Goal: Task Accomplishment & Management: Manage account settings

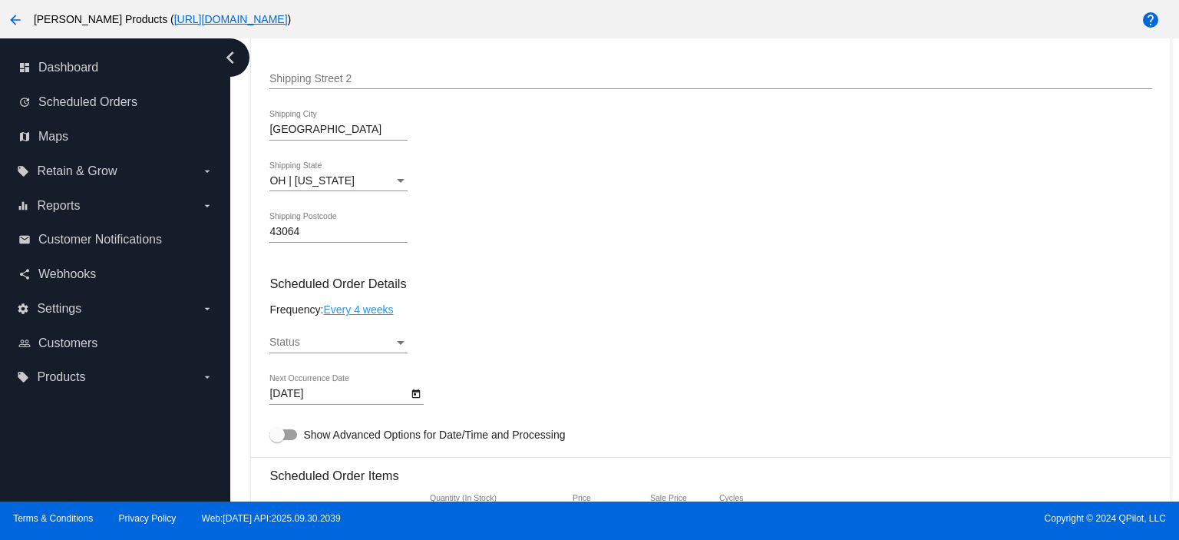
scroll to position [716, 0]
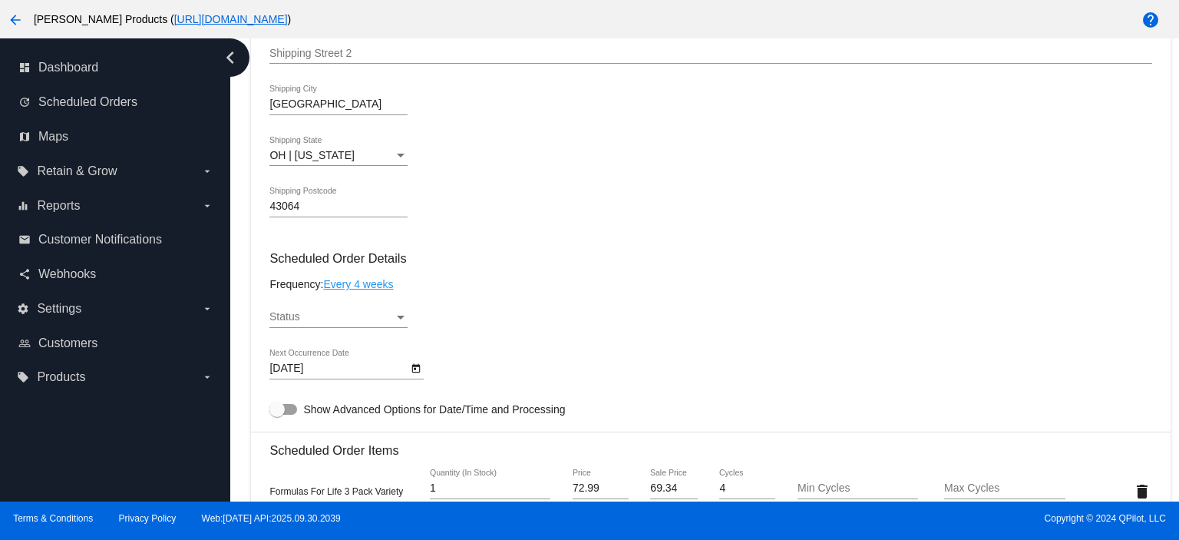
click at [299, 322] on span "Status" at bounding box center [284, 316] width 31 height 12
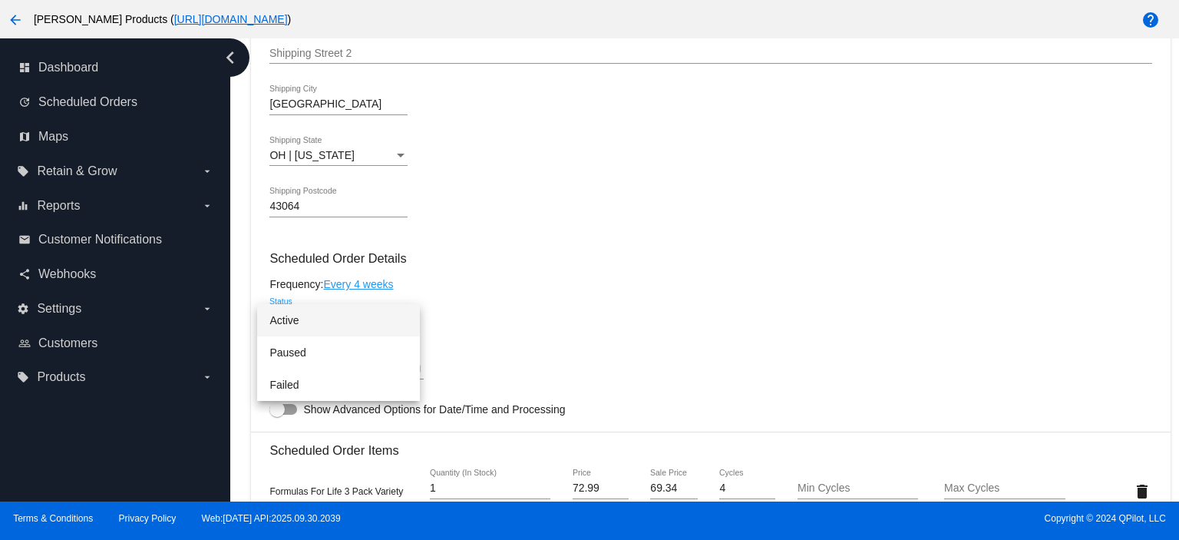
click at [299, 323] on span "Active" at bounding box center [338, 320] width 138 height 32
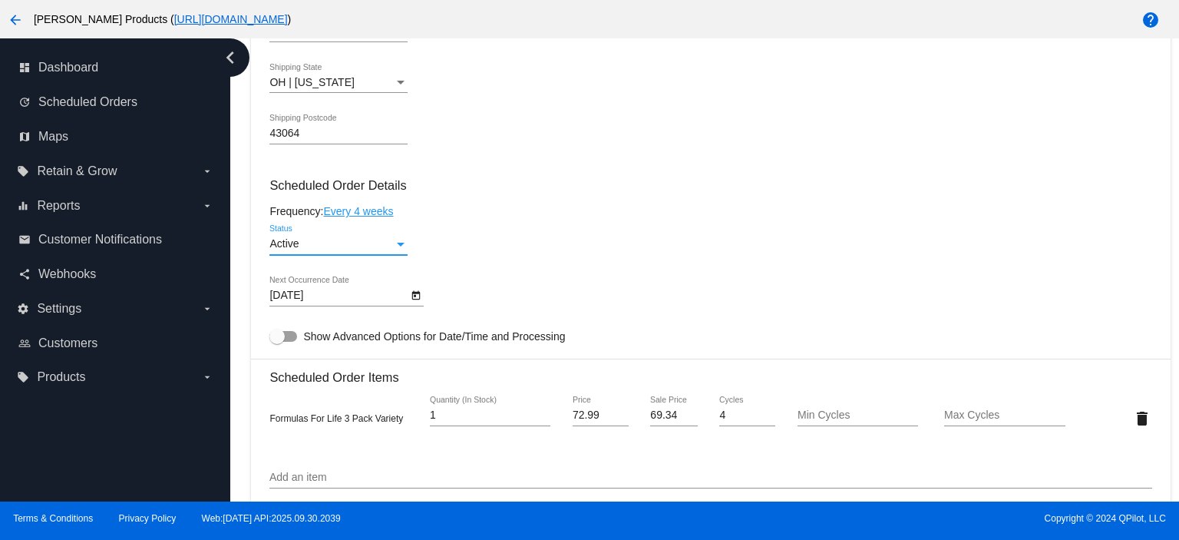
scroll to position [818, 0]
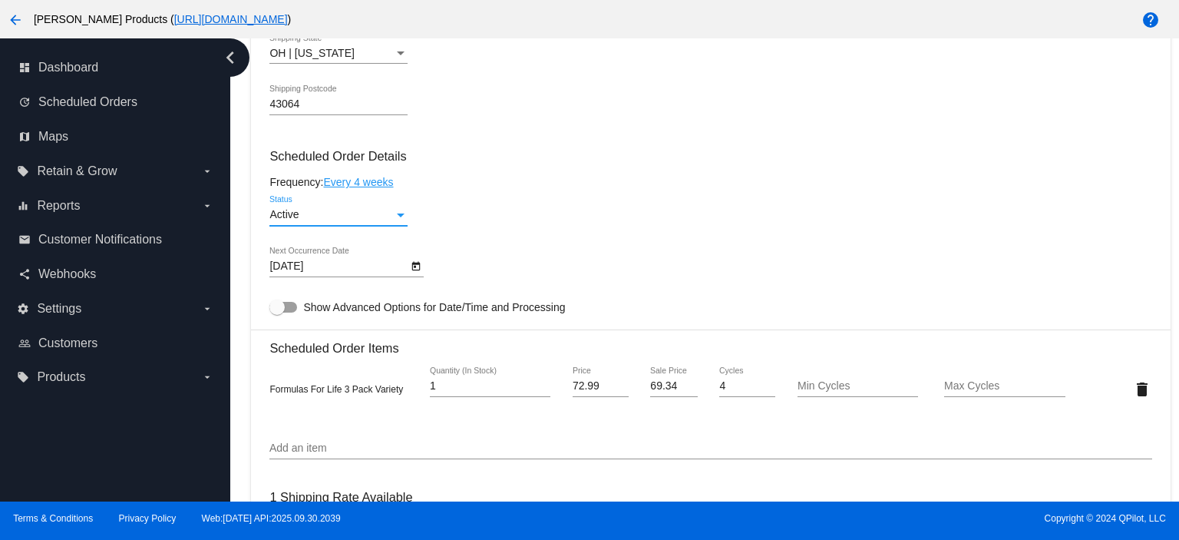
click at [289, 266] on body "arrow_back [PERSON_NAME] Products ( [URL][DOMAIN_NAME] ) help dashboard Dashboa…" at bounding box center [589, 270] width 1179 height 540
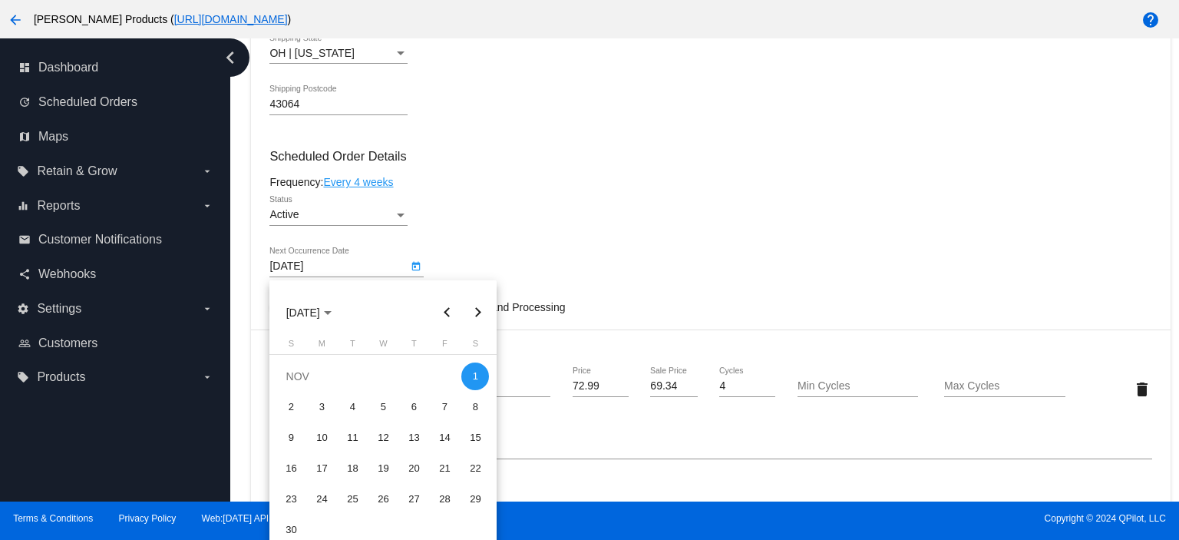
click at [352, 404] on div "4" at bounding box center [353, 407] width 28 height 28
type input "[DATE]"
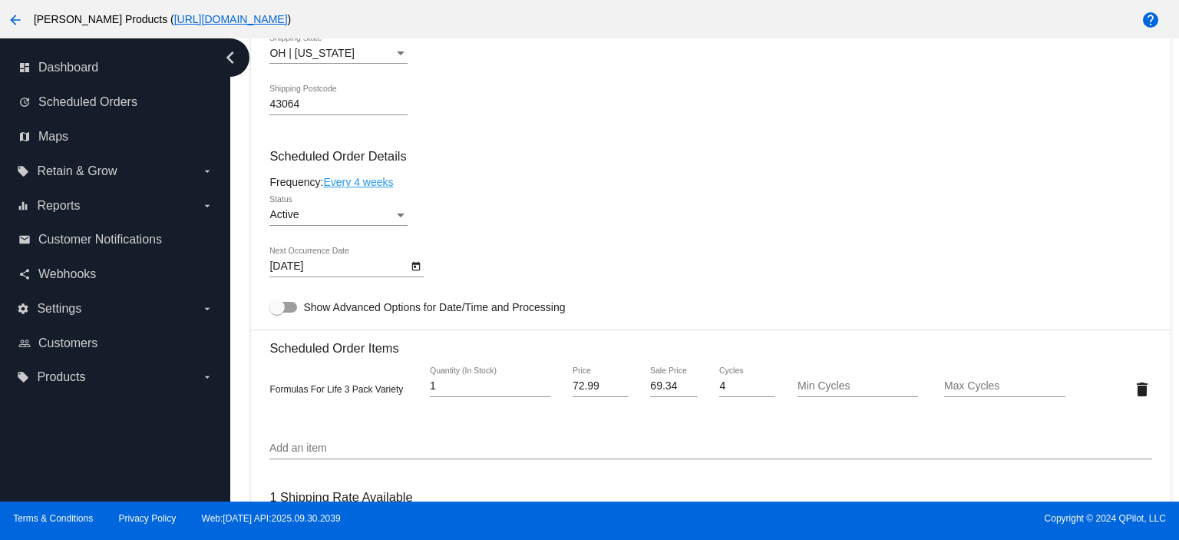
click at [1136, 391] on mat-card "Customer 3969385: GLENN DILLION gdillion53@gmail.com Customer Shipping Enter Sh…" at bounding box center [710, 379] width 919 height 1589
click at [1135, 392] on mat-icon "delete" at bounding box center [1142, 389] width 18 height 18
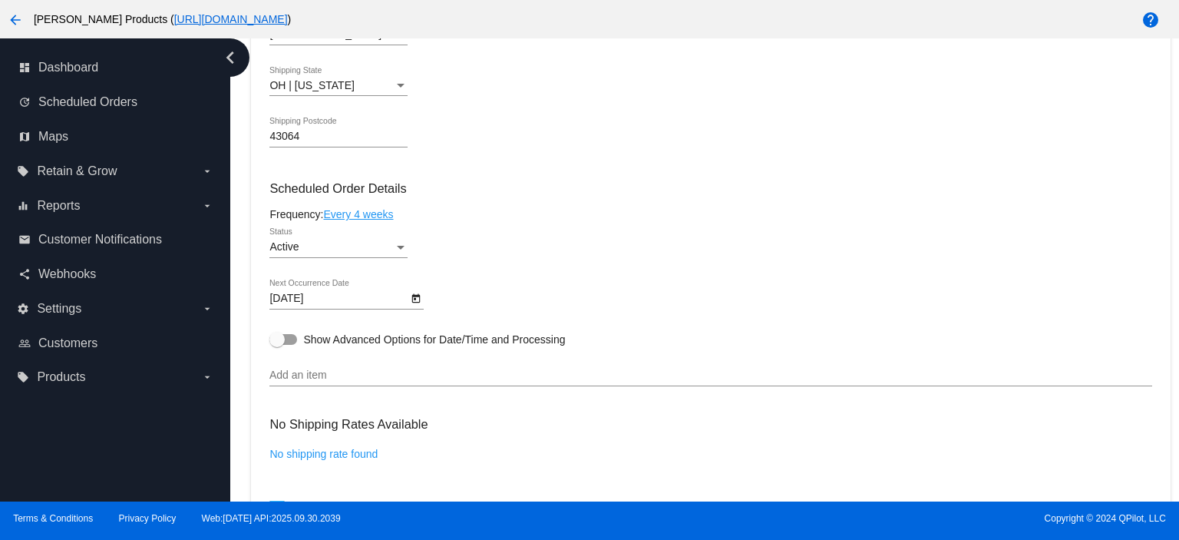
scroll to position [851, 0]
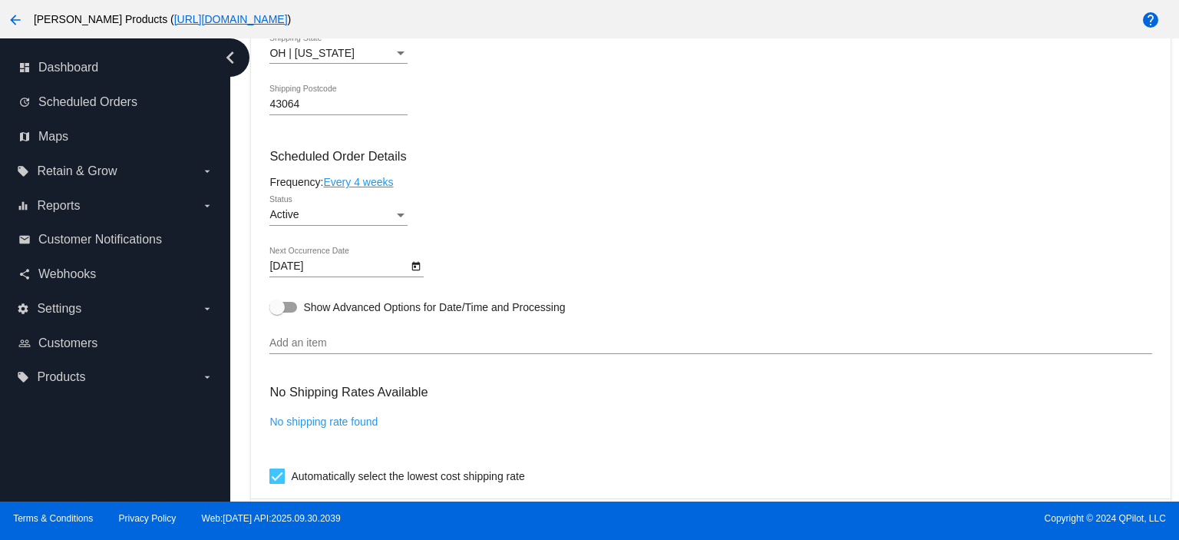
click at [304, 347] on input "Add an item" at bounding box center [710, 343] width 882 height 12
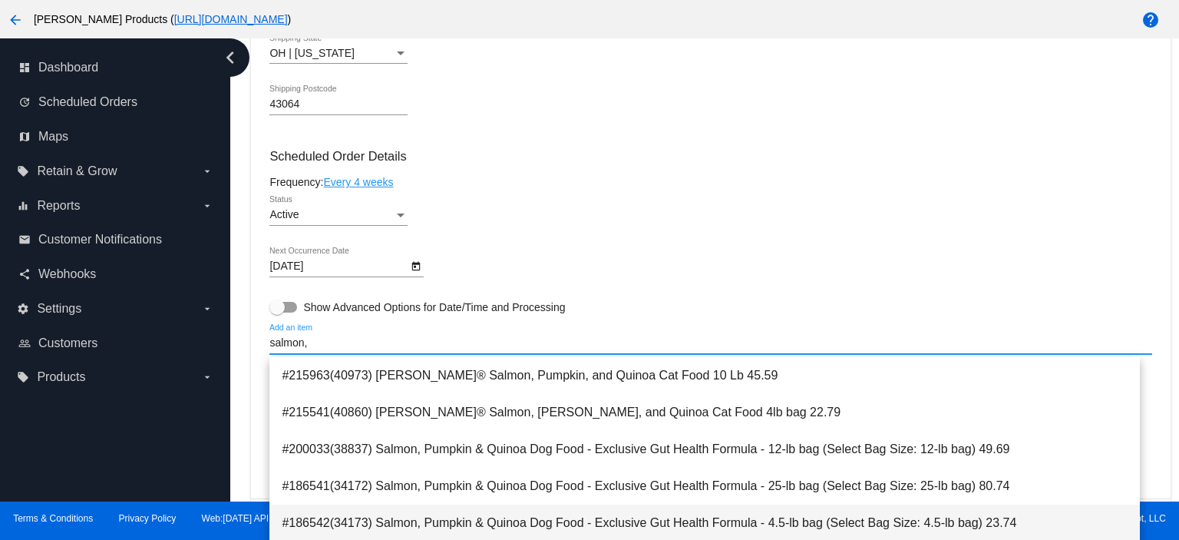
scroll to position [102, 0]
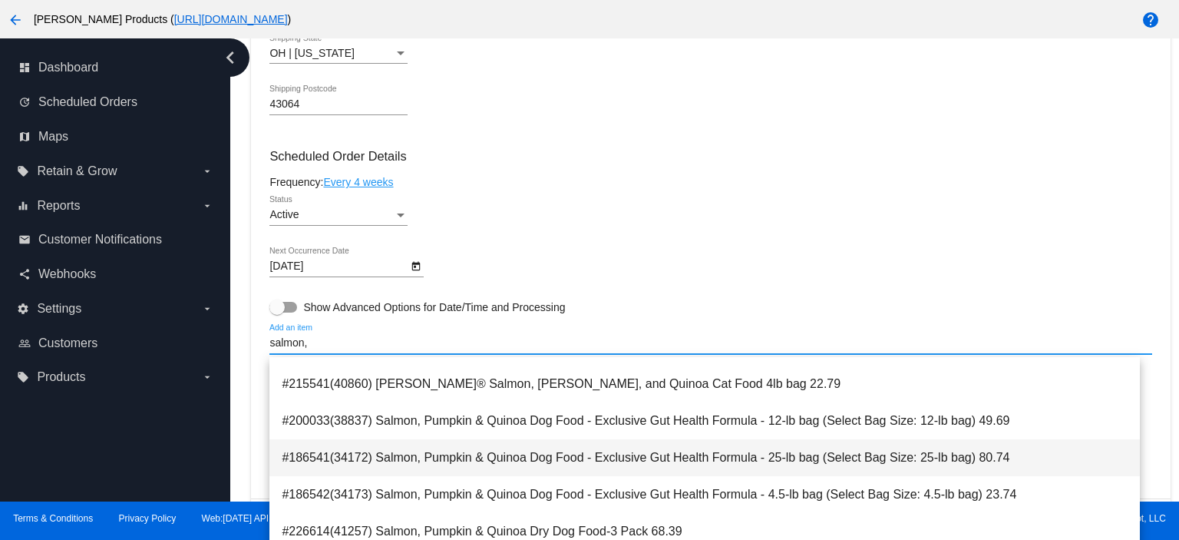
type input "salmon,"
click at [771, 460] on span "#186541(34172) Salmon, Pumpkin & Quinoa Dog Food - Exclusive Gut Health Formula…" at bounding box center [705, 457] width 846 height 37
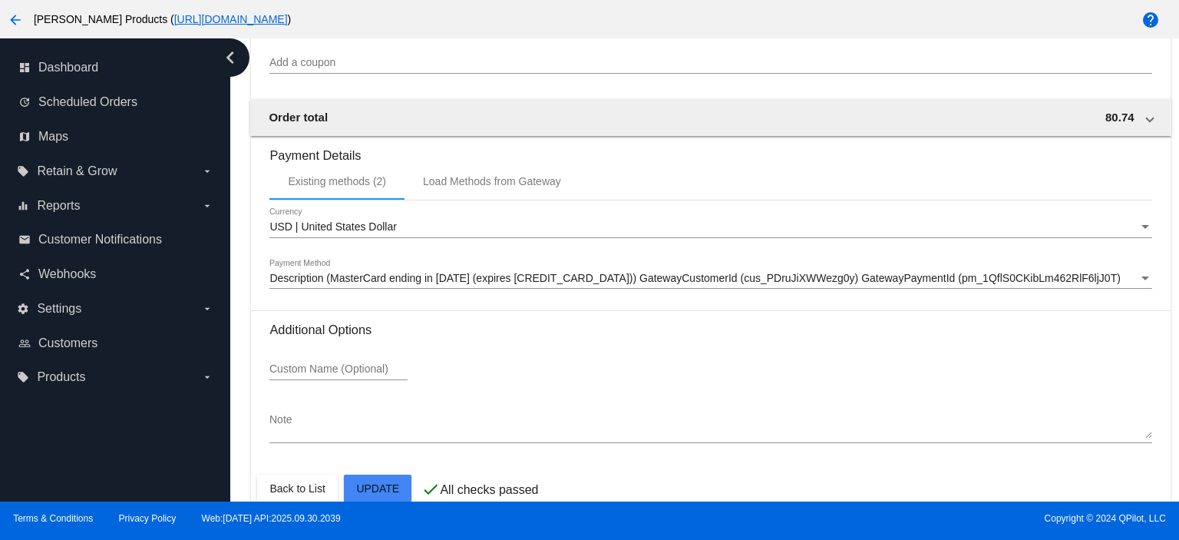
scroll to position [1503, 0]
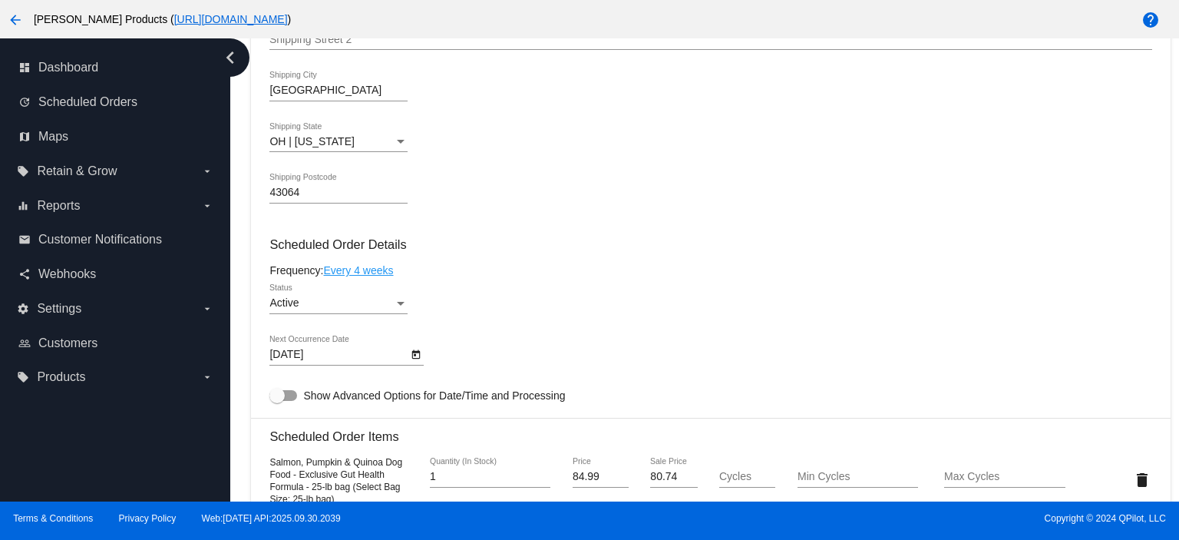
scroll to position [786, 0]
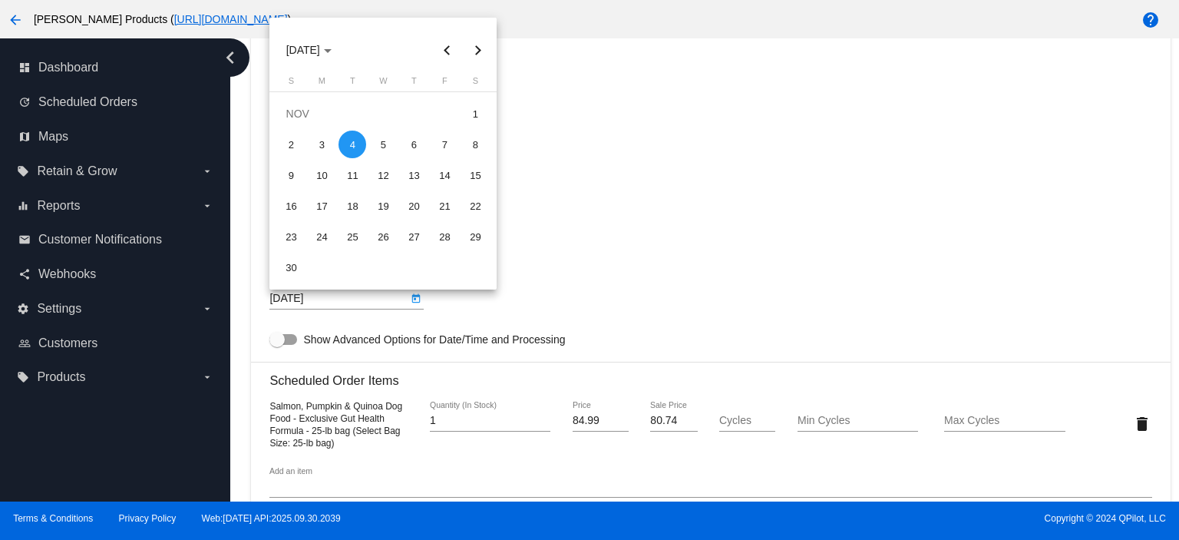
click at [333, 304] on body "arrow_back [PERSON_NAME] Products ( [URL][DOMAIN_NAME] ) help dashboard Dashboa…" at bounding box center [589, 270] width 1179 height 540
click at [587, 207] on div at bounding box center [589, 270] width 1179 height 540
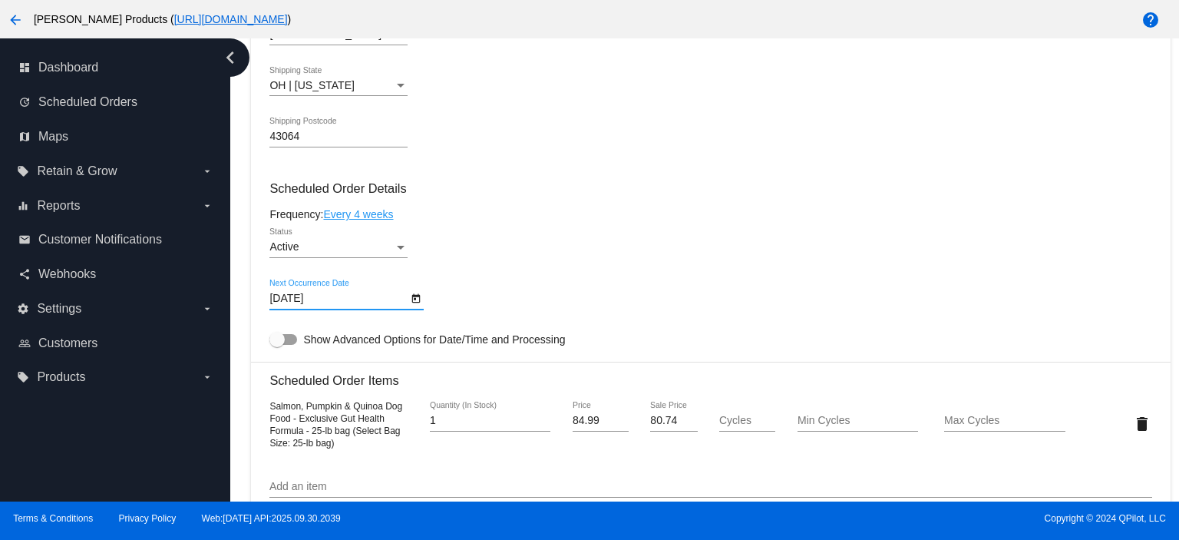
click at [370, 217] on link "Every 4 weeks" at bounding box center [358, 214] width 70 height 12
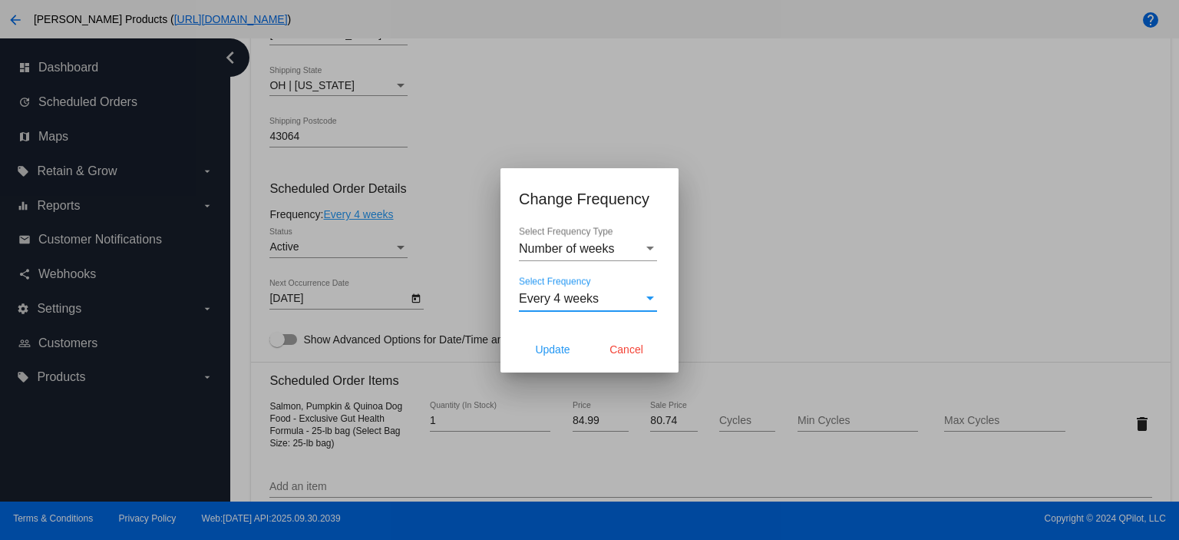
click at [540, 296] on span "Every 4 weeks" at bounding box center [559, 298] width 80 height 13
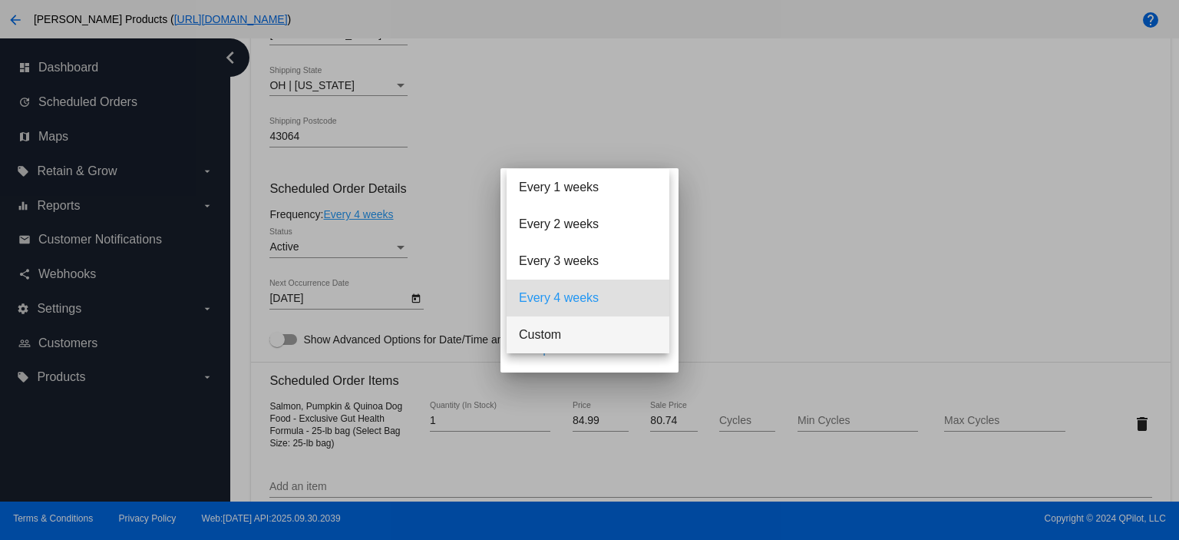
click at [553, 328] on span "Custom" at bounding box center [588, 334] width 138 height 37
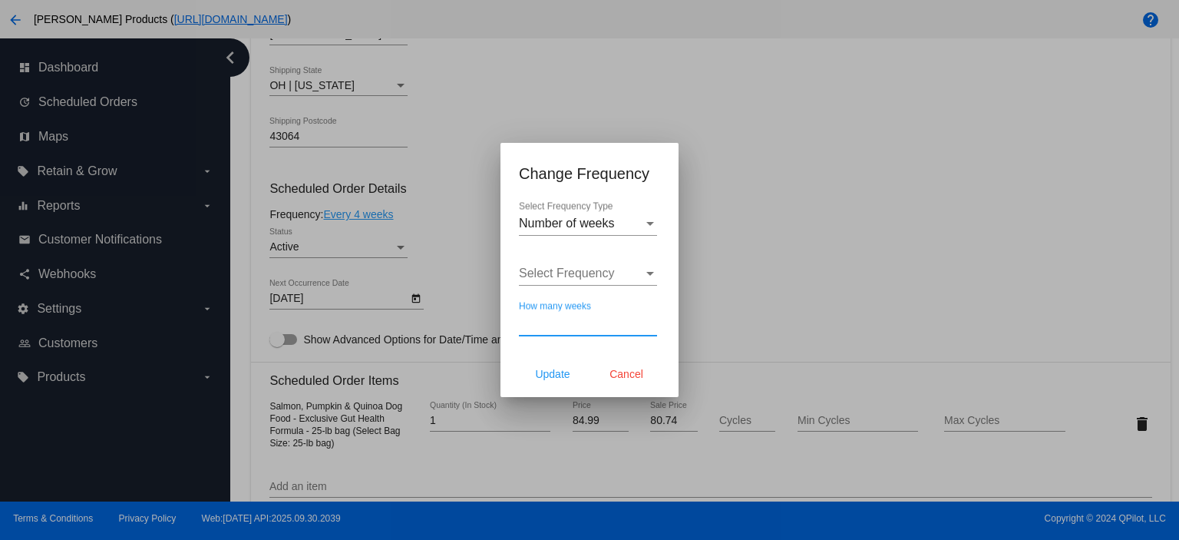
click at [551, 325] on input "How many weeks" at bounding box center [588, 323] width 138 height 14
type input "6"
click at [553, 379] on span "Update" at bounding box center [552, 374] width 35 height 12
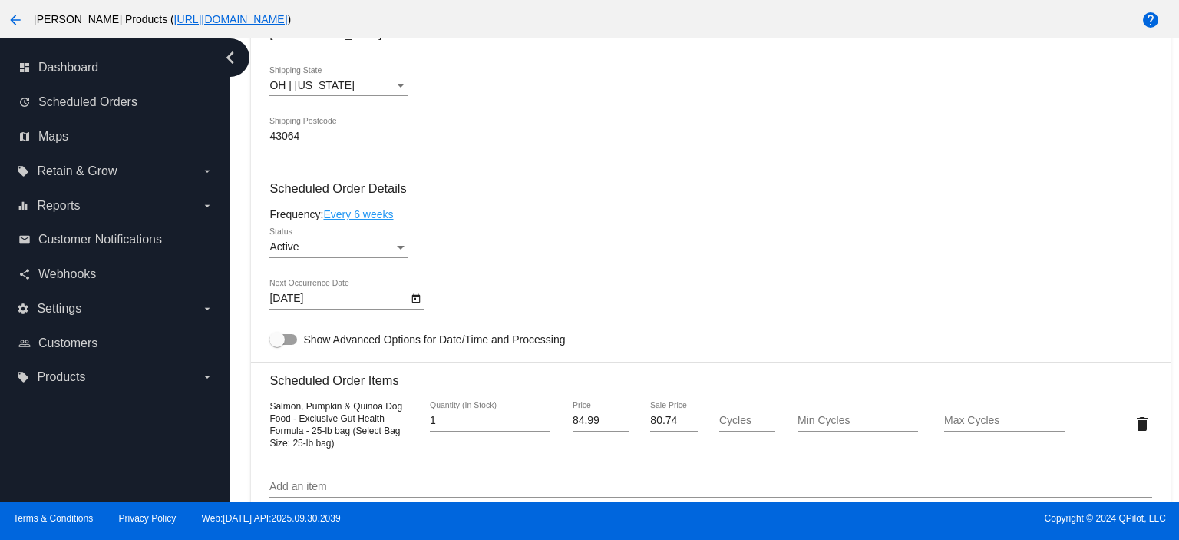
click at [329, 299] on body "arrow_back [PERSON_NAME] Products ( [URL][DOMAIN_NAME] ) help dashboard Dashboa…" at bounding box center [589, 270] width 1179 height 540
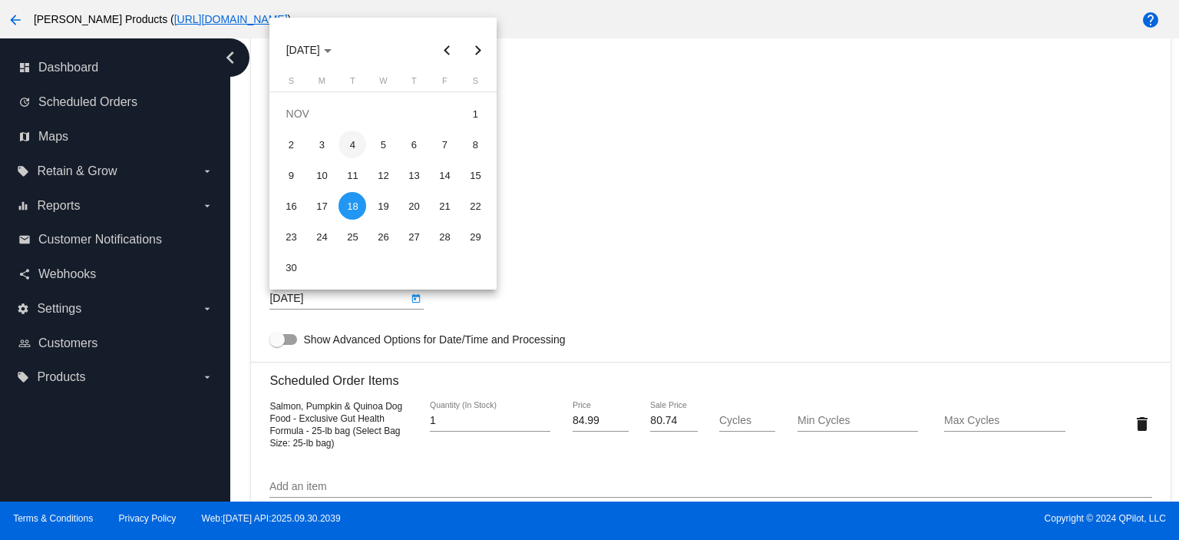
click at [362, 146] on div "4" at bounding box center [353, 145] width 28 height 28
type input "[DATE]"
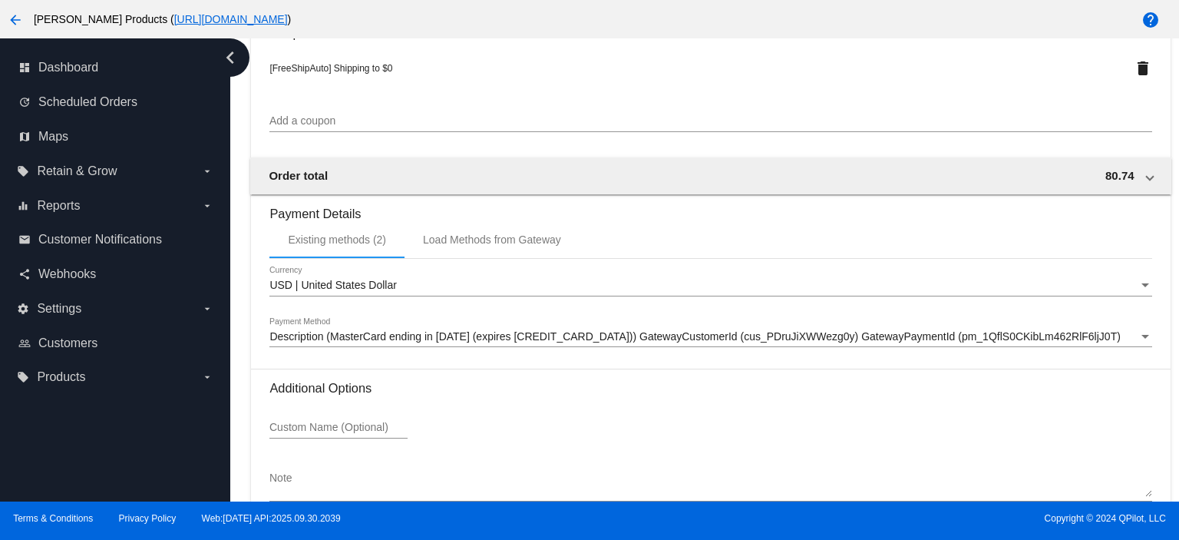
scroll to position [1503, 0]
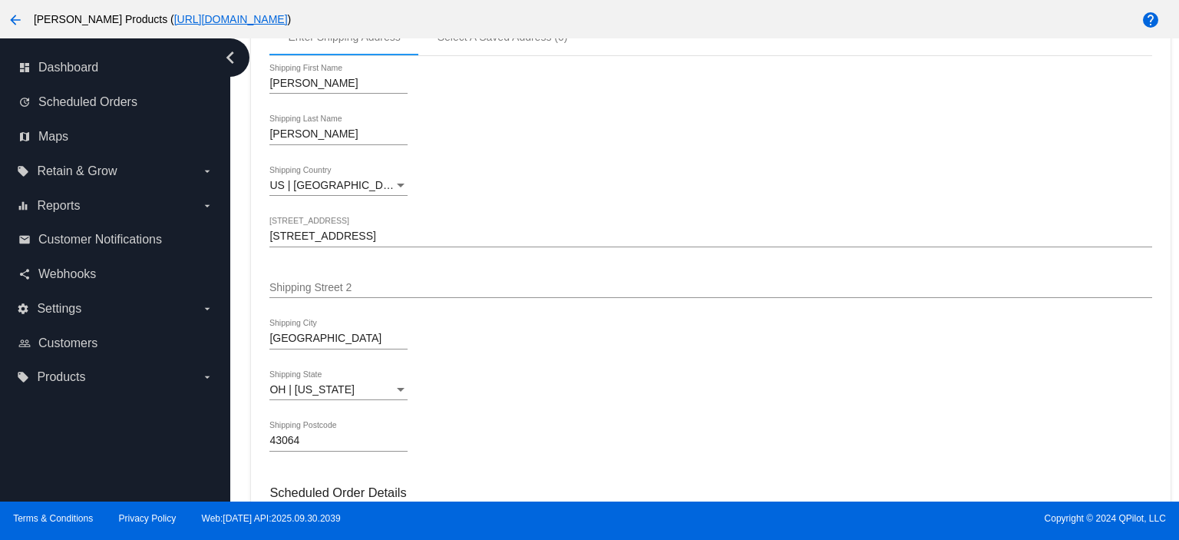
scroll to position [0, 0]
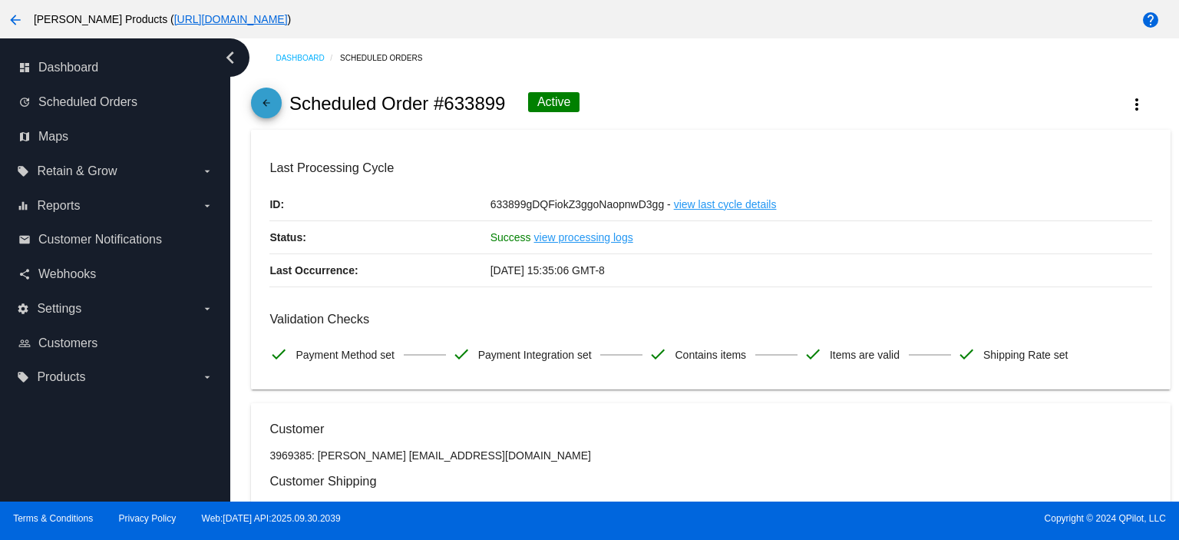
click at [264, 107] on mat-icon "arrow_back" at bounding box center [266, 107] width 18 height 18
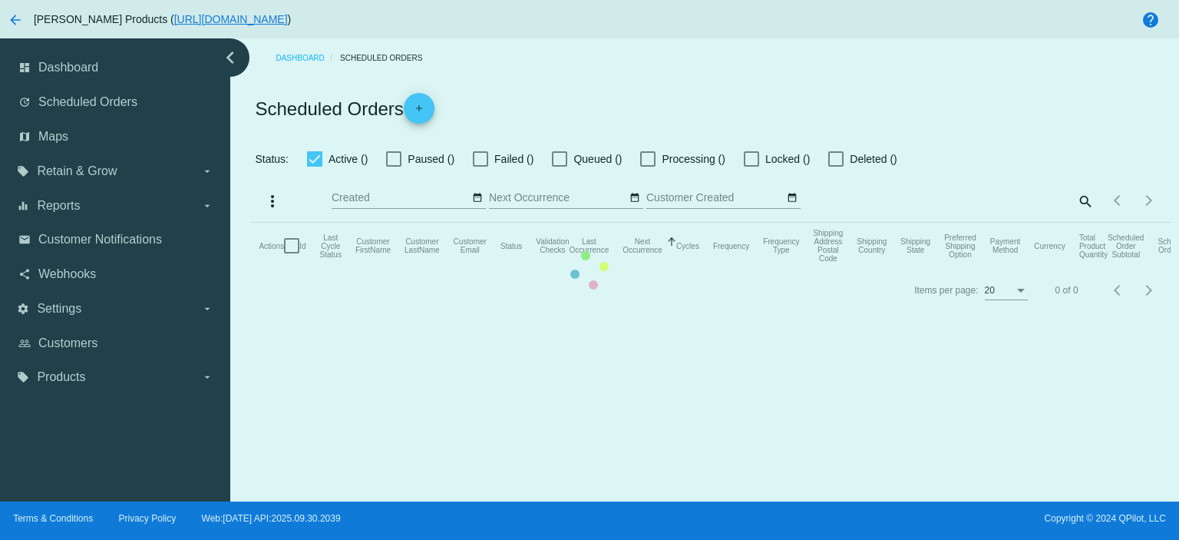
checkbox input "true"
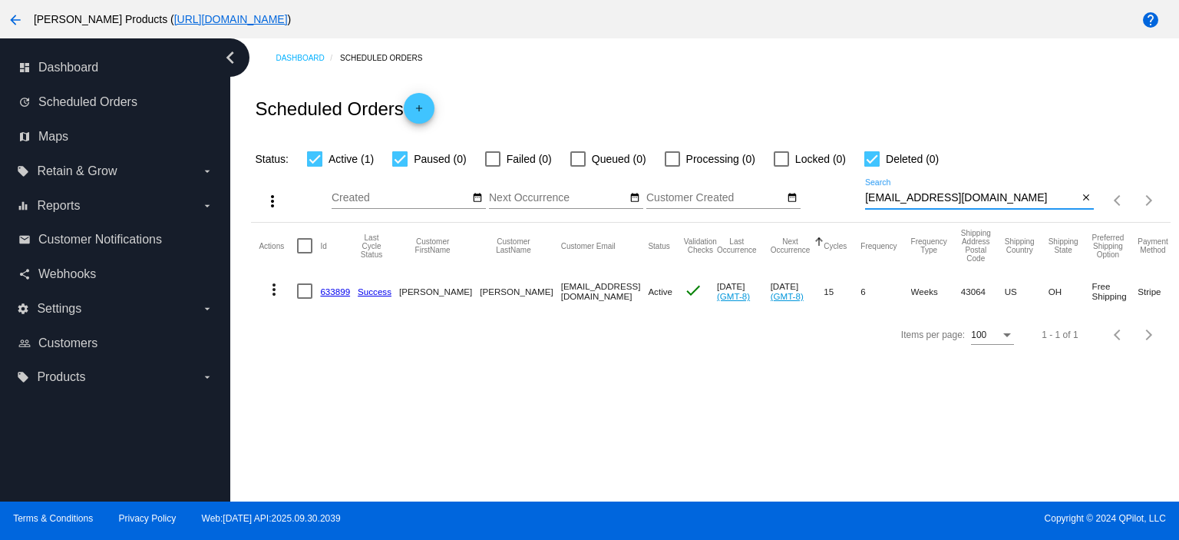
drag, startPoint x: 980, startPoint y: 197, endPoint x: 845, endPoint y: 216, distance: 135.6
click at [845, 216] on div "more_vert Oct Jan Feb Mar [DATE]" at bounding box center [710, 195] width 919 height 55
click at [325, 290] on link "633899" at bounding box center [335, 291] width 30 height 10
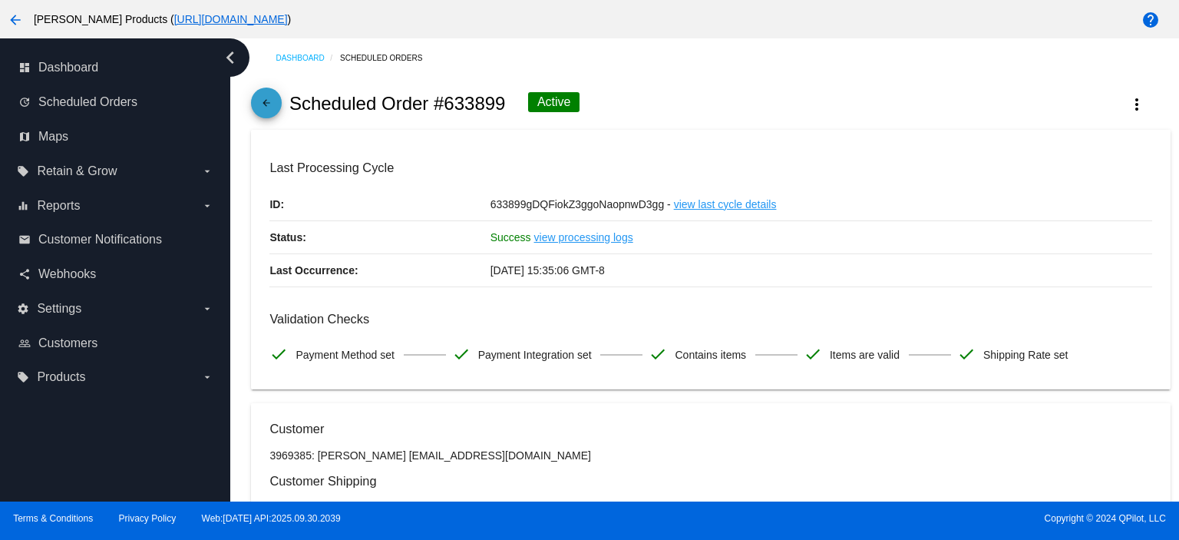
click at [258, 111] on mat-icon "arrow_back" at bounding box center [266, 107] width 18 height 18
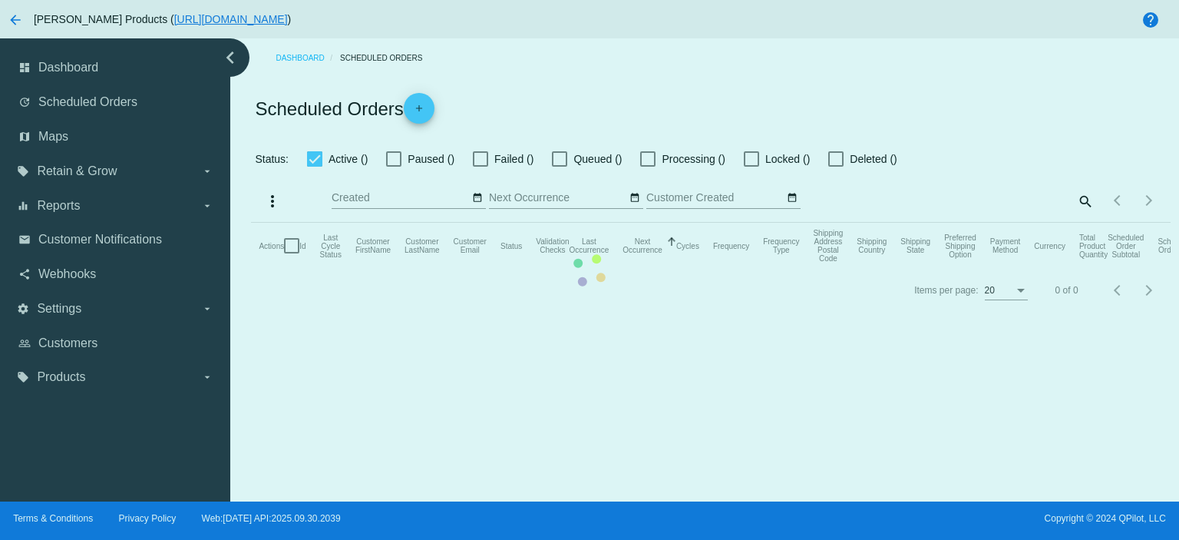
checkbox input "true"
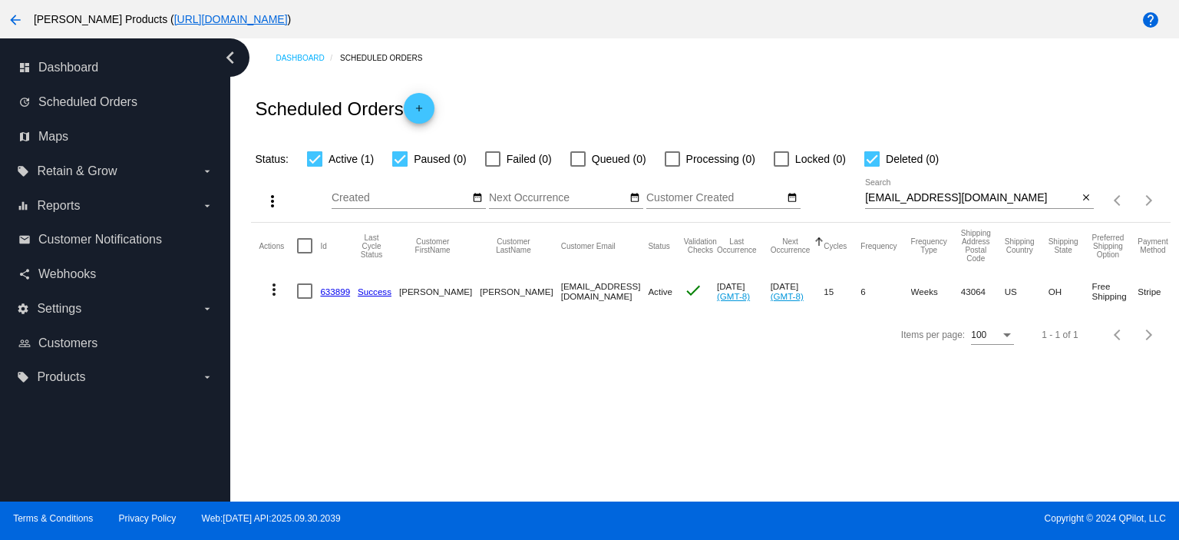
click at [424, 104] on mat-icon "add" at bounding box center [419, 112] width 18 height 18
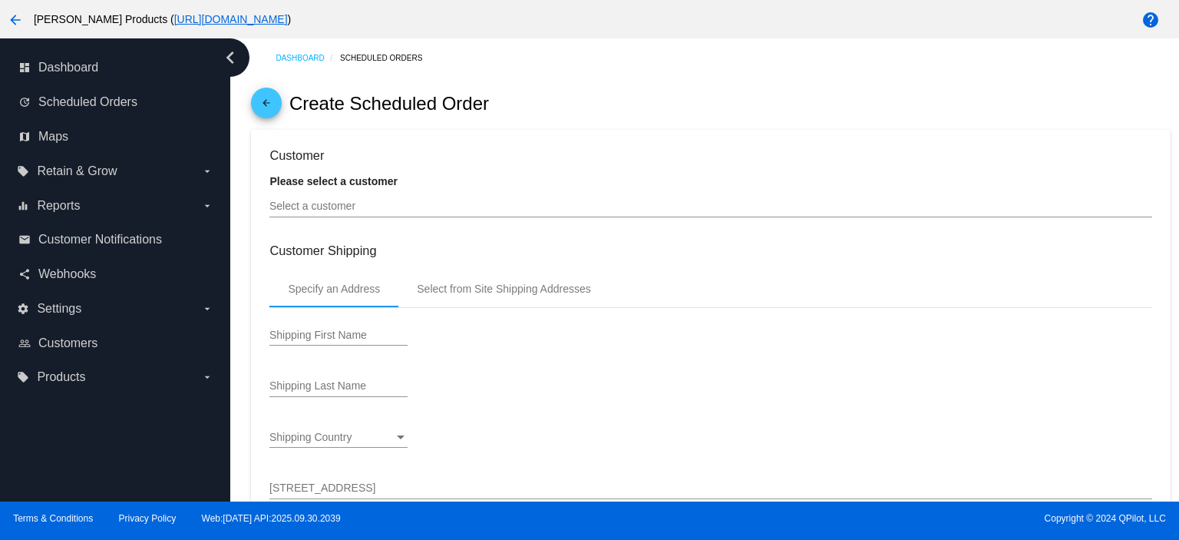
type input "[DATE]"
click at [344, 207] on input "Select a customer" at bounding box center [710, 206] width 882 height 12
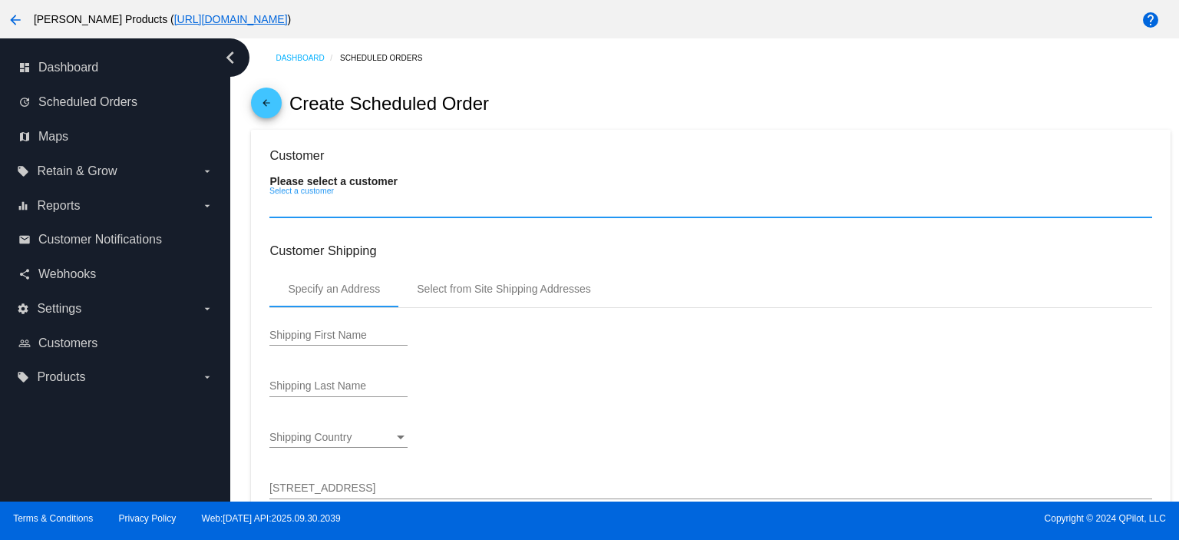
paste input "[EMAIL_ADDRESS][DOMAIN_NAME]"
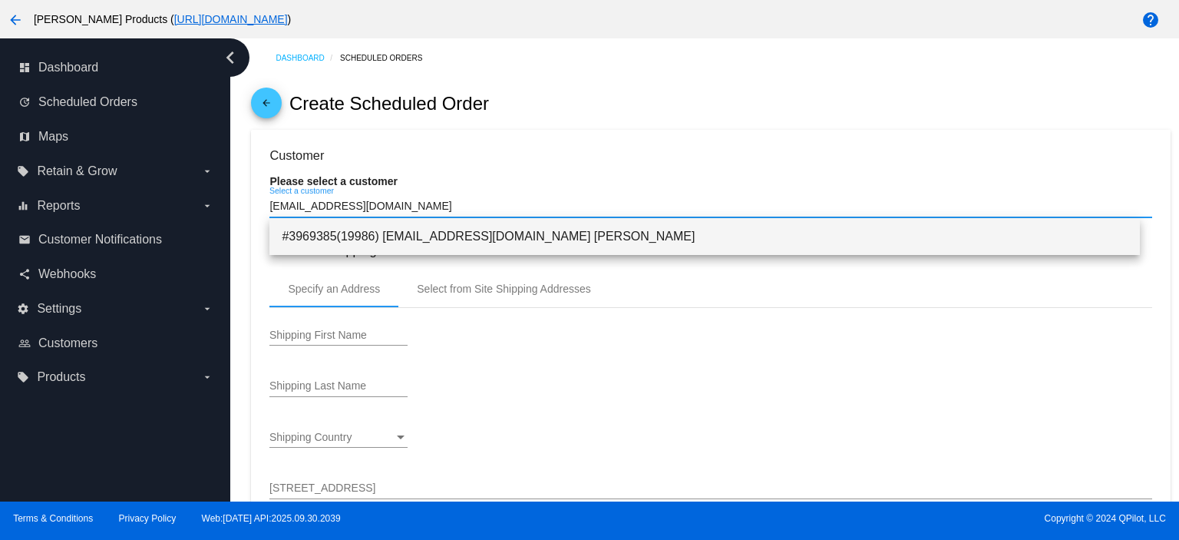
type input "[EMAIL_ADDRESS][DOMAIN_NAME]"
click at [428, 233] on span "#3969385(19986) [EMAIL_ADDRESS][DOMAIN_NAME] [PERSON_NAME]" at bounding box center [705, 236] width 846 height 37
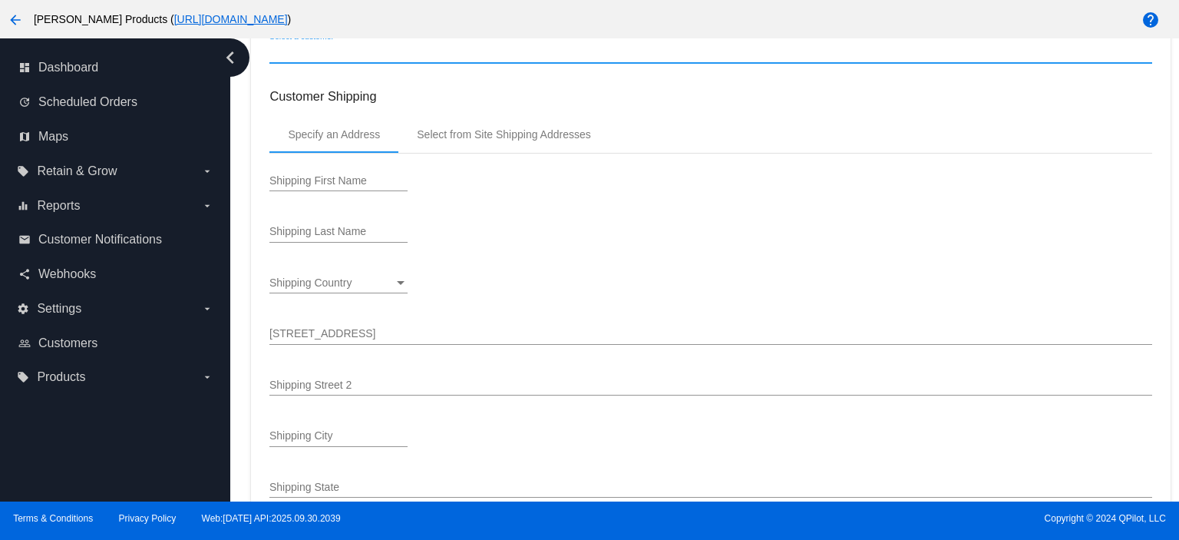
scroll to position [102, 0]
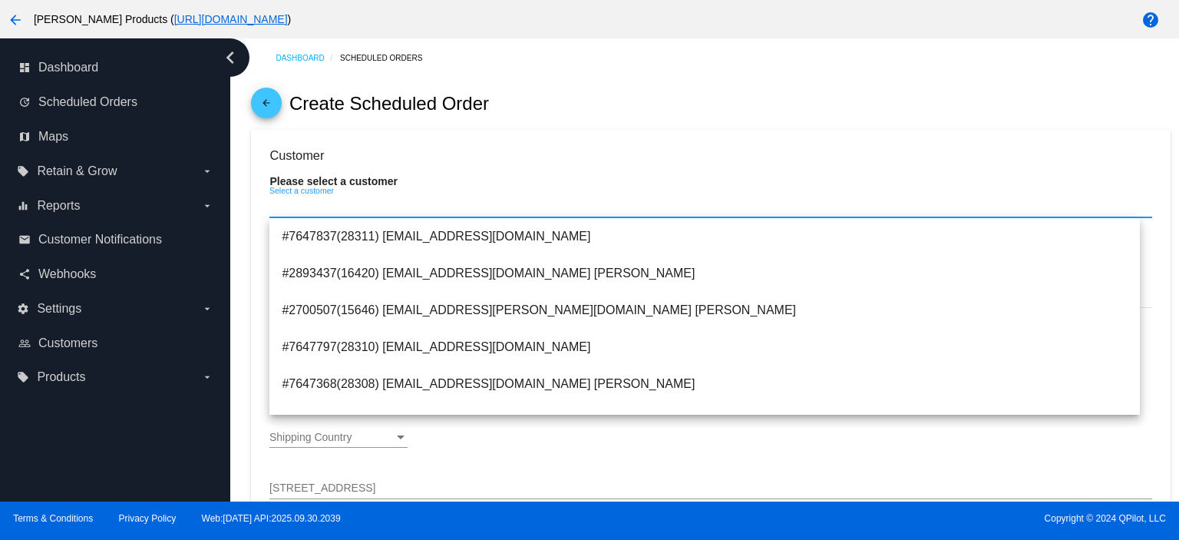
paste input "[EMAIL_ADDRESS][DOMAIN_NAME]"
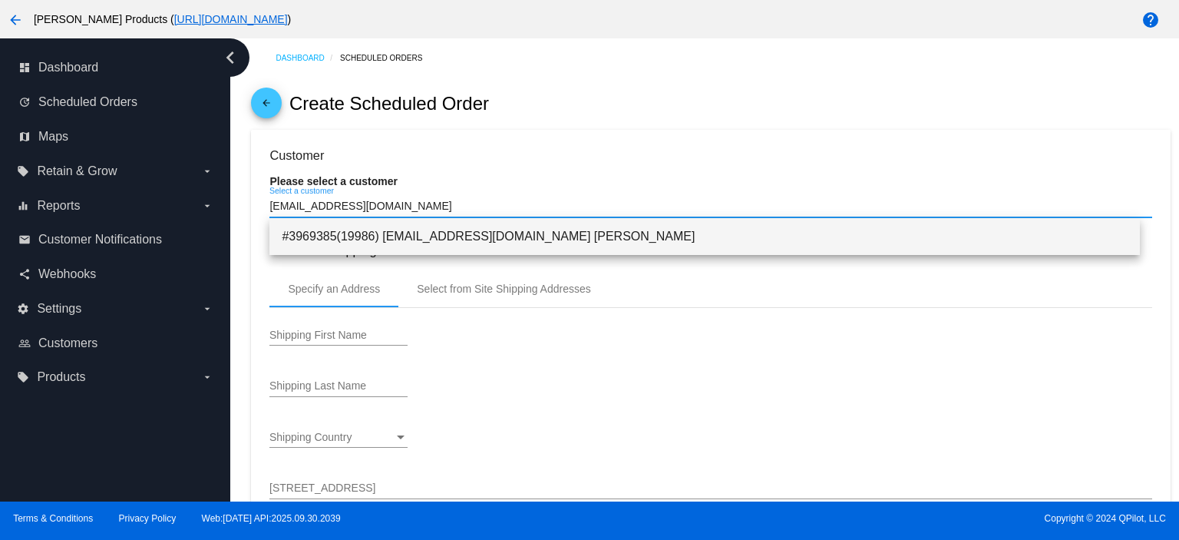
type input "[EMAIL_ADDRESS][DOMAIN_NAME]"
click at [413, 243] on span "#3969385(19986) [EMAIL_ADDRESS][DOMAIN_NAME] [PERSON_NAME]" at bounding box center [705, 236] width 846 height 37
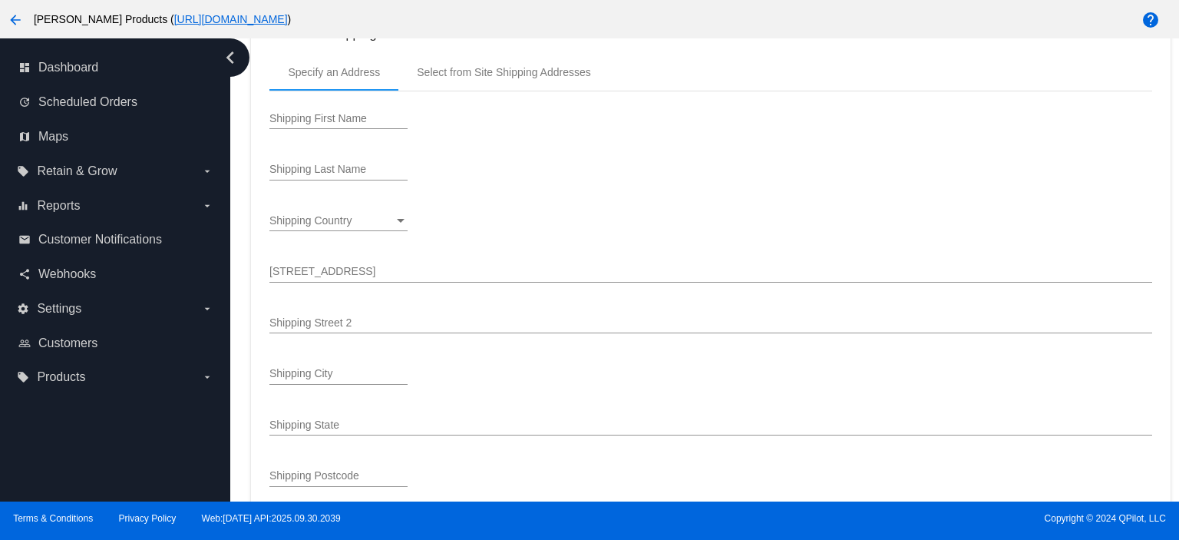
scroll to position [716, 0]
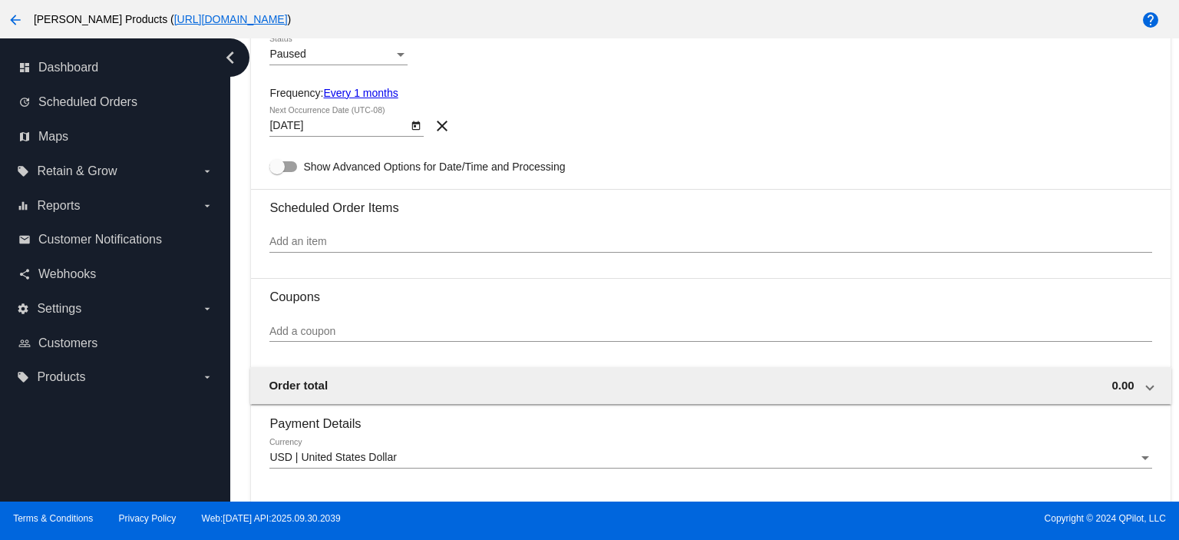
click at [286, 245] on input "Add an item" at bounding box center [710, 242] width 882 height 12
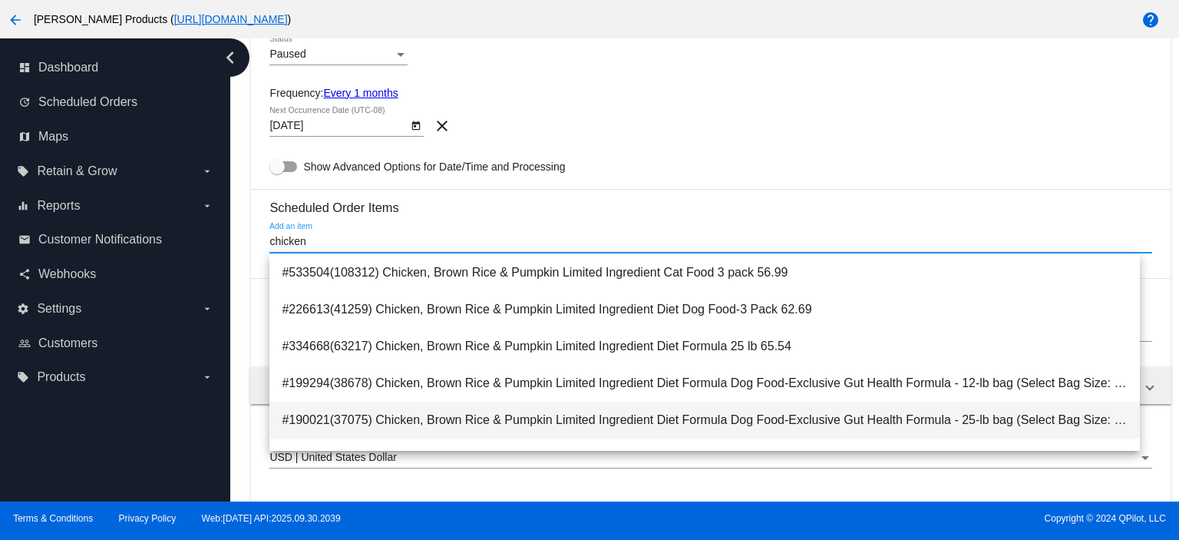
type input "chicken"
click at [537, 425] on span "#190021(37075) Chicken, Brown Rice & Pumpkin Limited Ingredient Diet Formula Do…" at bounding box center [705, 420] width 846 height 37
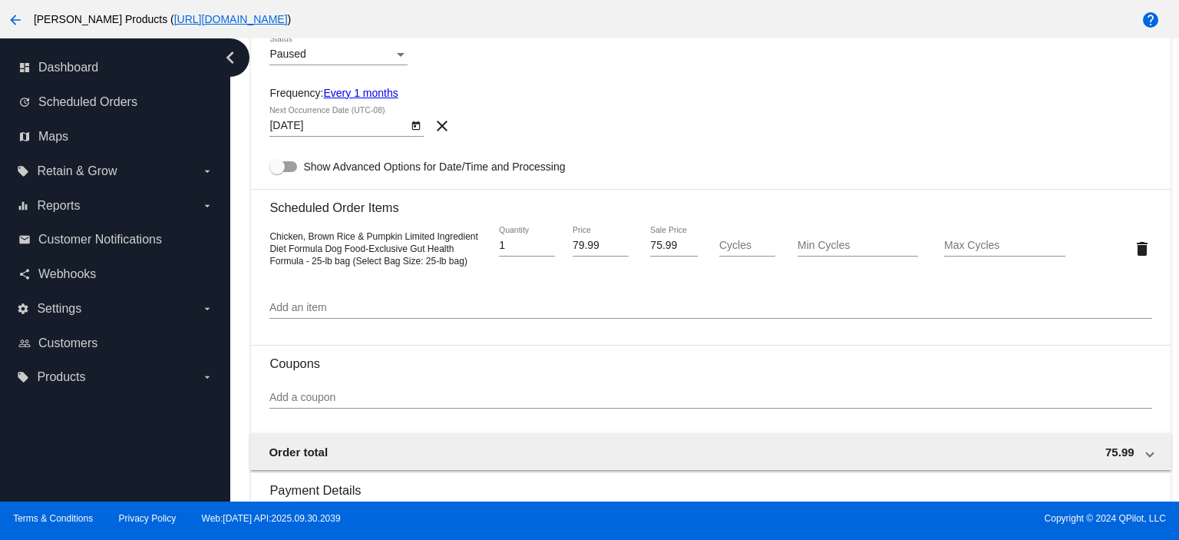
click at [375, 88] on link "Every 1 months" at bounding box center [360, 93] width 74 height 12
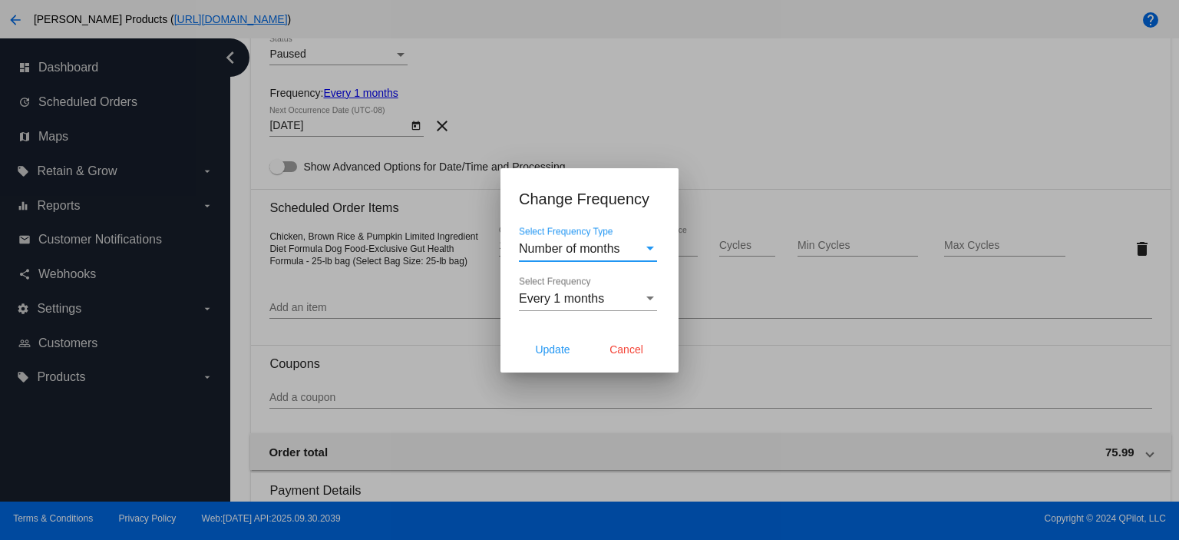
click at [556, 304] on span "Every 1 months" at bounding box center [561, 298] width 85 height 13
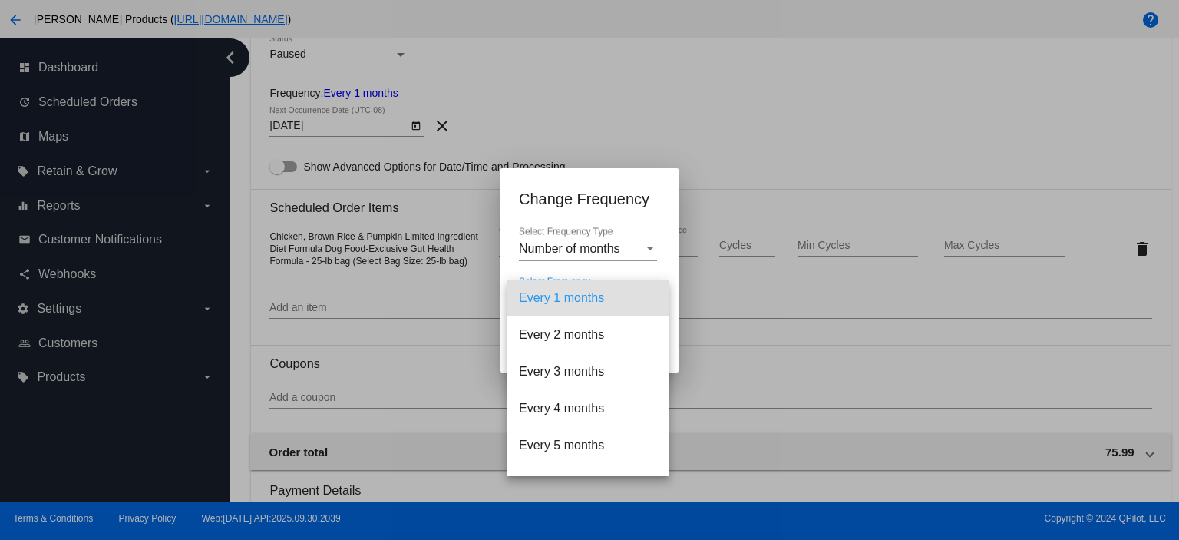
click at [565, 242] on div at bounding box center [589, 270] width 1179 height 540
click at [560, 254] on span "Number of months" at bounding box center [569, 248] width 101 height 13
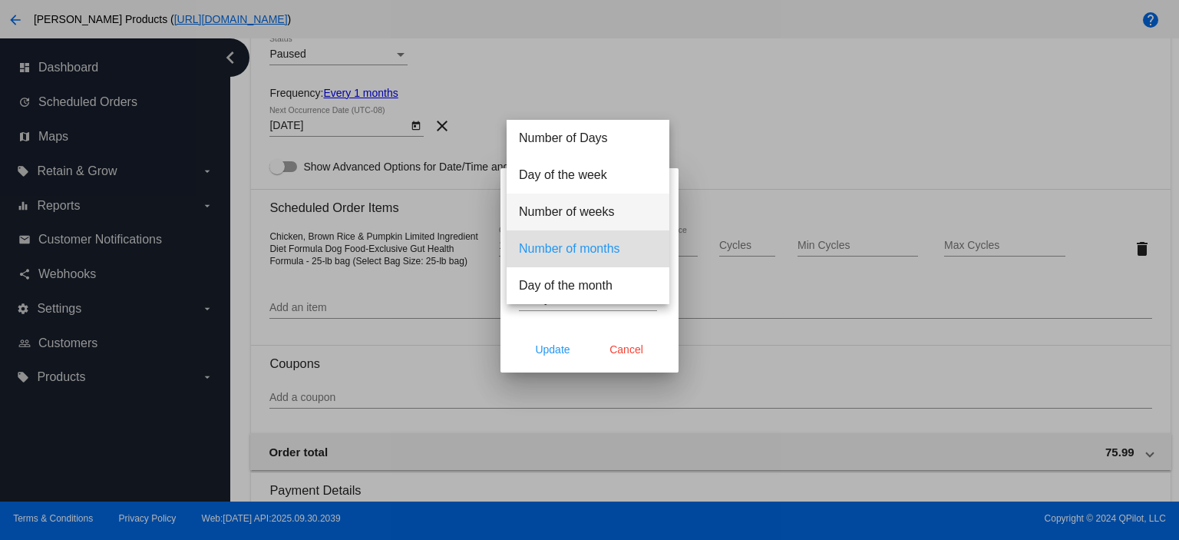
click at [548, 210] on span "Number of weeks" at bounding box center [588, 211] width 138 height 37
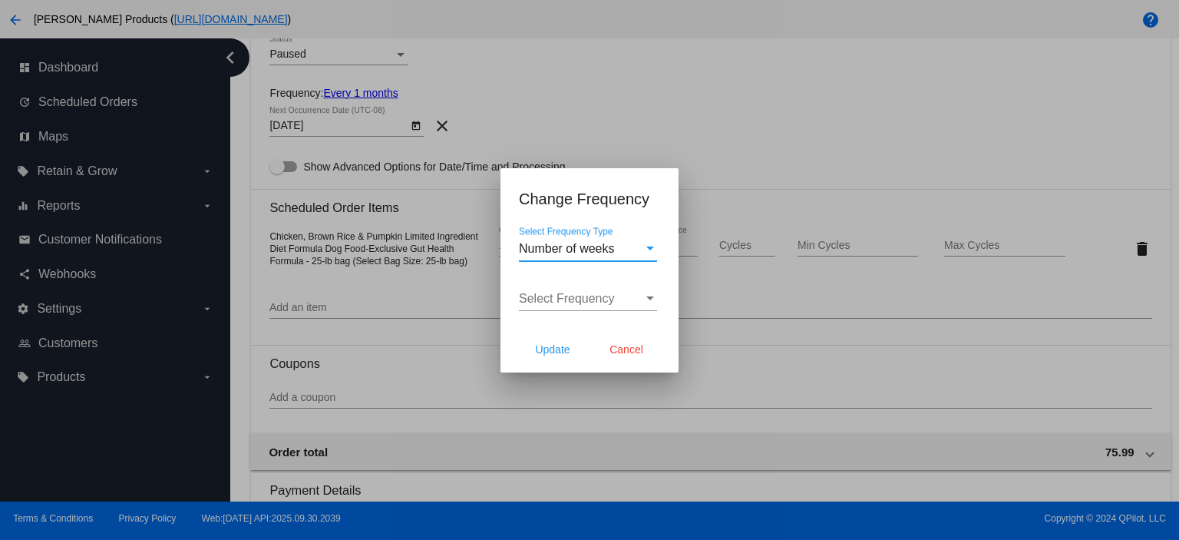
click at [555, 302] on span "Select Frequency" at bounding box center [567, 298] width 96 height 13
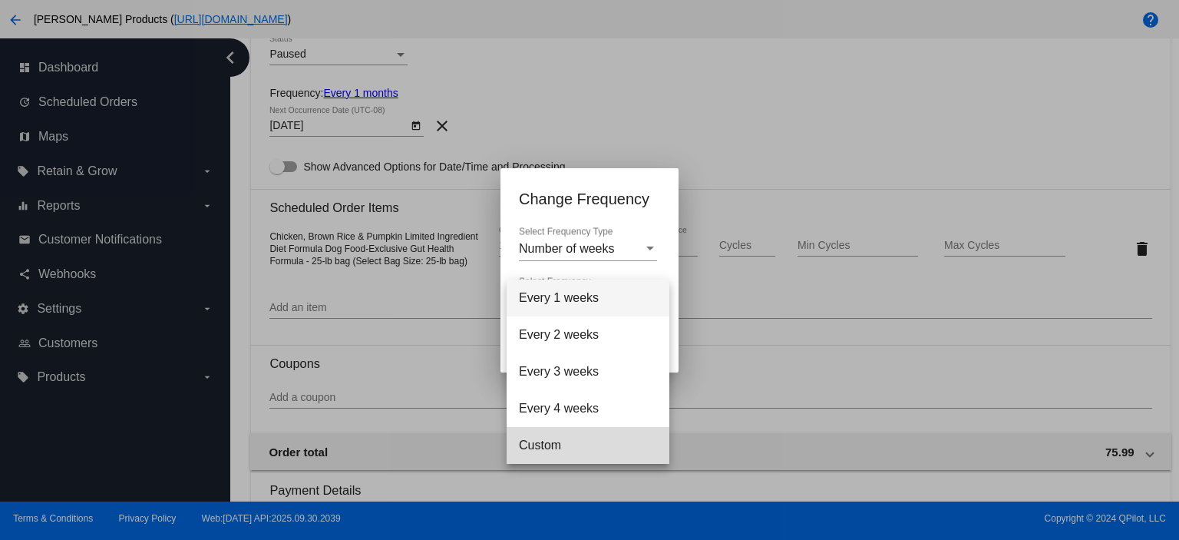
click at [560, 438] on span "Custom" at bounding box center [588, 445] width 138 height 37
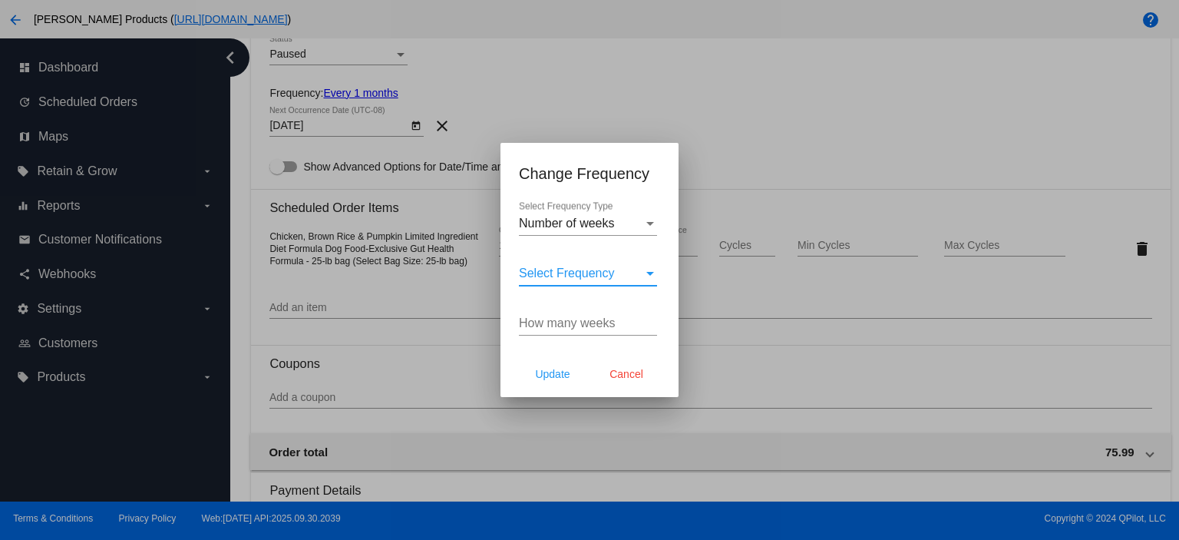
click at [536, 325] on input "How many weeks" at bounding box center [588, 323] width 138 height 14
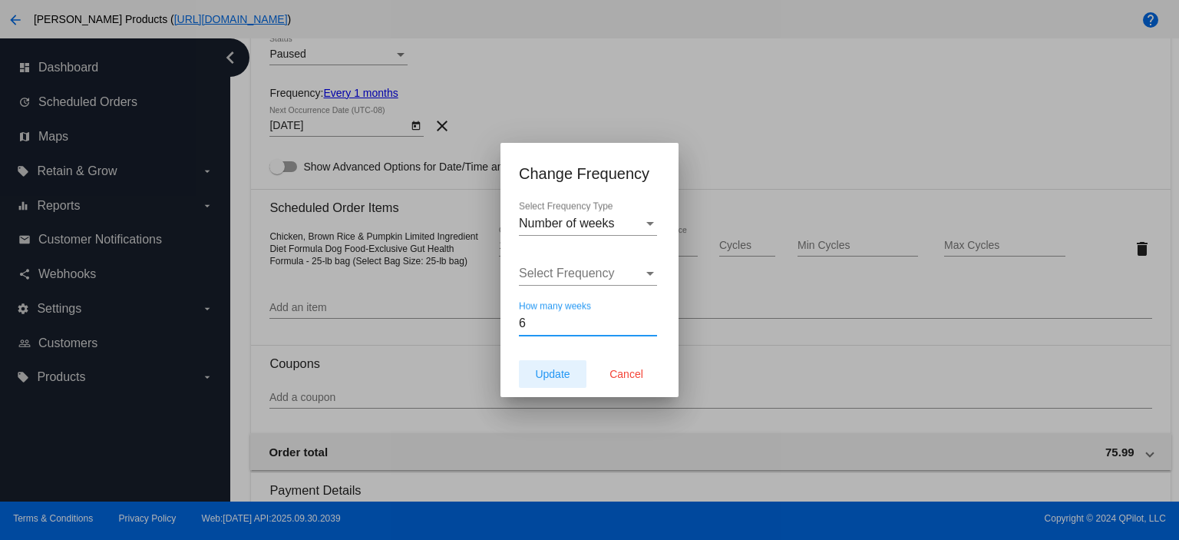
type input "6"
click at [550, 373] on span "Update" at bounding box center [552, 374] width 35 height 12
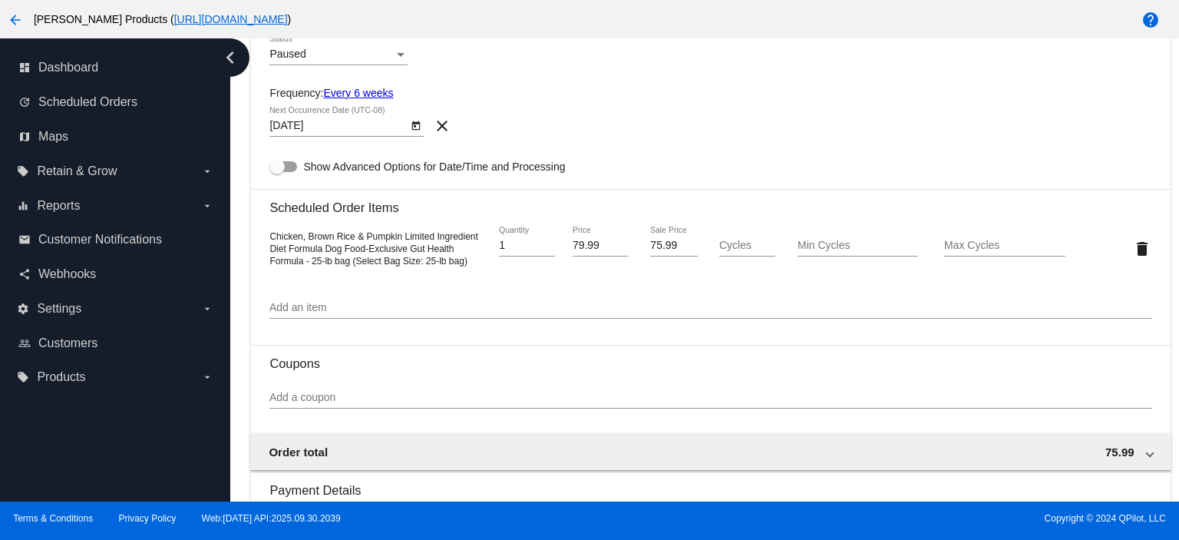
click at [346, 125] on body "arrow_back [PERSON_NAME] Products ( [URL][DOMAIN_NAME] ) help dashboard Dashboa…" at bounding box center [589, 270] width 1179 height 540
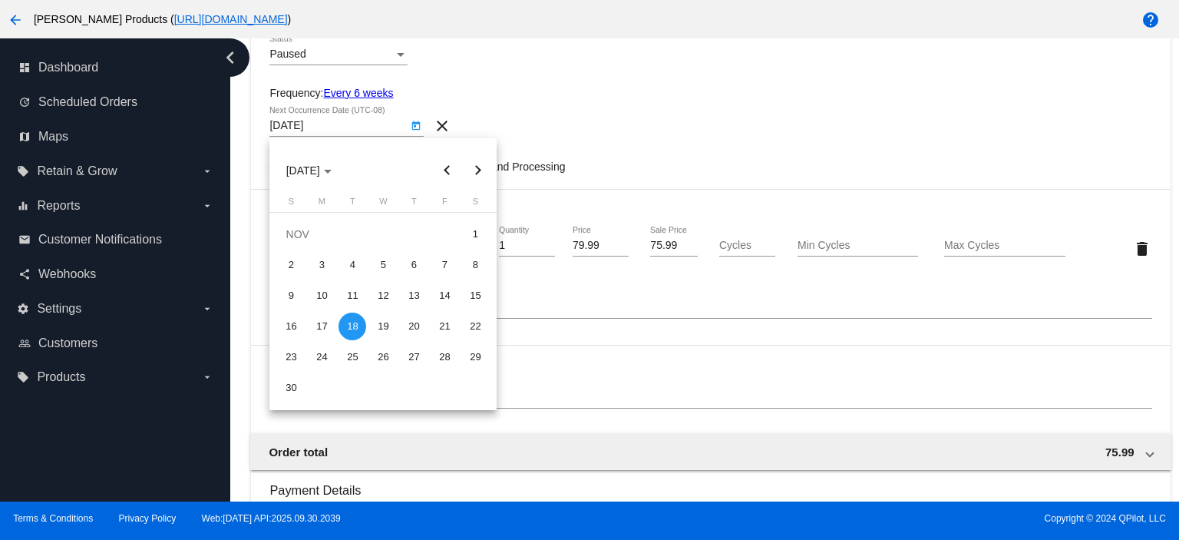
click at [477, 166] on button "Next month" at bounding box center [477, 170] width 31 height 31
click at [298, 388] on div "28" at bounding box center [291, 388] width 28 height 28
type input "[DATE]"
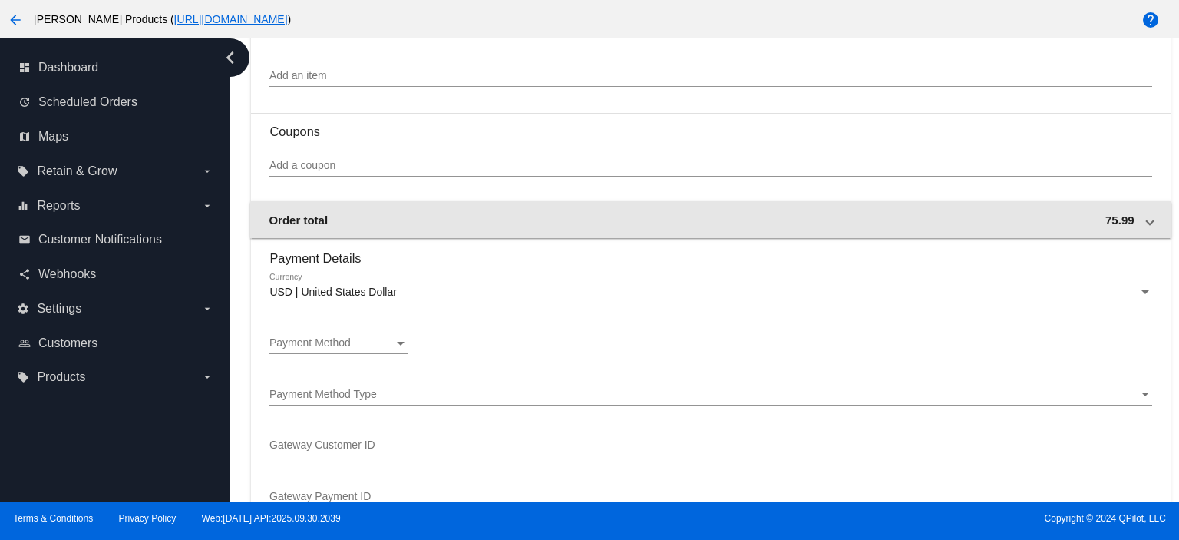
scroll to position [1023, 0]
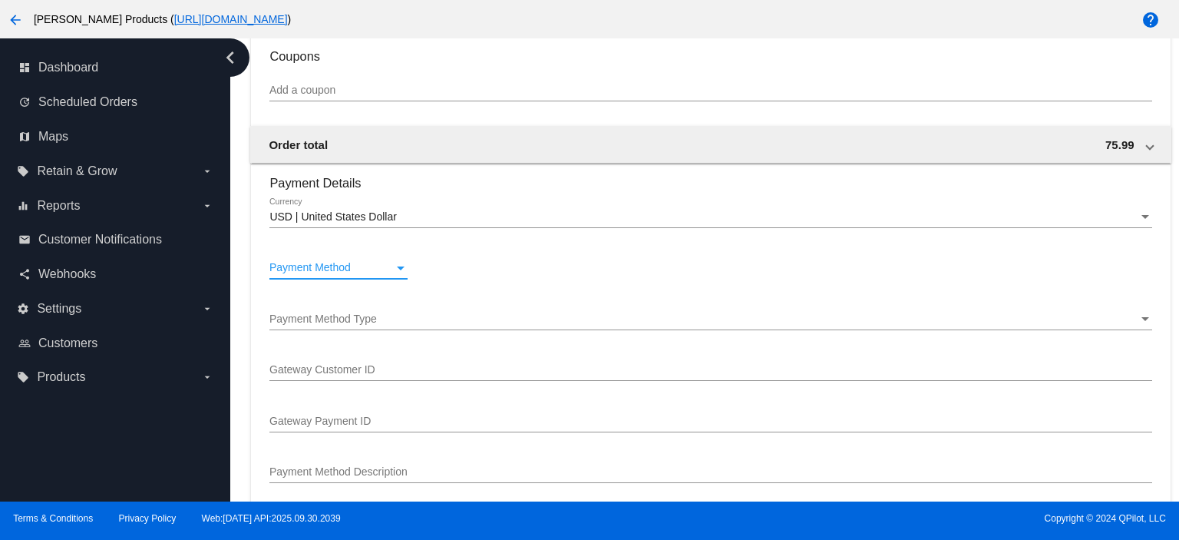
click at [311, 267] on span "Payment Method" at bounding box center [309, 267] width 81 height 12
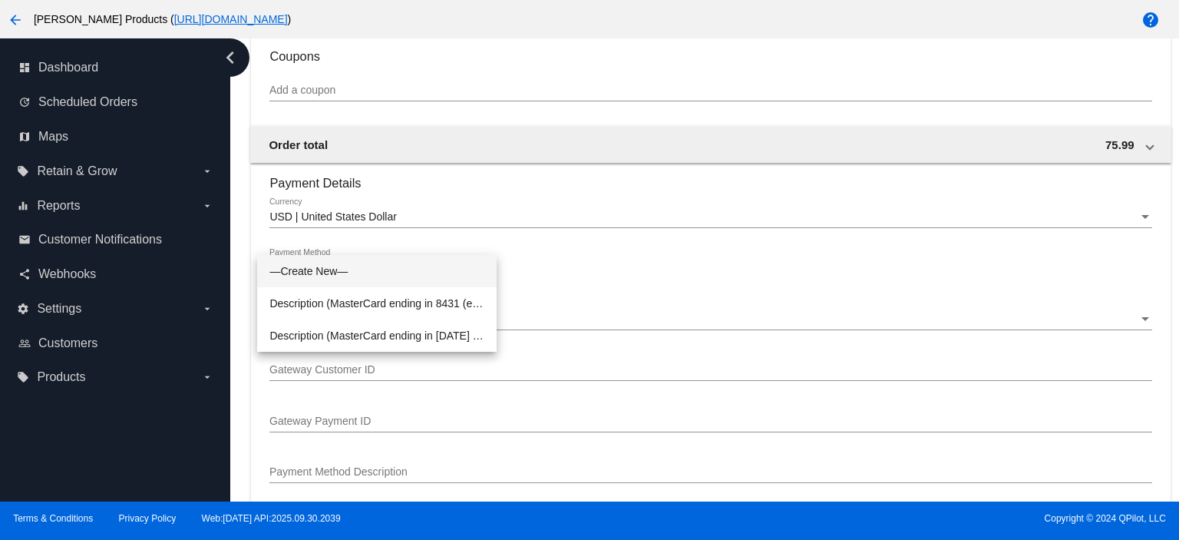
click at [483, 117] on div at bounding box center [589, 270] width 1179 height 540
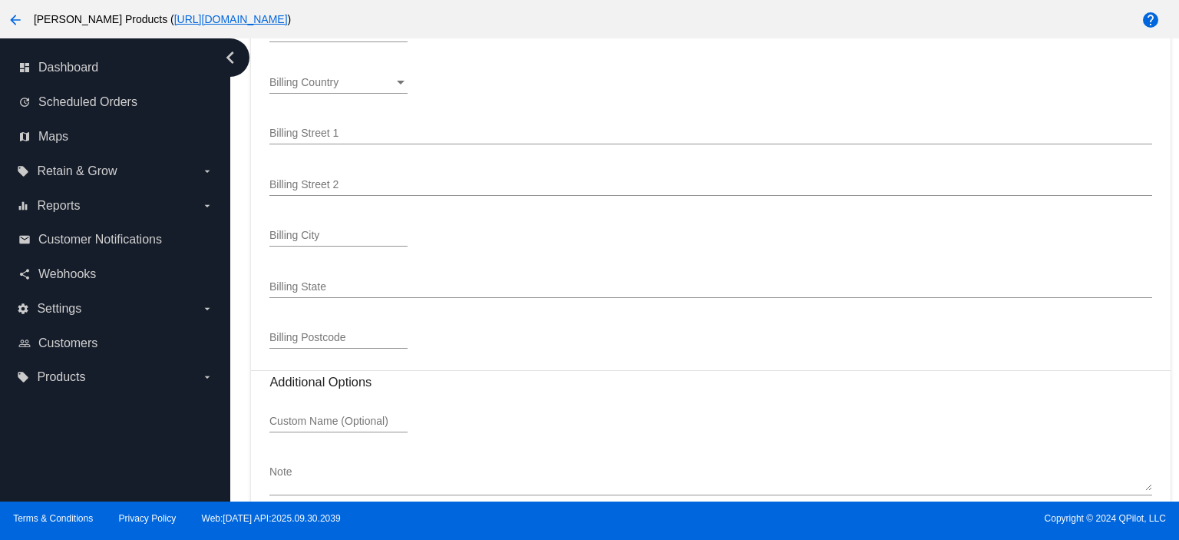
scroll to position [1631, 0]
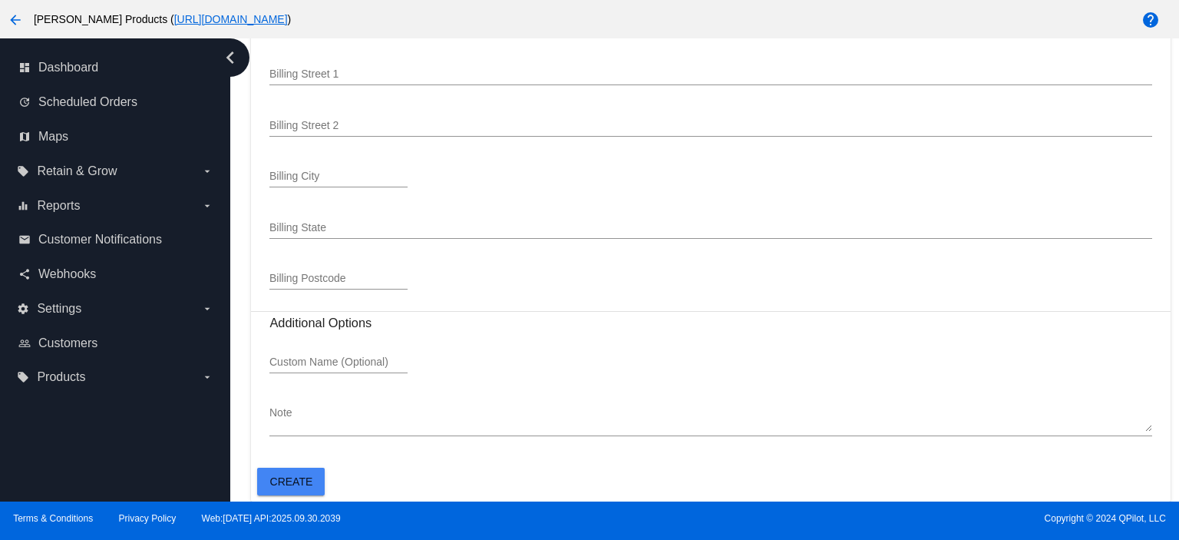
click at [295, 478] on span "Create" at bounding box center [291, 481] width 43 height 12
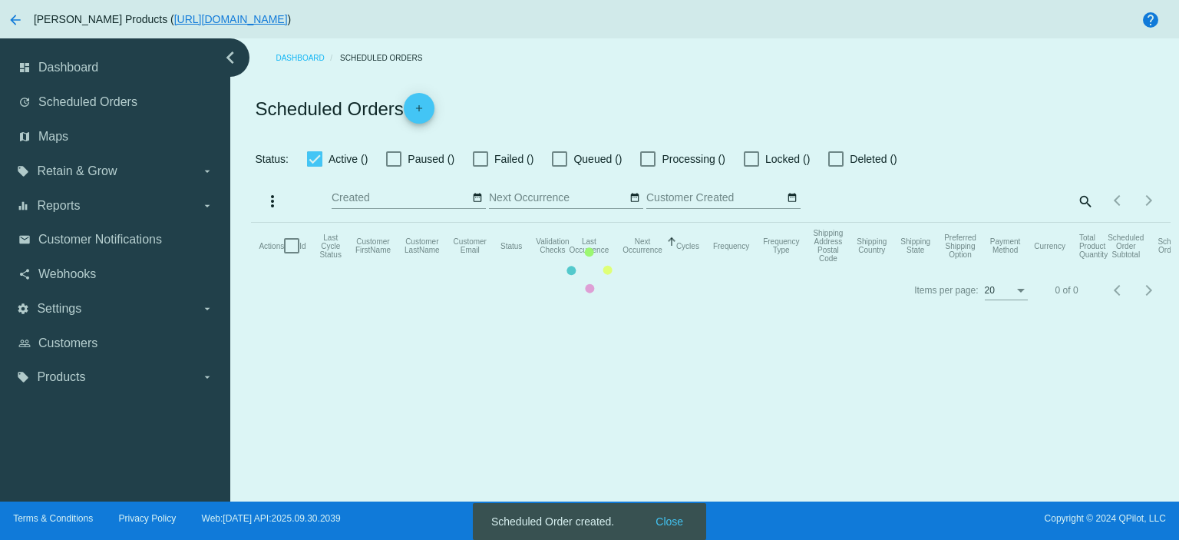
checkbox input "true"
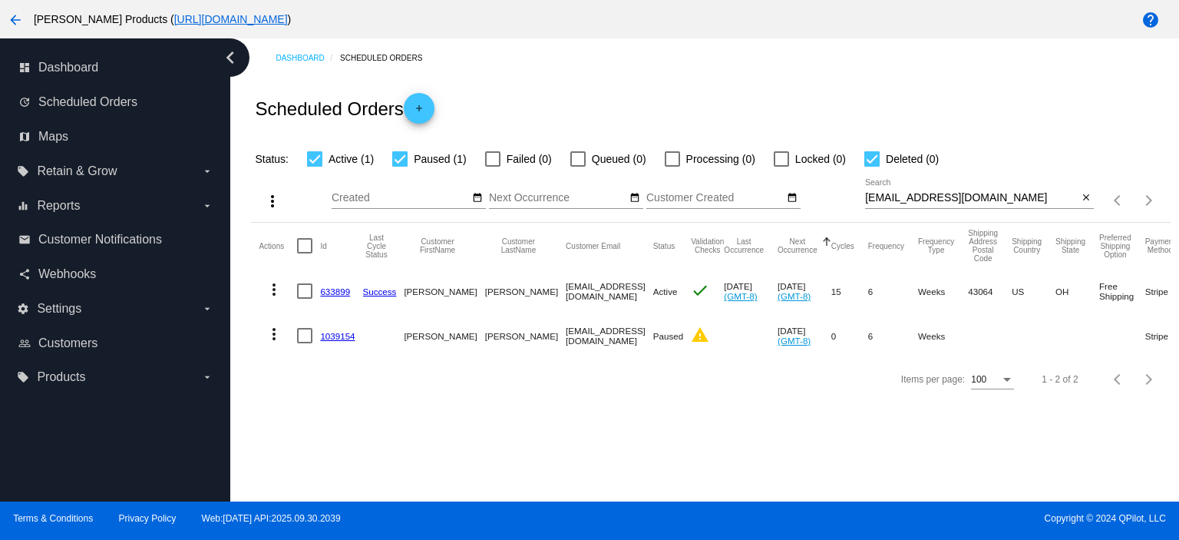
click at [328, 292] on link "633899" at bounding box center [335, 291] width 30 height 10
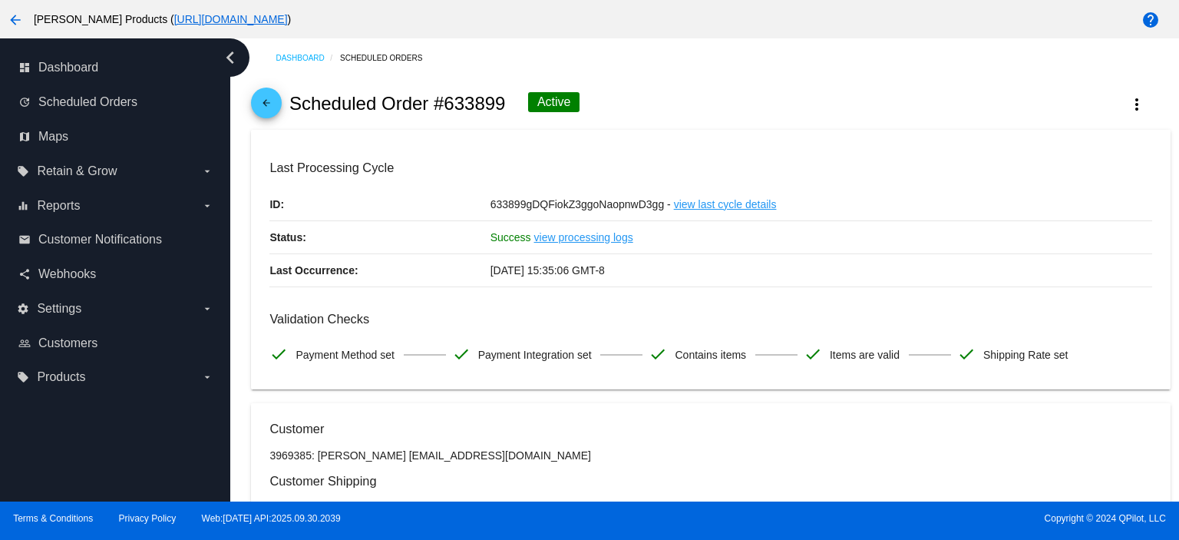
click at [261, 95] on span "arrow_back" at bounding box center [266, 107] width 18 height 38
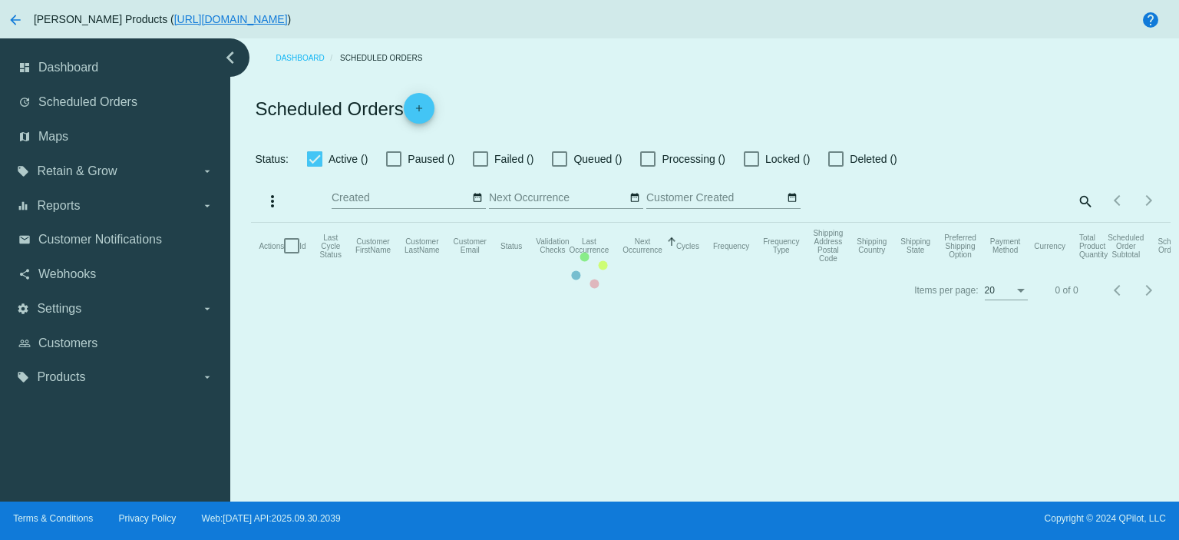
checkbox input "true"
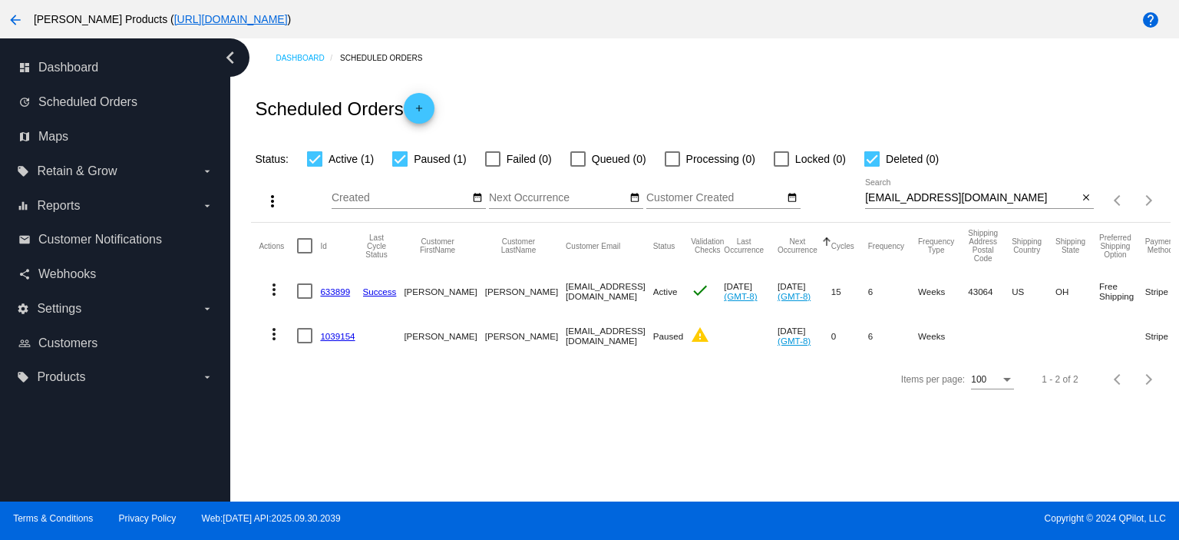
click at [339, 337] on link "1039154" at bounding box center [337, 336] width 35 height 10
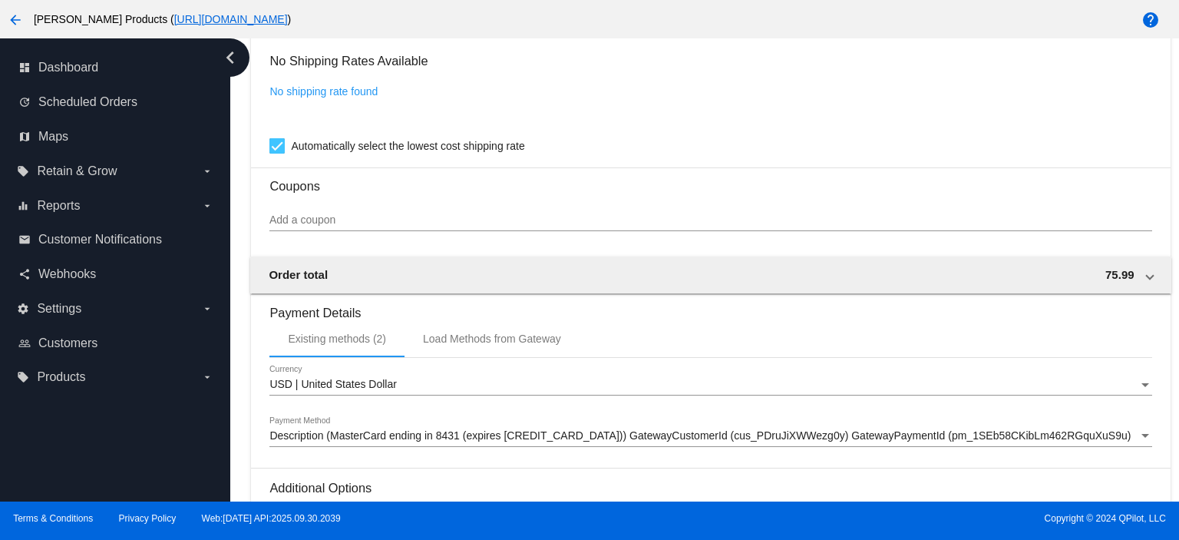
scroll to position [1228, 0]
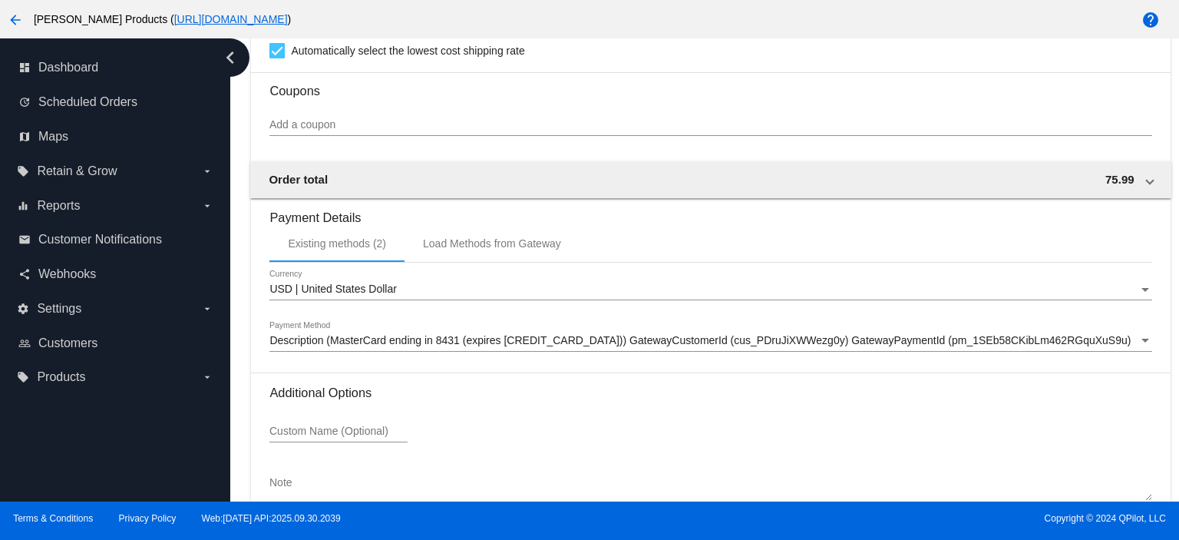
click at [436, 343] on span "Description (MasterCard ending in 8431 (expires [CREDIT_CARD_DATA])) GatewayCus…" at bounding box center [699, 340] width 861 height 12
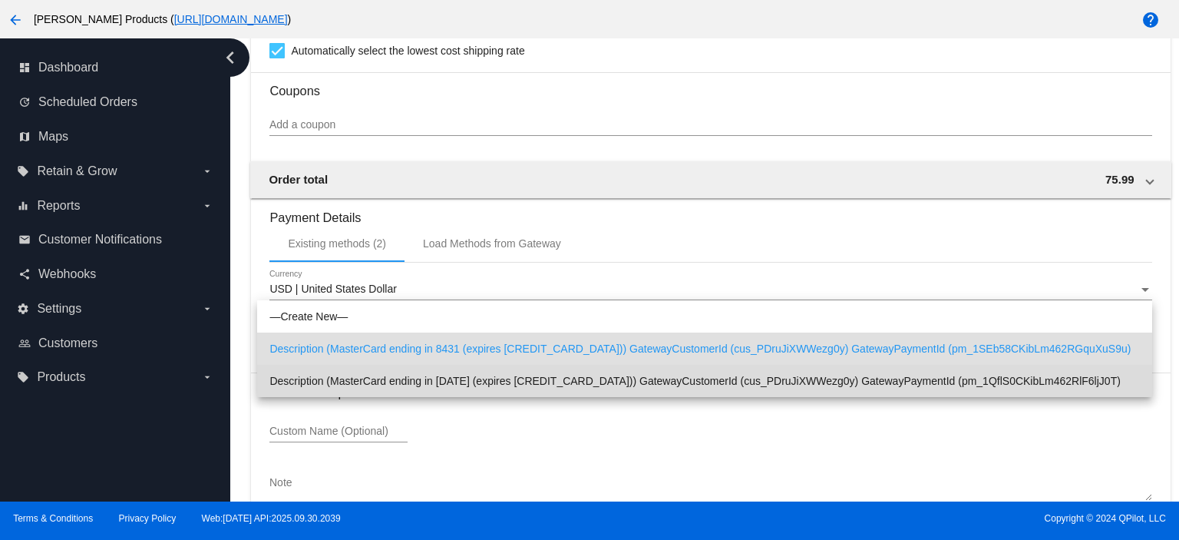
click at [438, 385] on span "Description (MasterCard ending in [DATE] (expires [CREDIT_CARD_DATA])) GatewayC…" at bounding box center [704, 381] width 871 height 32
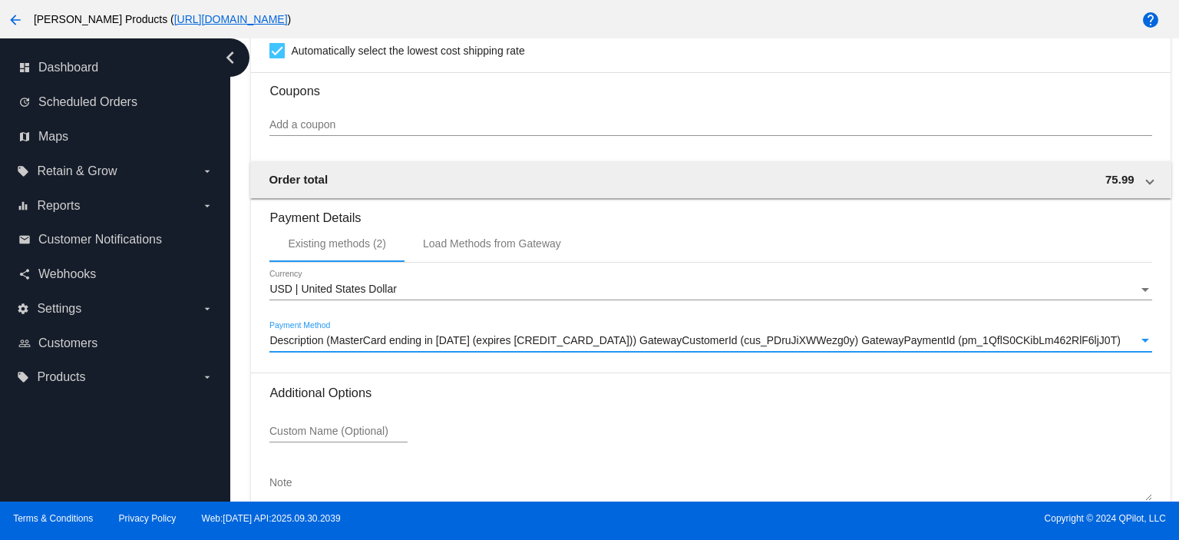
scroll to position [1324, 0]
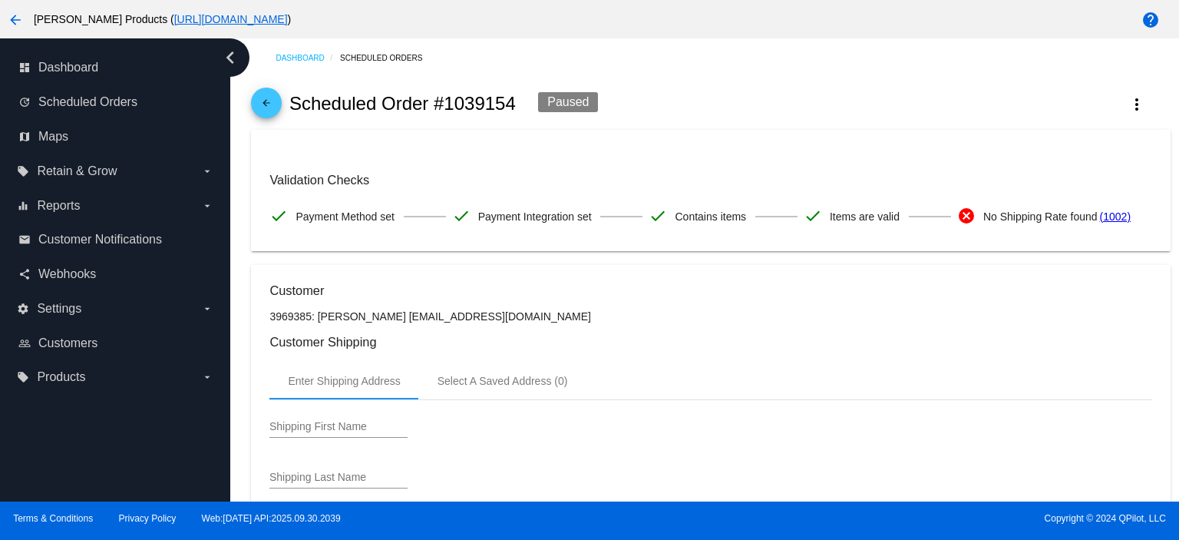
scroll to position [204, 0]
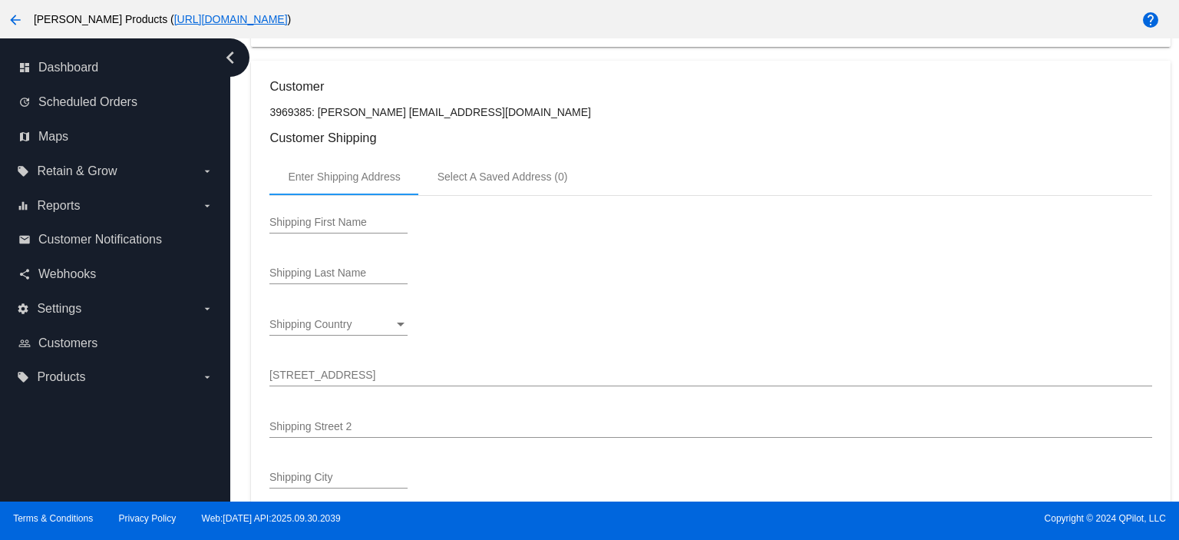
click at [294, 220] on input "Shipping First Name" at bounding box center [338, 223] width 138 height 12
type input "[PERSON_NAME]"
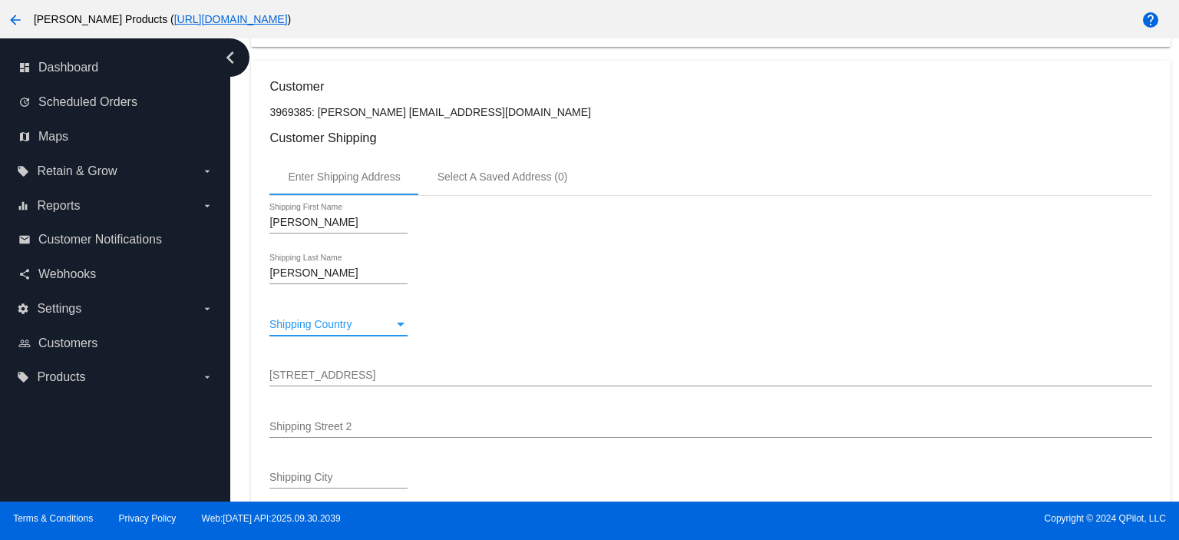
click at [309, 325] on span "Shipping Country" at bounding box center [310, 324] width 82 height 12
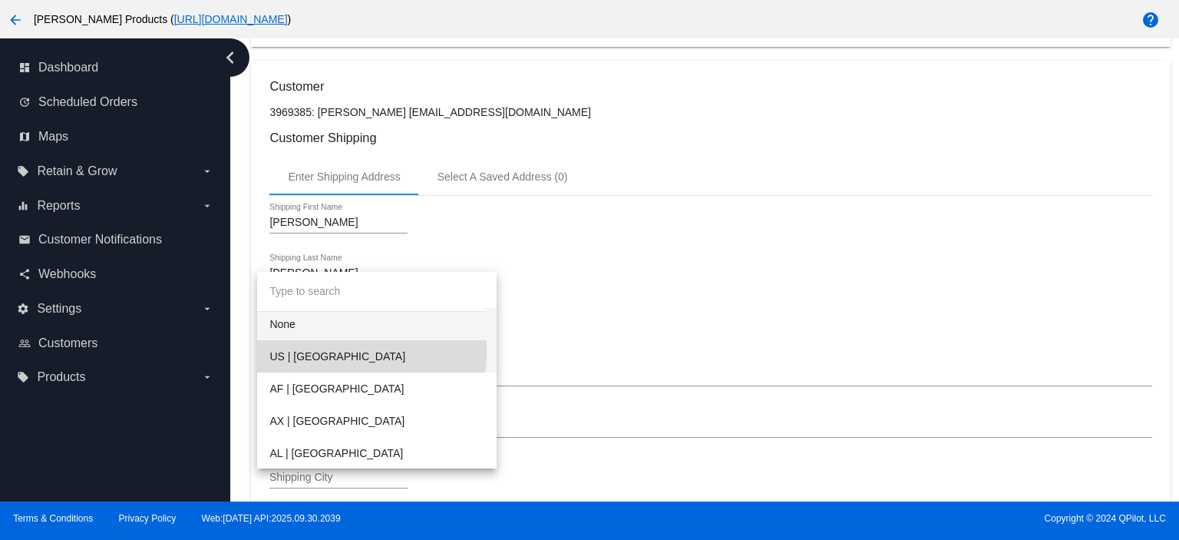
click at [302, 352] on span "US | [GEOGRAPHIC_DATA]" at bounding box center [376, 356] width 215 height 32
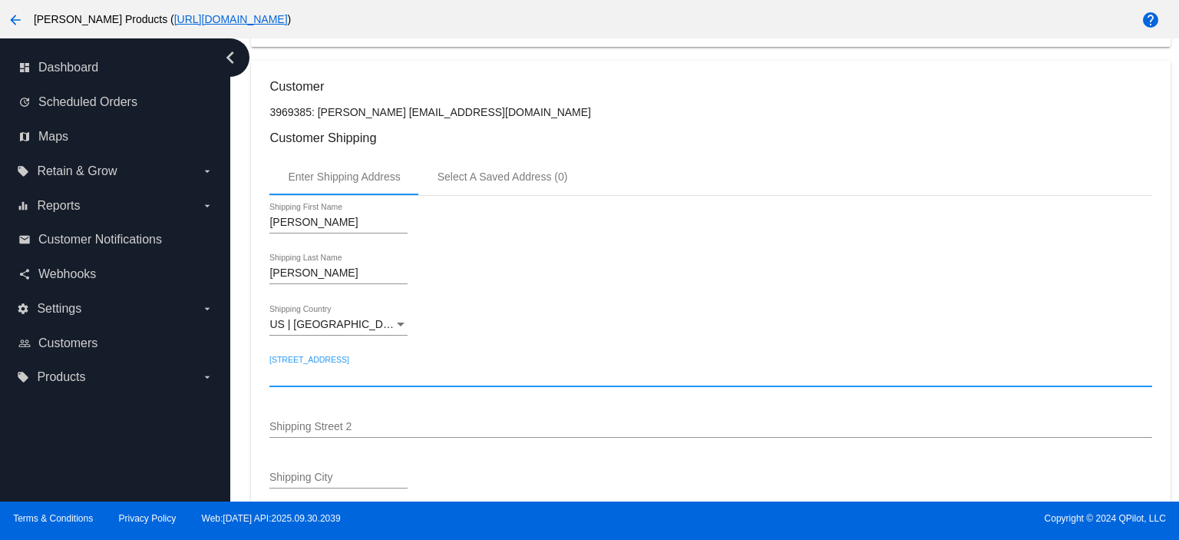
click at [274, 377] on input "[STREET_ADDRESS]" at bounding box center [710, 375] width 882 height 12
paste input "[STREET_ADDRESS]"
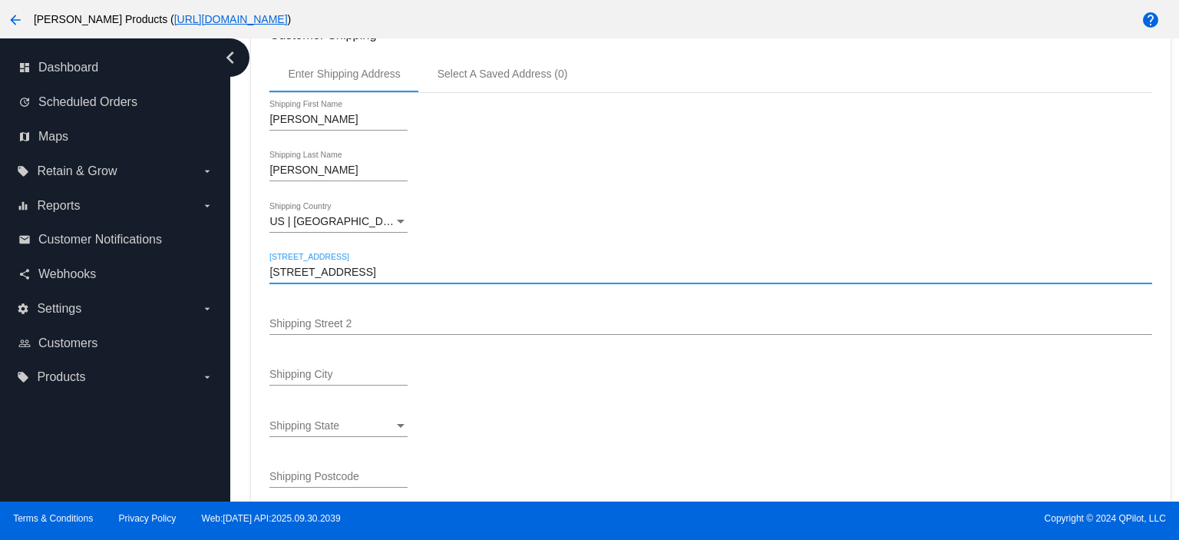
type input "[STREET_ADDRESS]"
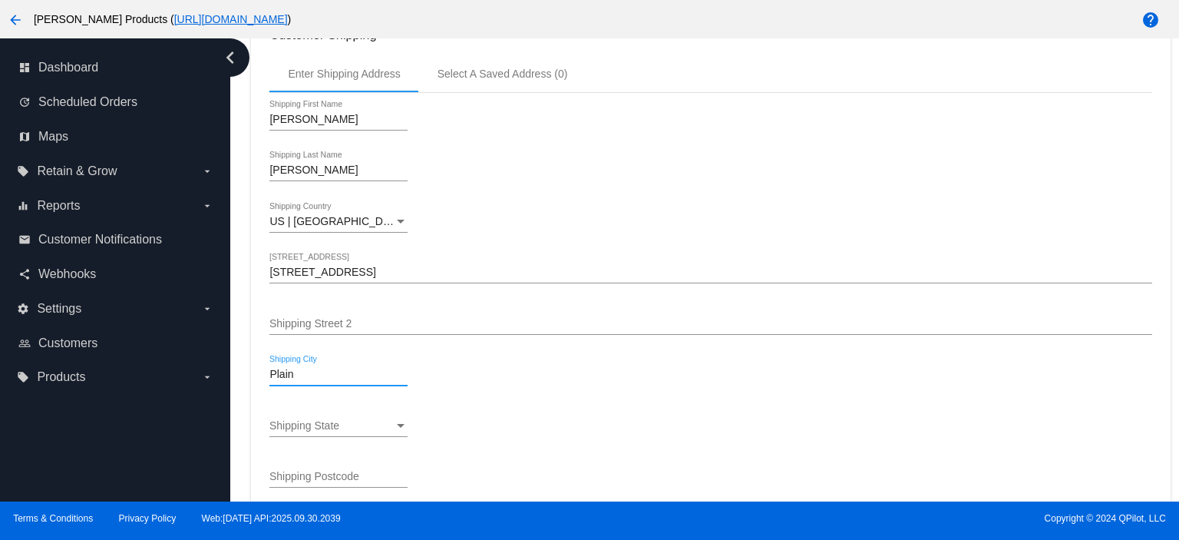
type input "[GEOGRAPHIC_DATA]"
click at [309, 428] on span "Shipping State" at bounding box center [304, 425] width 70 height 12
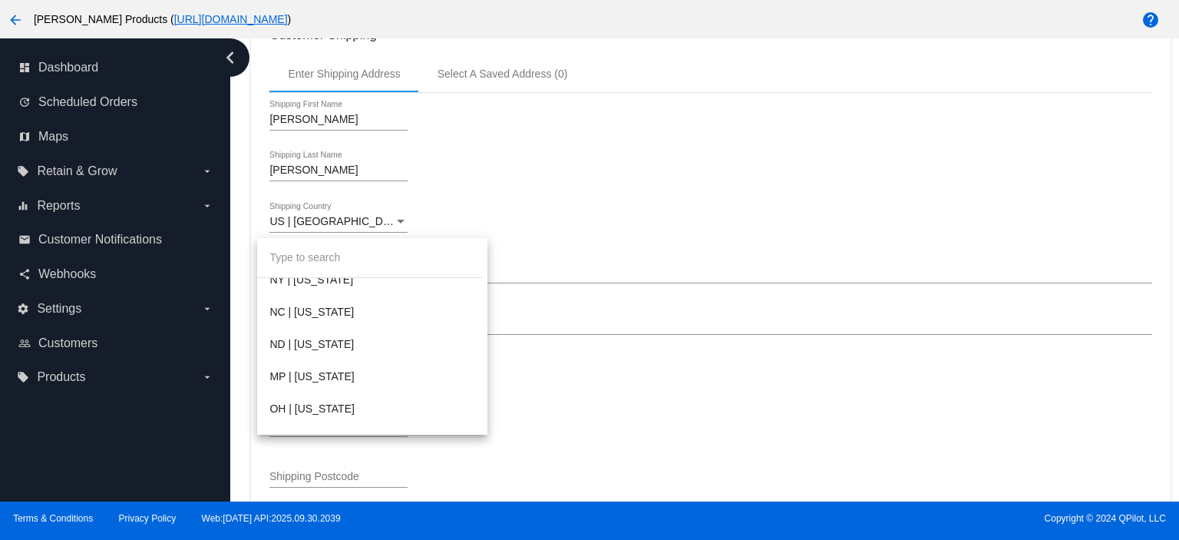
scroll to position [1330, 0]
click at [313, 385] on span "OH | [US_STATE]" at bounding box center [371, 378] width 205 height 32
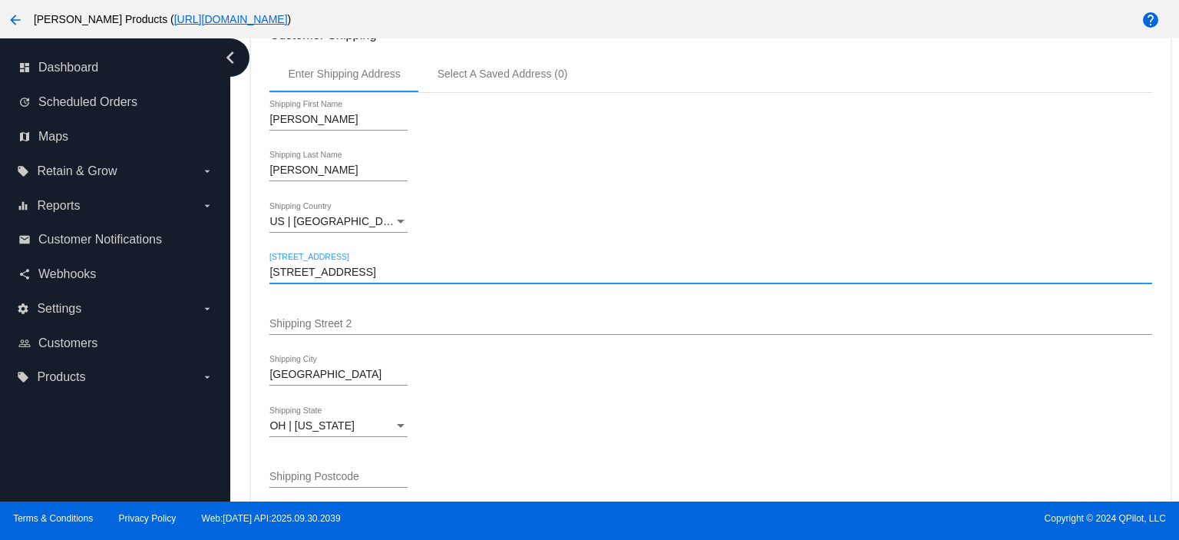
drag, startPoint x: 348, startPoint y: 277, endPoint x: 495, endPoint y: 256, distance: 149.0
click at [482, 262] on div "[STREET_ADDRESS]" at bounding box center [710, 268] width 882 height 30
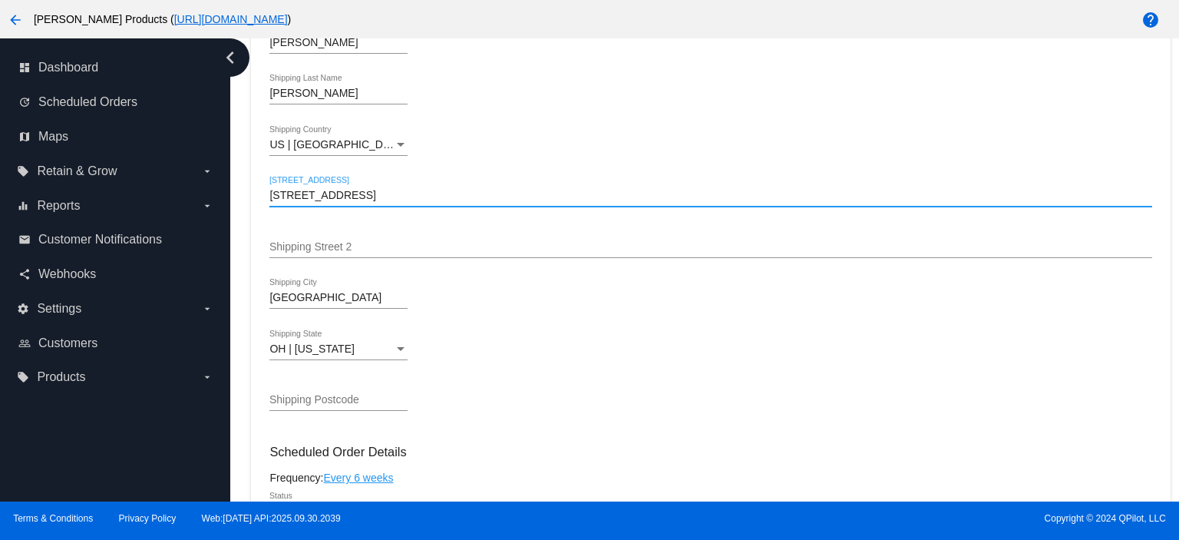
scroll to position [511, 0]
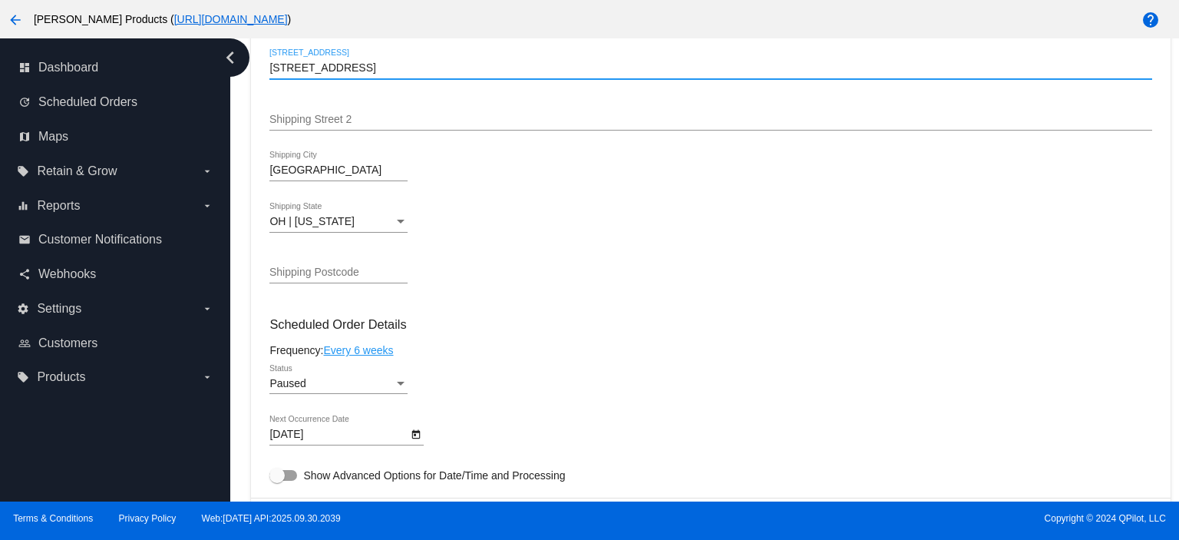
type input "[STREET_ADDRESS]"
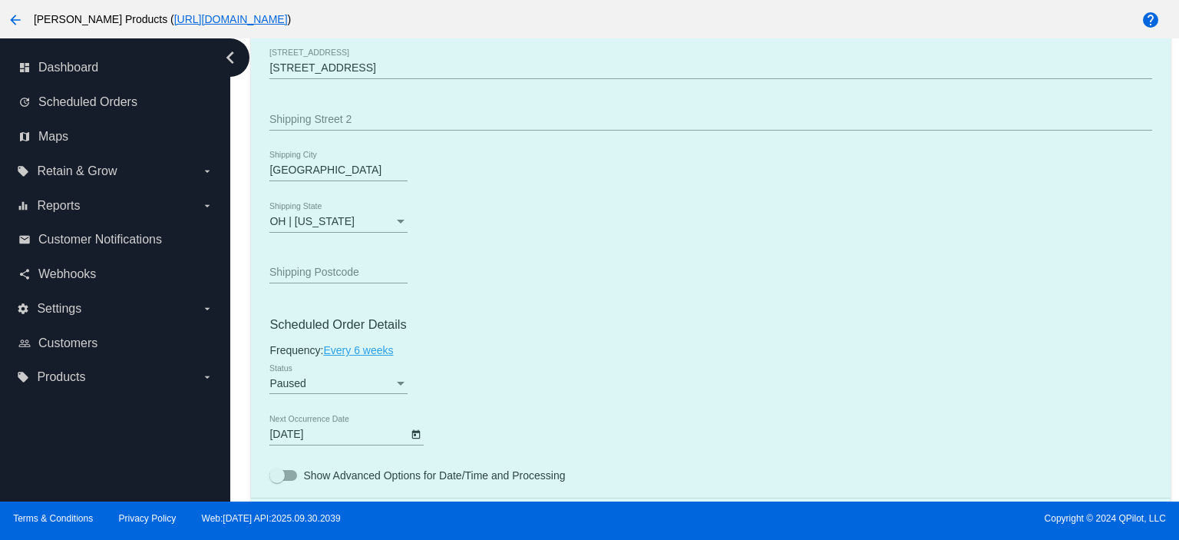
click at [293, 281] on mat-card "Customer 3969385: [PERSON_NAME] [EMAIL_ADDRESS][DOMAIN_NAME] Customer Shipping …" at bounding box center [710, 530] width 919 height 1553
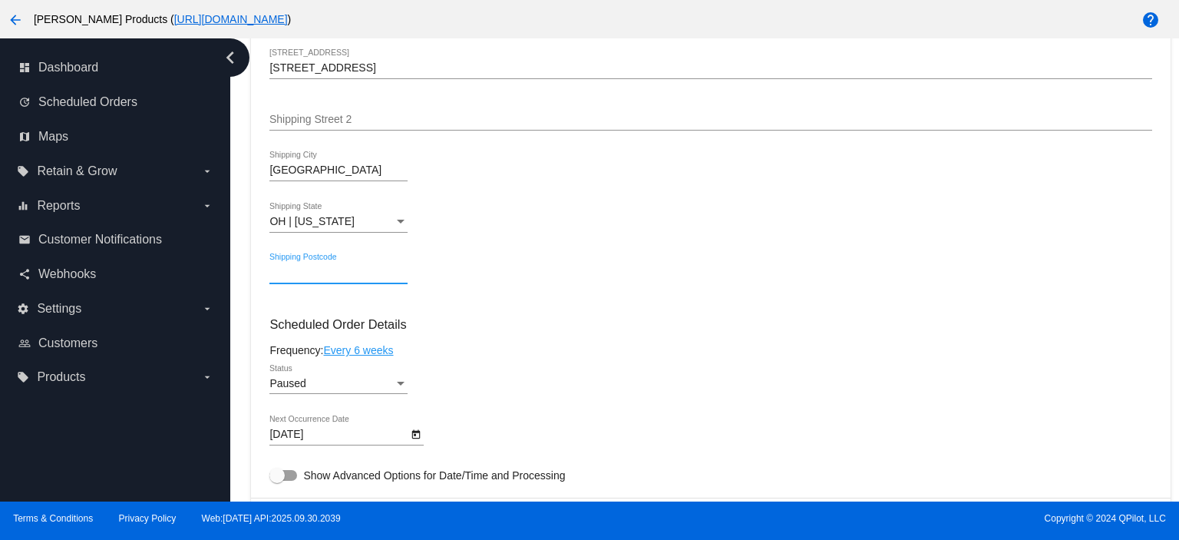
click at [292, 280] on div "Shipping Postcode" at bounding box center [338, 268] width 138 height 30
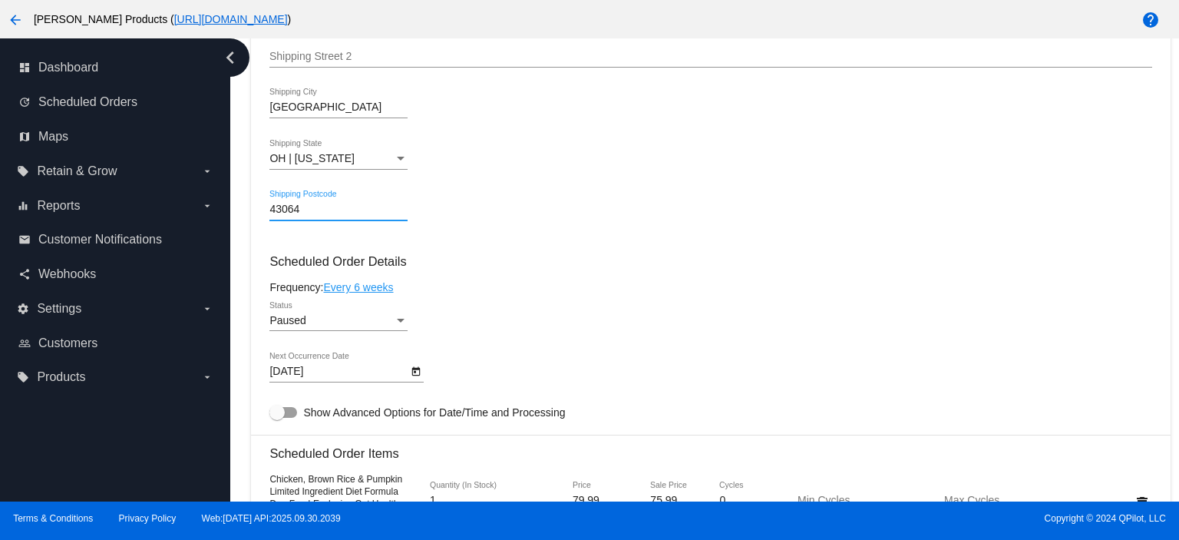
scroll to position [614, 0]
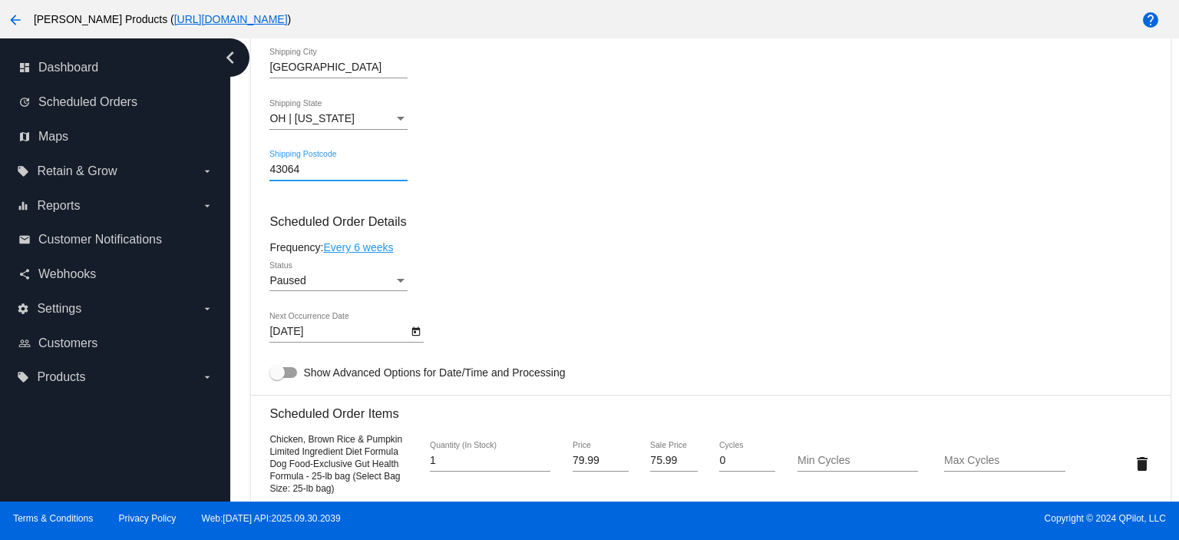
type input "43064"
click at [316, 284] on mat-card "Customer 3969385: [PERSON_NAME] [EMAIL_ADDRESS][DOMAIN_NAME] Customer Shipping …" at bounding box center [710, 427] width 919 height 1553
click at [316, 285] on div "Paused" at bounding box center [331, 281] width 124 height 12
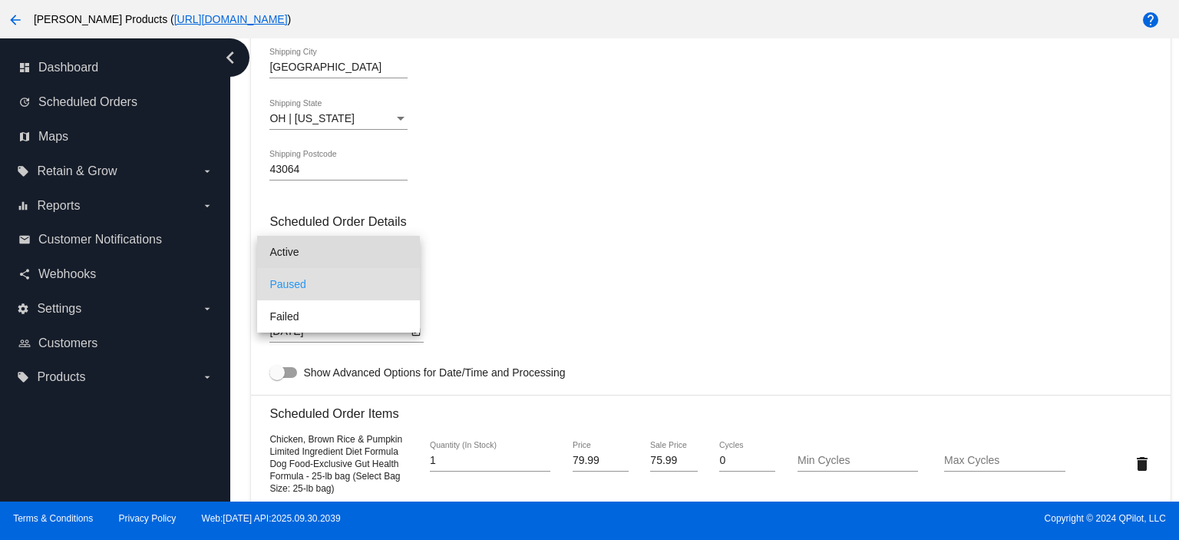
click at [318, 259] on span "Active" at bounding box center [338, 252] width 138 height 32
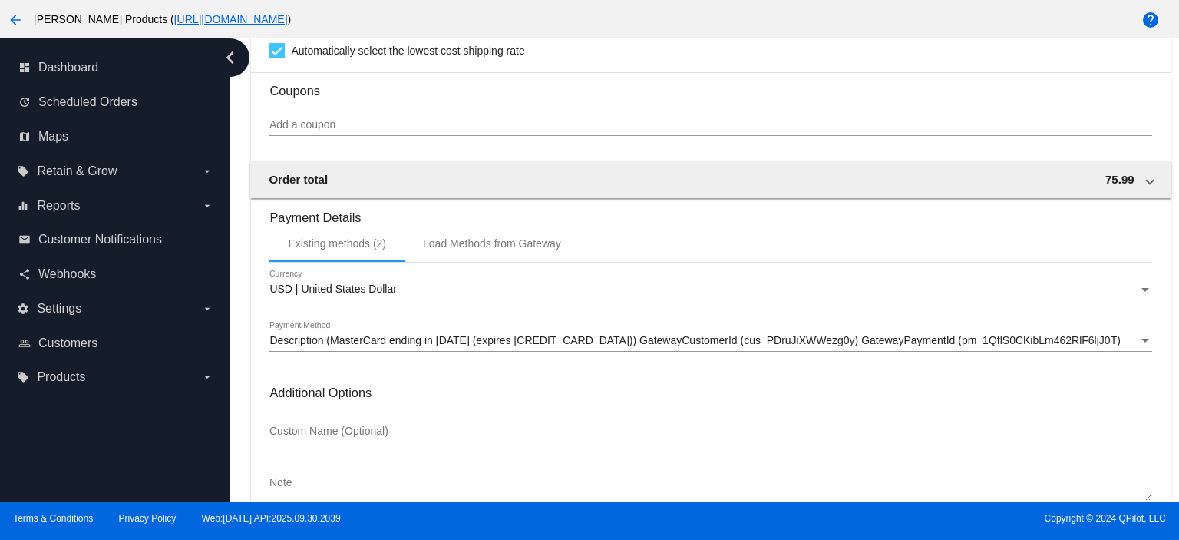
scroll to position [1324, 0]
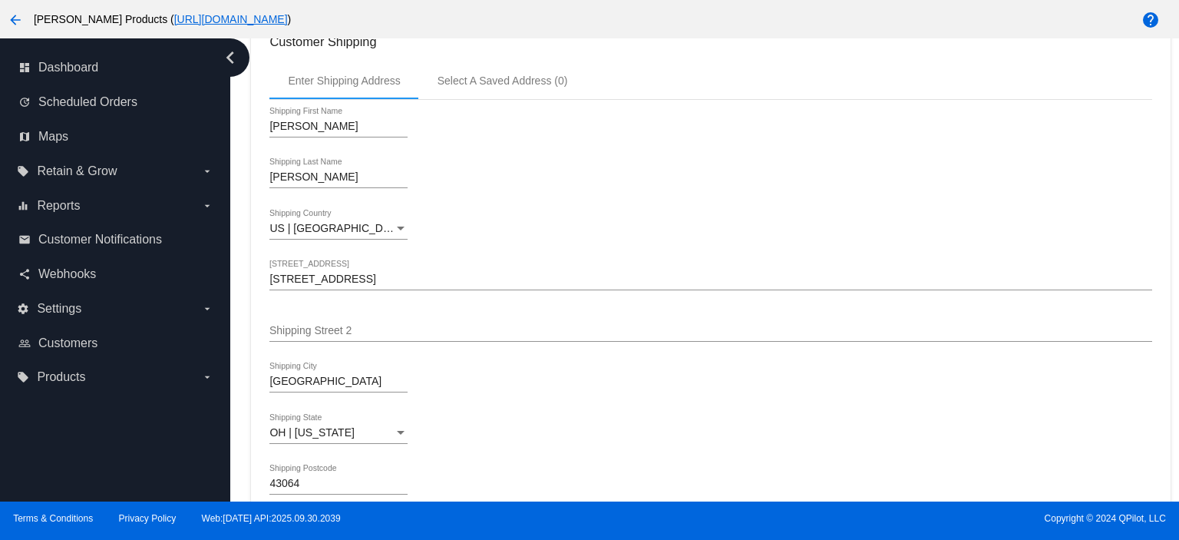
scroll to position [0, 0]
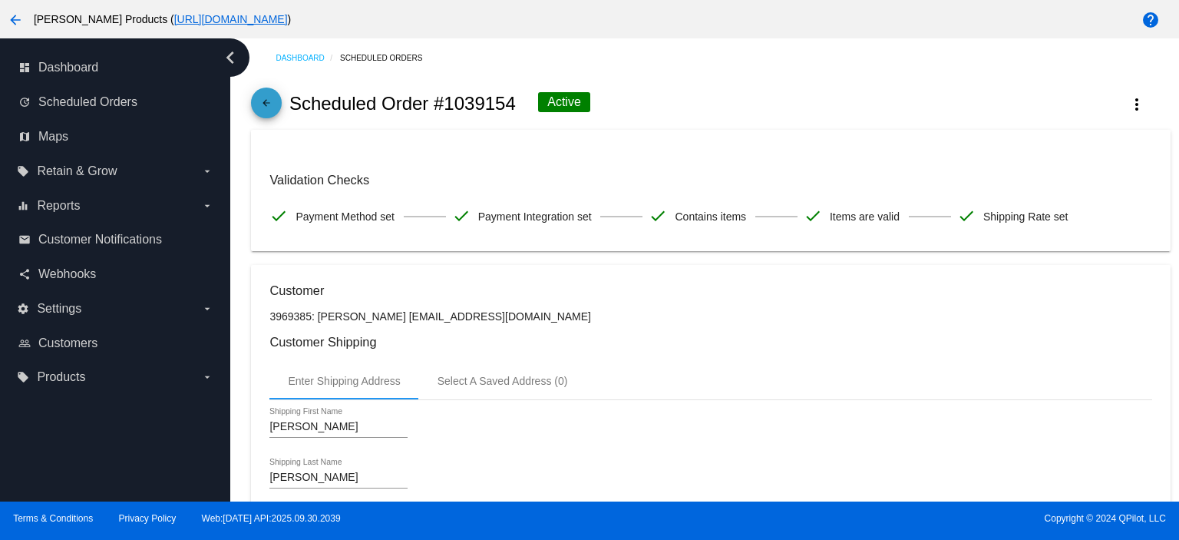
click at [264, 101] on mat-icon "arrow_back" at bounding box center [266, 107] width 18 height 18
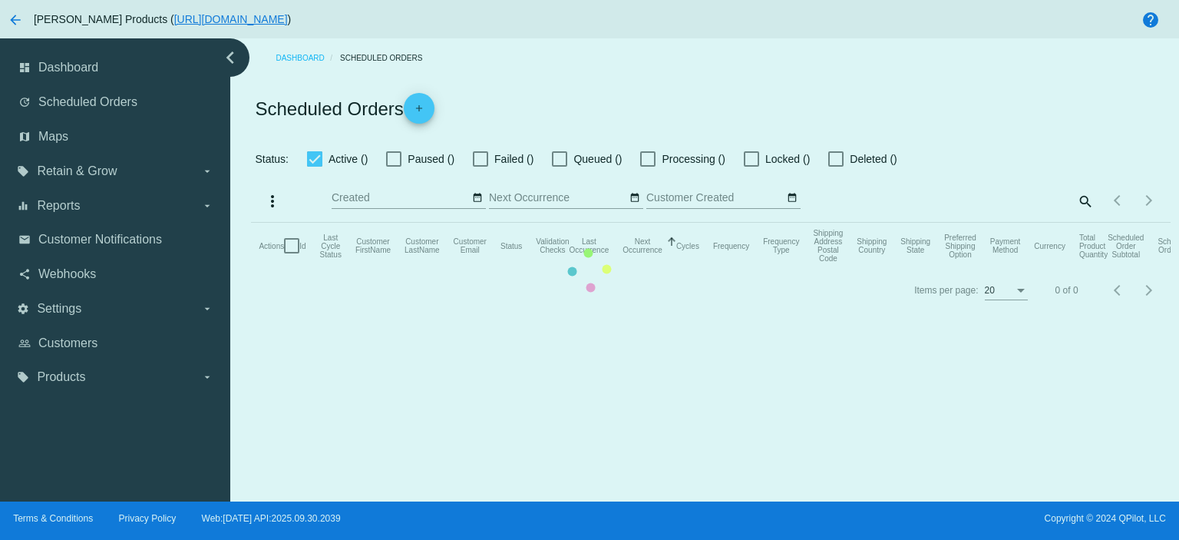
checkbox input "true"
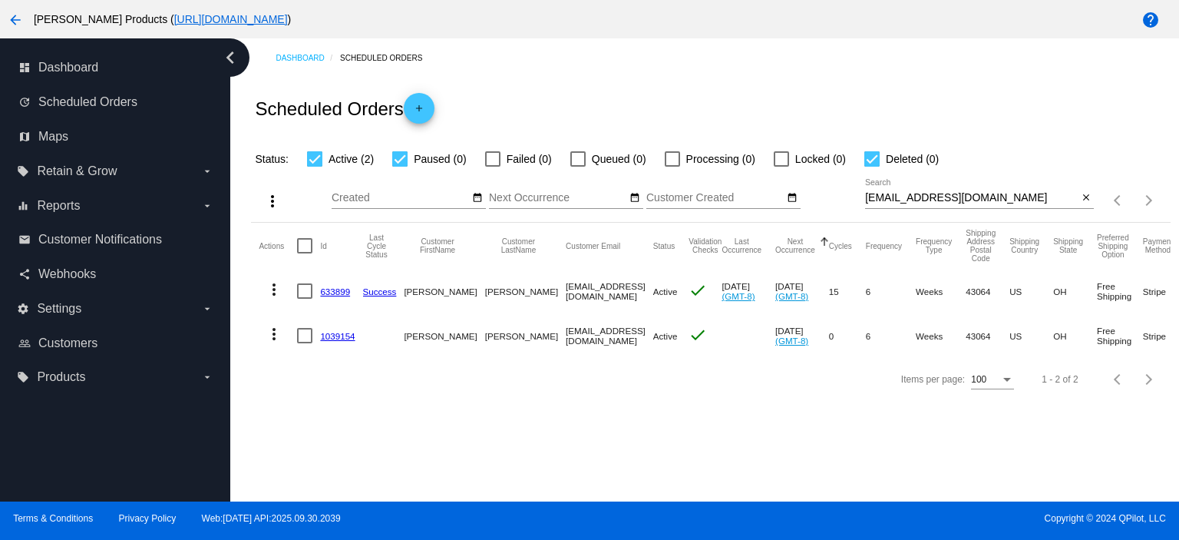
click at [424, 106] on mat-icon "add" at bounding box center [419, 112] width 18 height 18
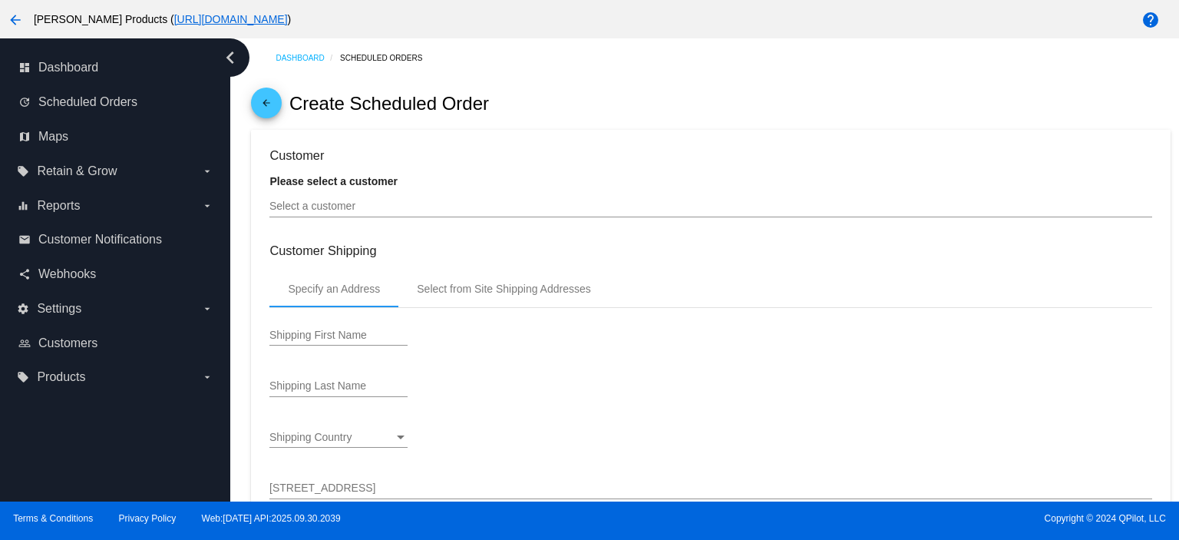
type input "[DATE]"
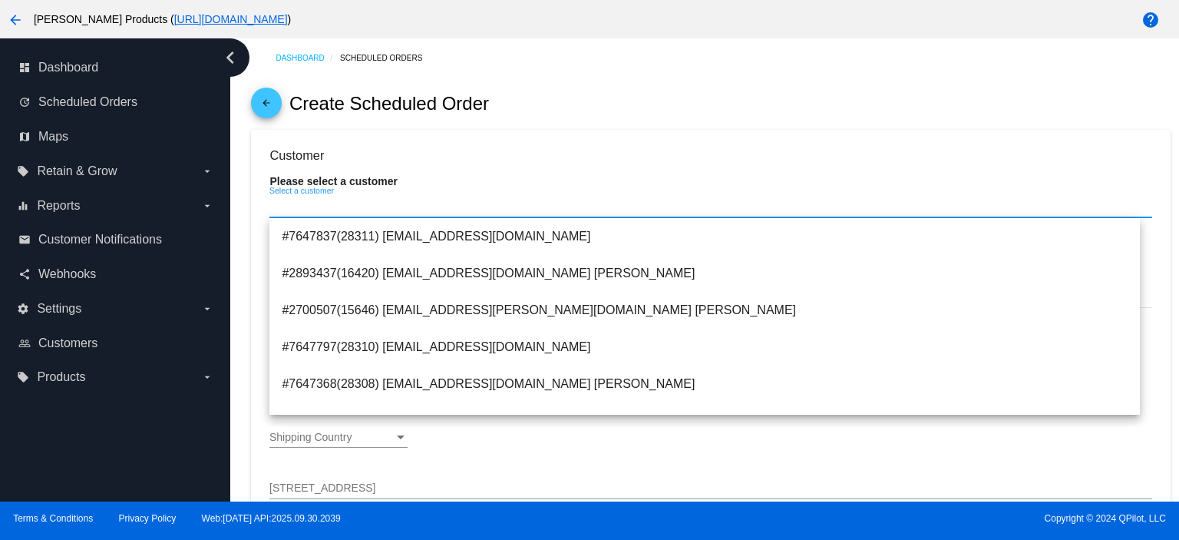
paste input "[STREET_ADDRESS]"
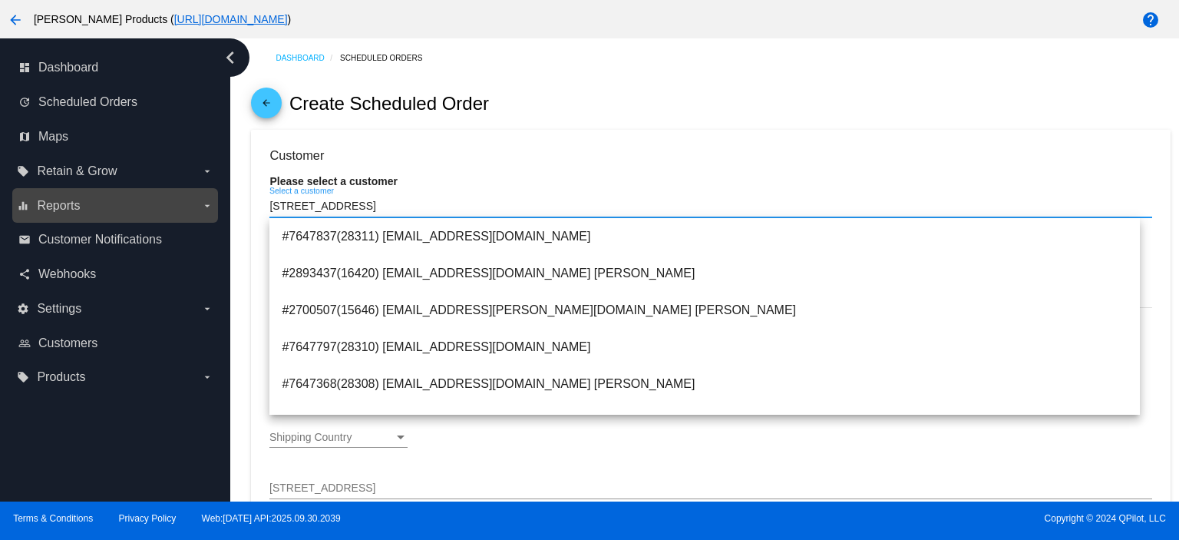
drag, startPoint x: 455, startPoint y: 209, endPoint x: 207, endPoint y: 208, distance: 248.0
click at [207, 208] on div "dashboard Dashboard update Scheduled Orders map Maps local_offer Retain & Grow …" at bounding box center [589, 269] width 1179 height 463
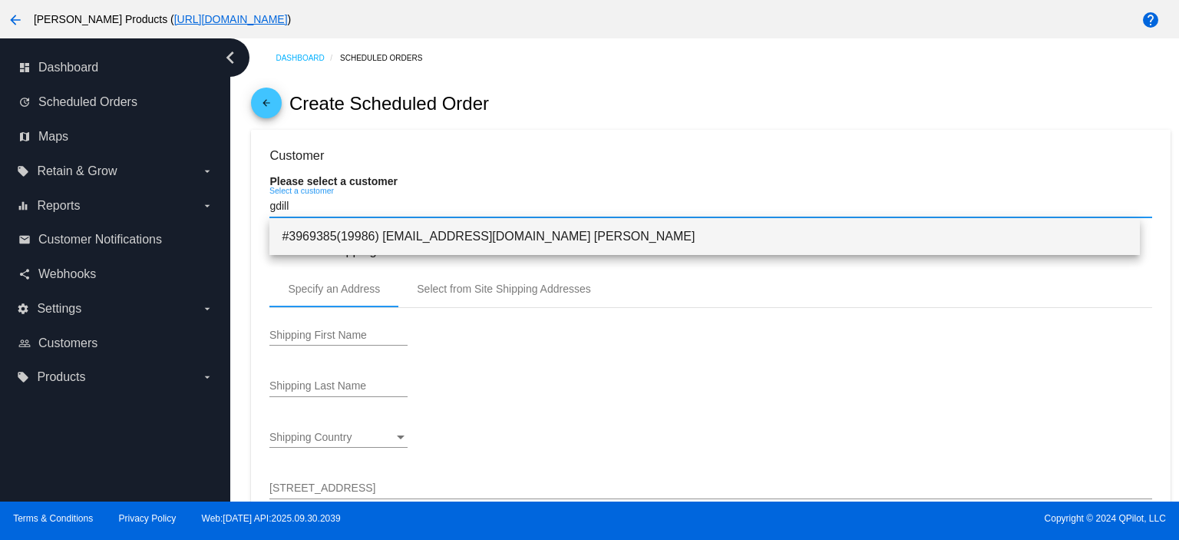
type input "gdill"
click at [417, 226] on span "#3969385(19986) [EMAIL_ADDRESS][DOMAIN_NAME] [PERSON_NAME]" at bounding box center [705, 236] width 846 height 37
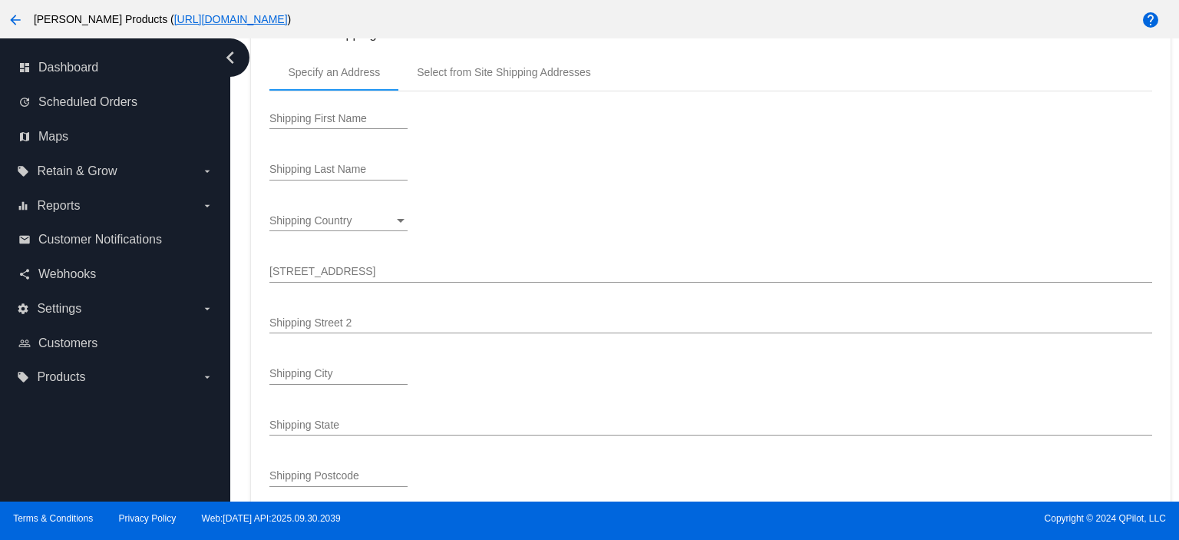
scroll to position [102, 0]
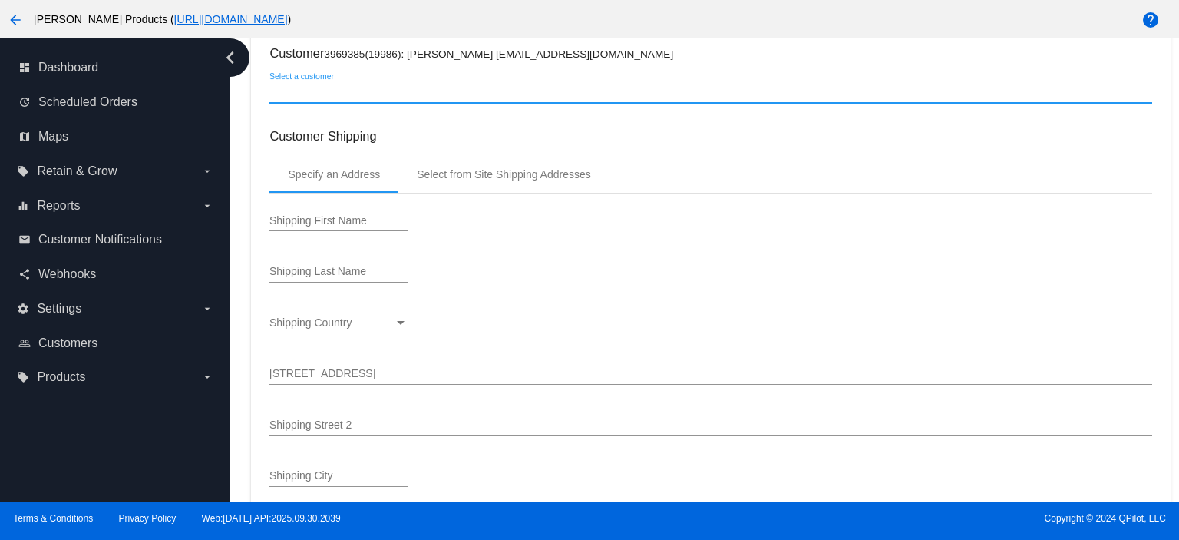
click at [300, 220] on input "Shipping First Name" at bounding box center [338, 221] width 138 height 12
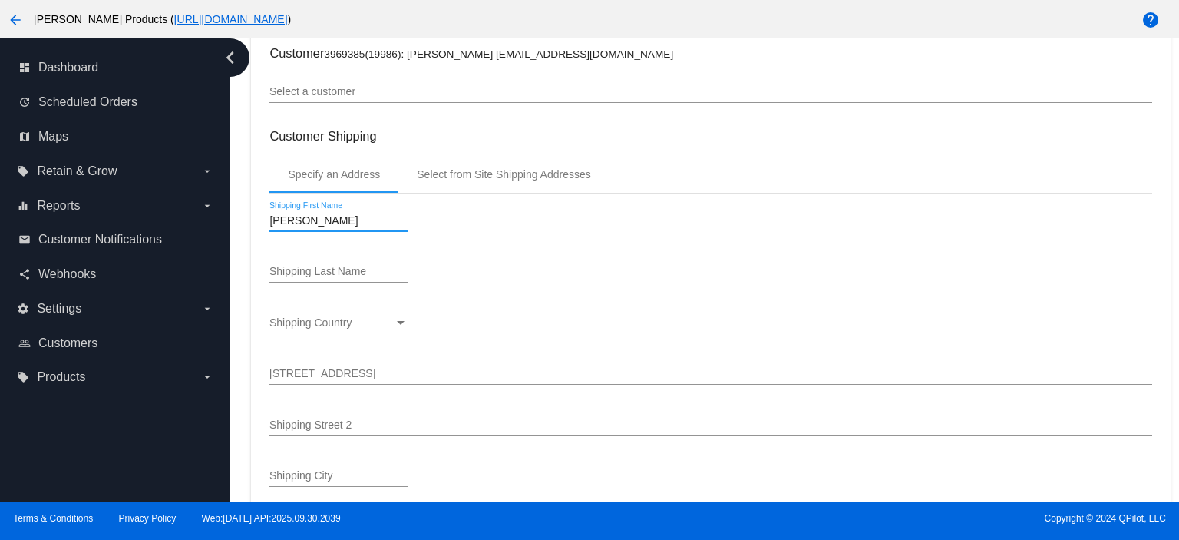
type input "[PERSON_NAME]"
click at [288, 326] on span "Shipping Country" at bounding box center [310, 322] width 82 height 12
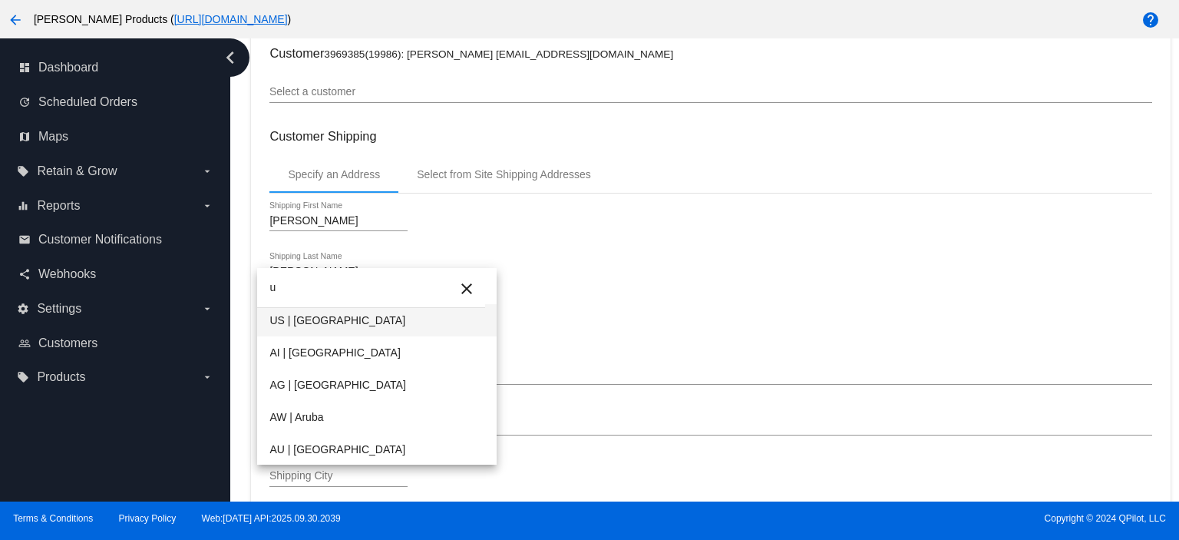
type input "u"
click at [288, 326] on span "US | [GEOGRAPHIC_DATA]" at bounding box center [376, 320] width 215 height 32
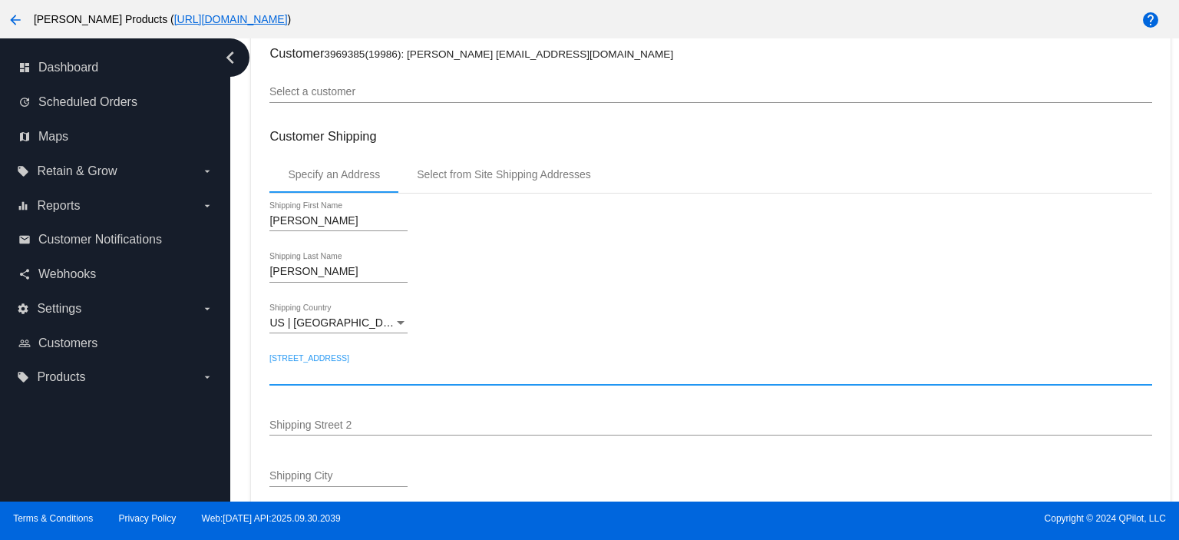
click at [280, 375] on input "[STREET_ADDRESS]" at bounding box center [710, 374] width 882 height 12
paste input "[STREET_ADDRESS]"
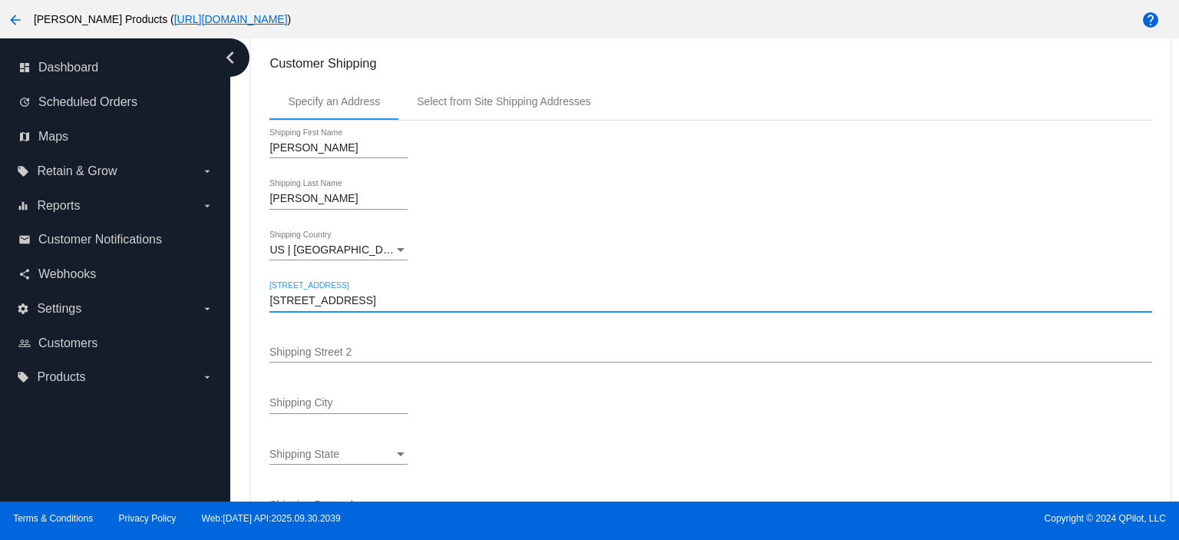
scroll to position [204, 0]
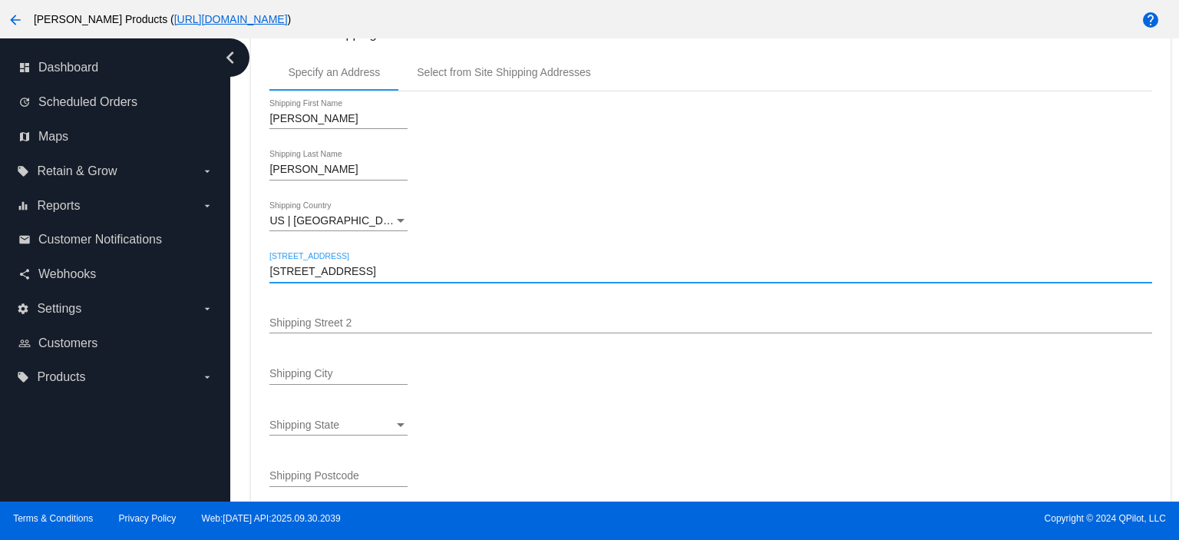
type input "[STREET_ADDRESS]"
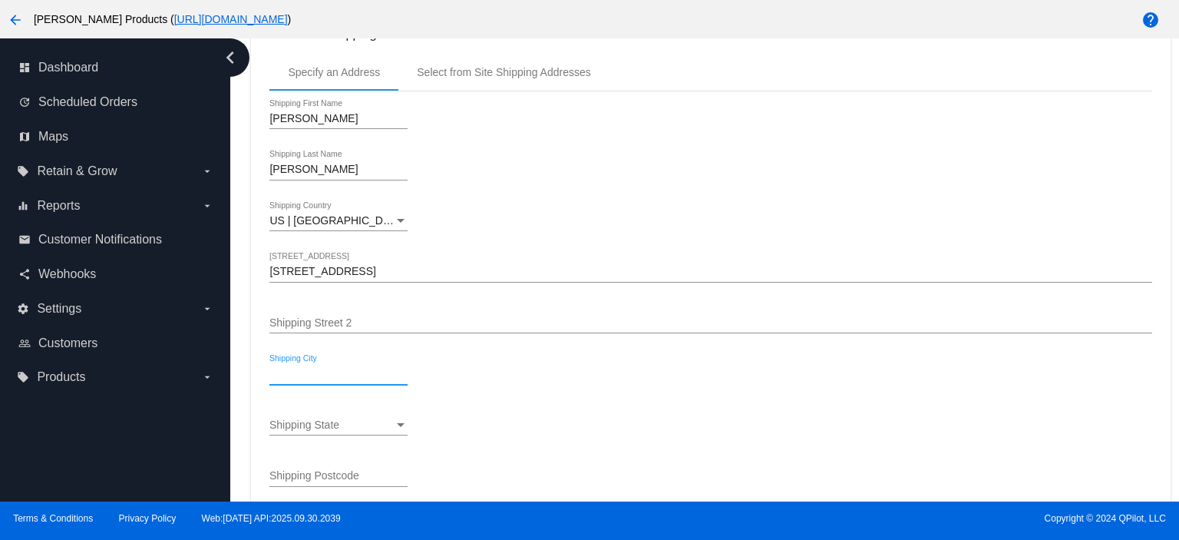
click at [311, 375] on input "Shipping City" at bounding box center [338, 374] width 138 height 12
type input "[GEOGRAPHIC_DATA]"
click at [311, 425] on span "Shipping State" at bounding box center [304, 424] width 70 height 12
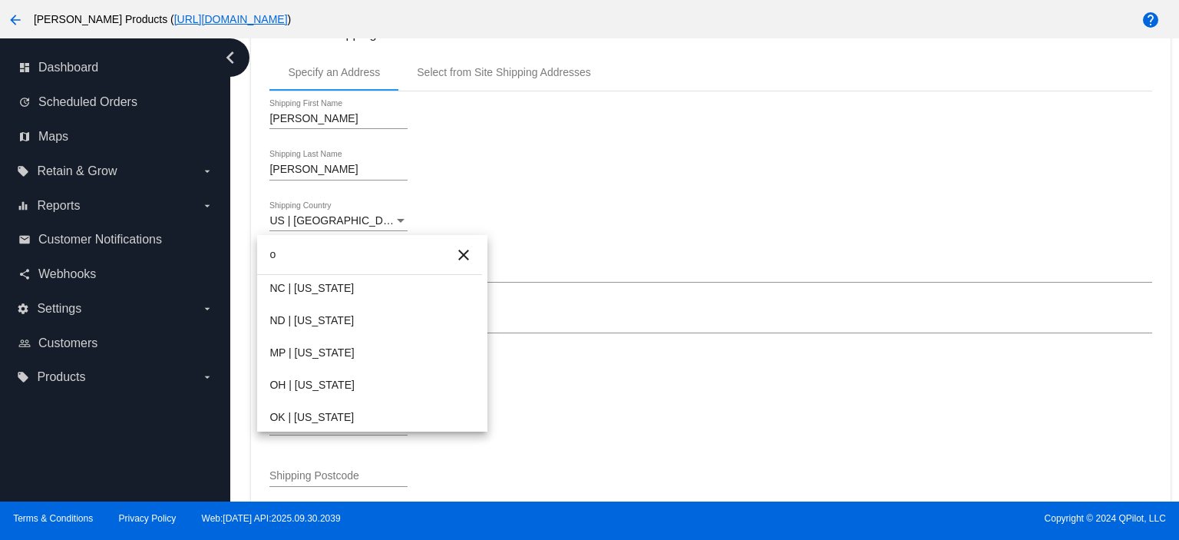
scroll to position [716, 0]
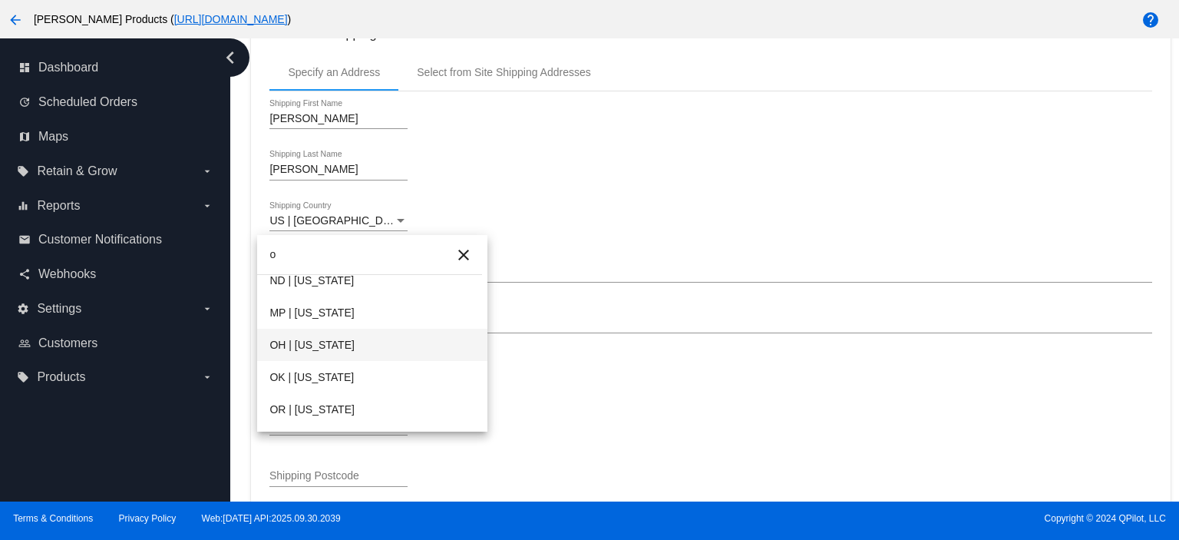
type input "o"
click at [310, 347] on span "OH | [US_STATE]" at bounding box center [371, 345] width 205 height 32
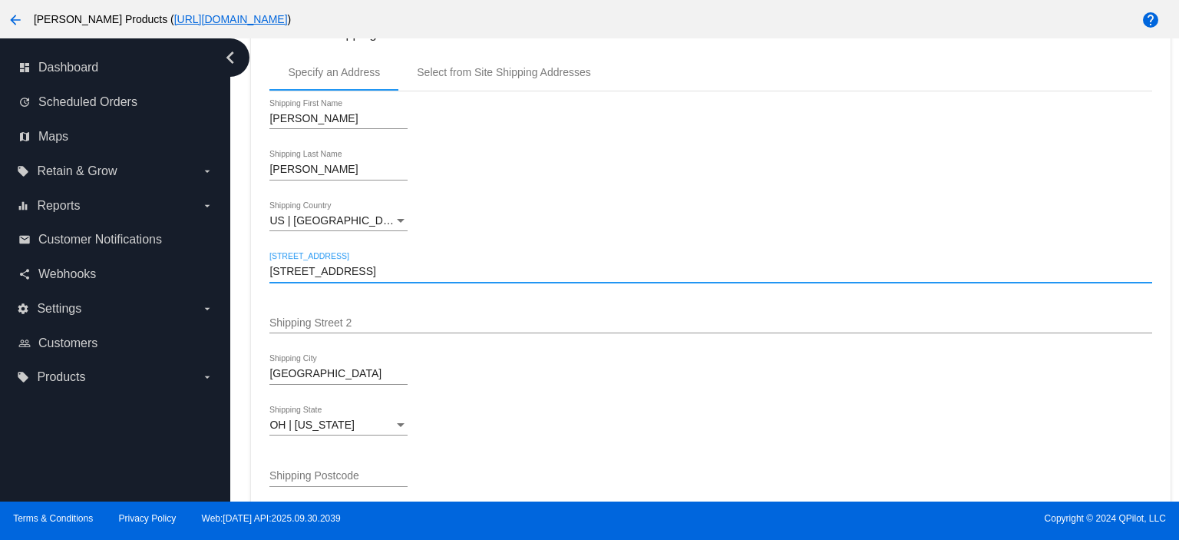
drag, startPoint x: 347, startPoint y: 272, endPoint x: 548, endPoint y: 267, distance: 201.2
click at [539, 266] on input "[STREET_ADDRESS]" at bounding box center [710, 272] width 882 height 12
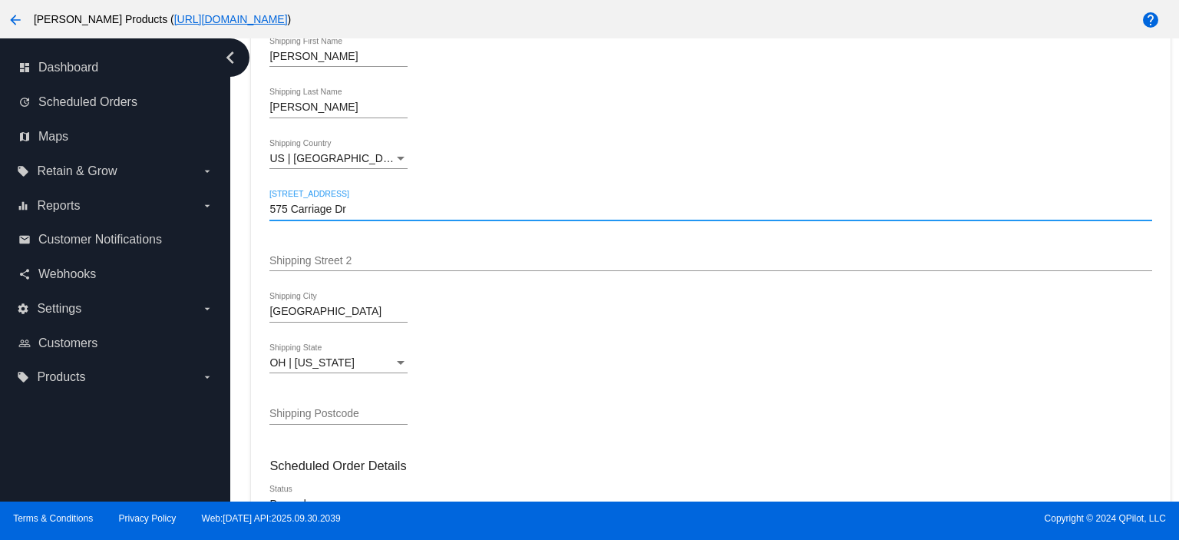
scroll to position [307, 0]
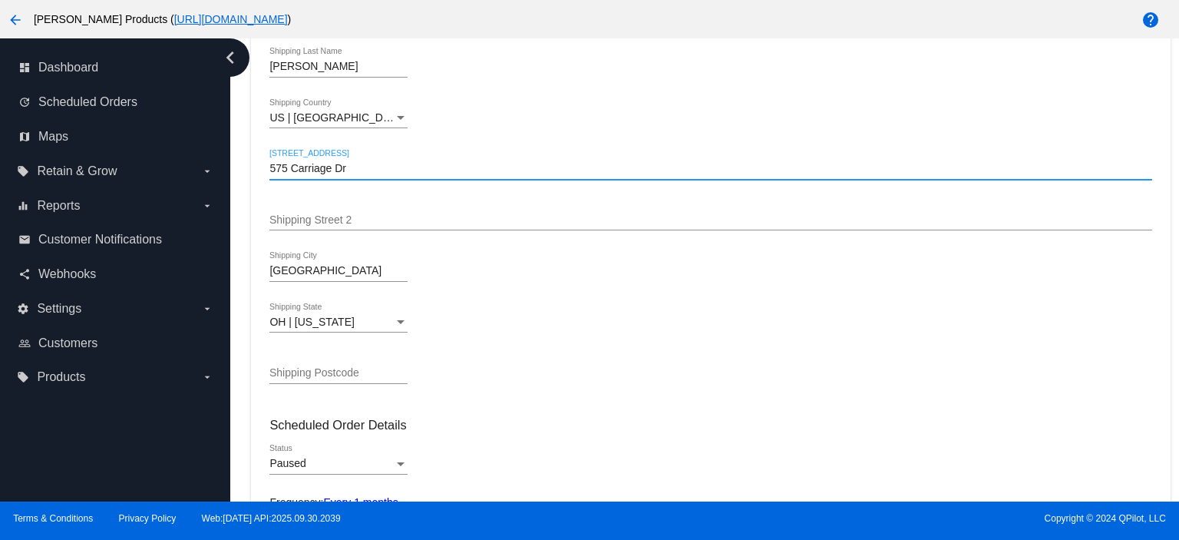
type input "575 Carriage Dr"
click at [283, 367] on div "Shipping Postcode" at bounding box center [338, 369] width 138 height 30
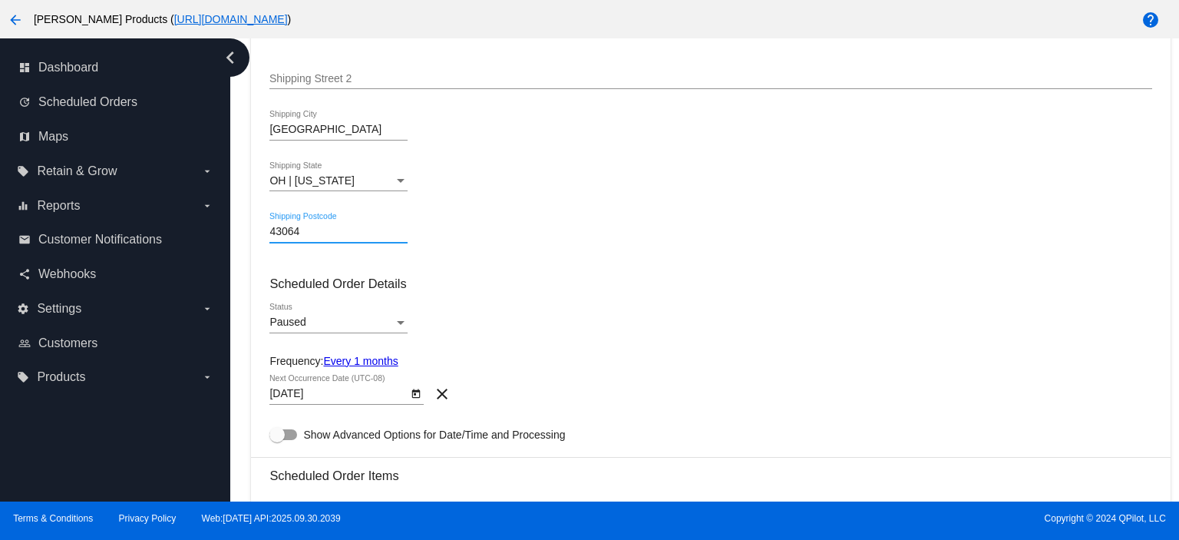
scroll to position [511, 0]
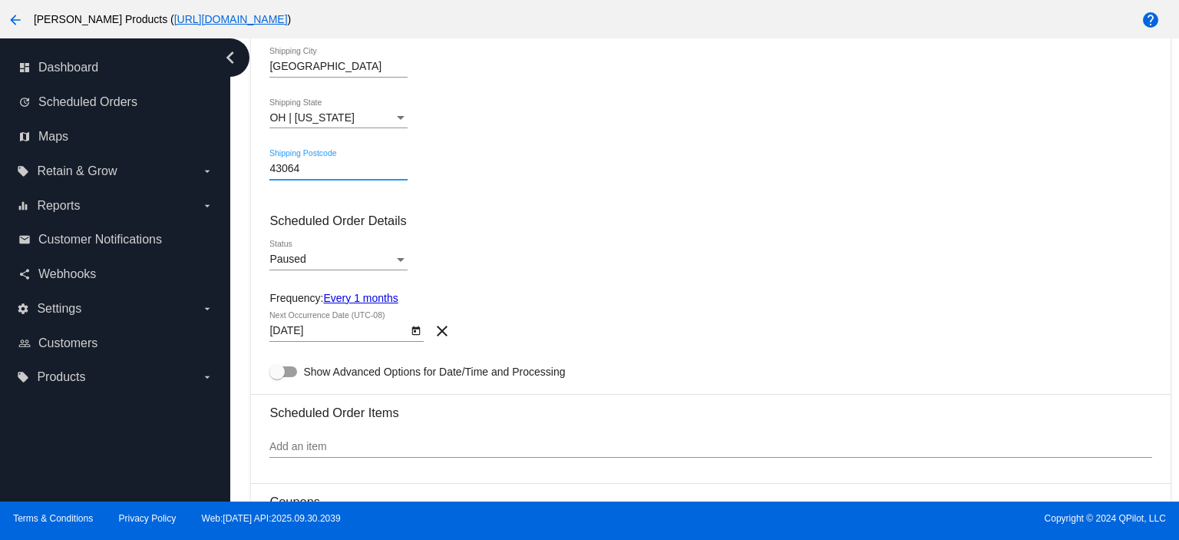
type input "43064"
click at [310, 263] on div "Paused" at bounding box center [331, 259] width 124 height 12
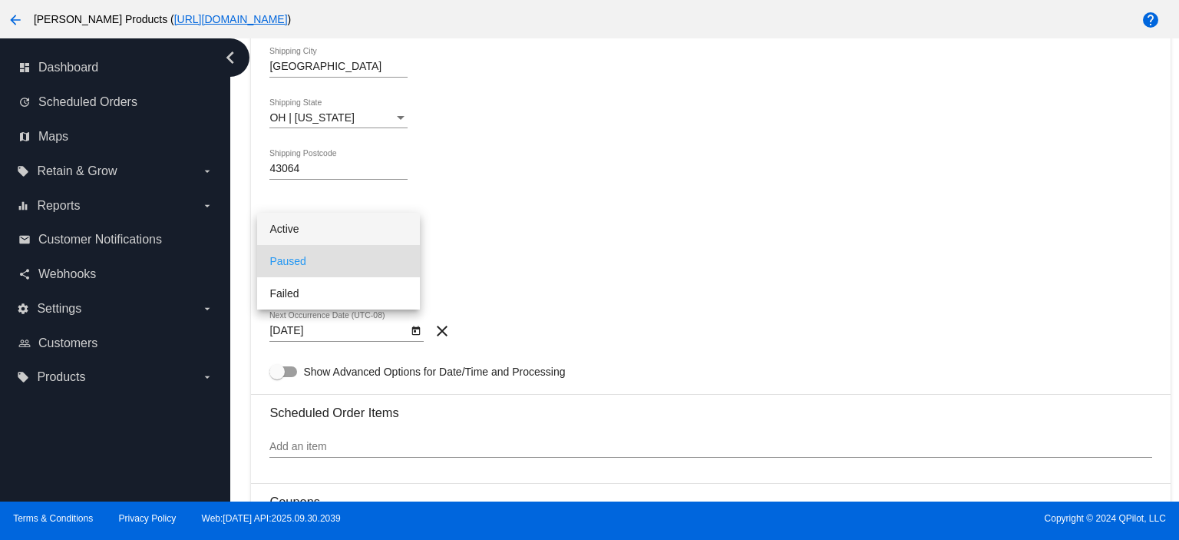
click at [299, 214] on span "Active" at bounding box center [338, 229] width 138 height 32
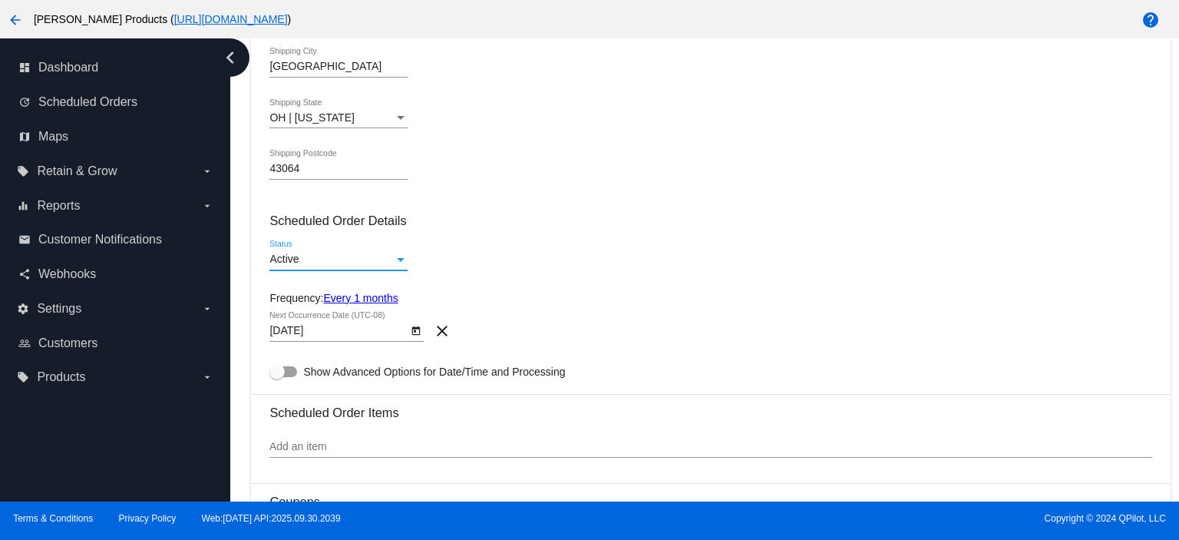
click at [353, 302] on link "Every 1 months" at bounding box center [360, 298] width 74 height 12
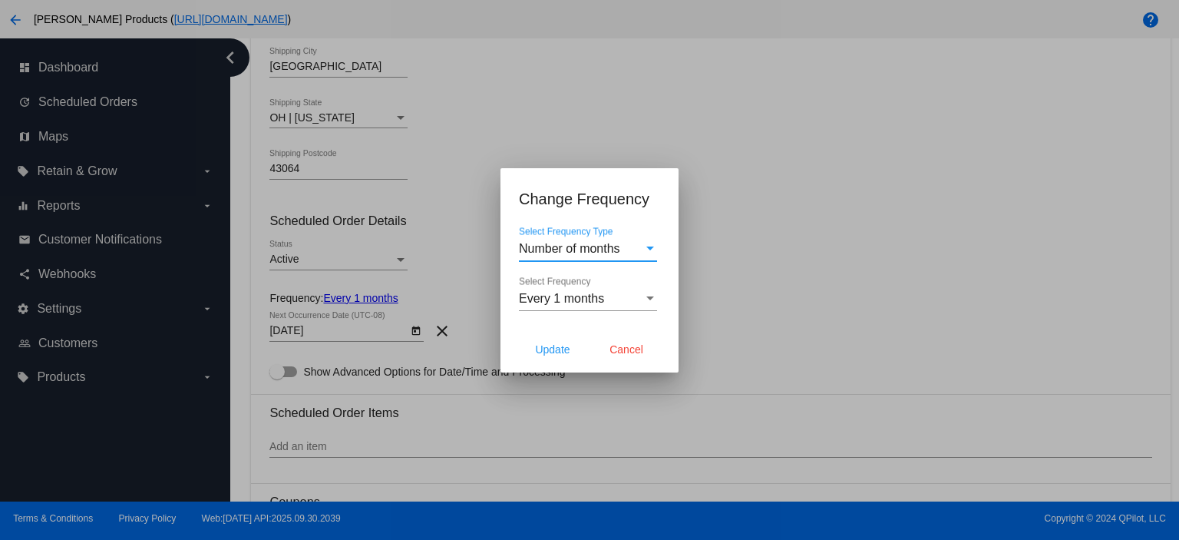
click at [575, 250] on span "Number of months" at bounding box center [569, 248] width 101 height 13
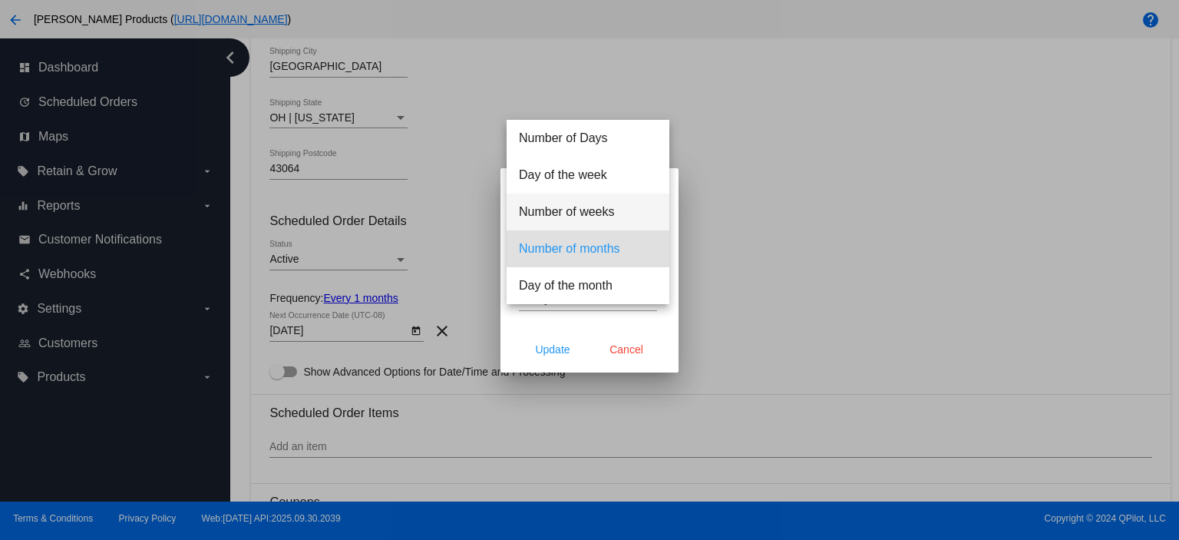
click at [583, 220] on span "Number of weeks" at bounding box center [588, 211] width 138 height 37
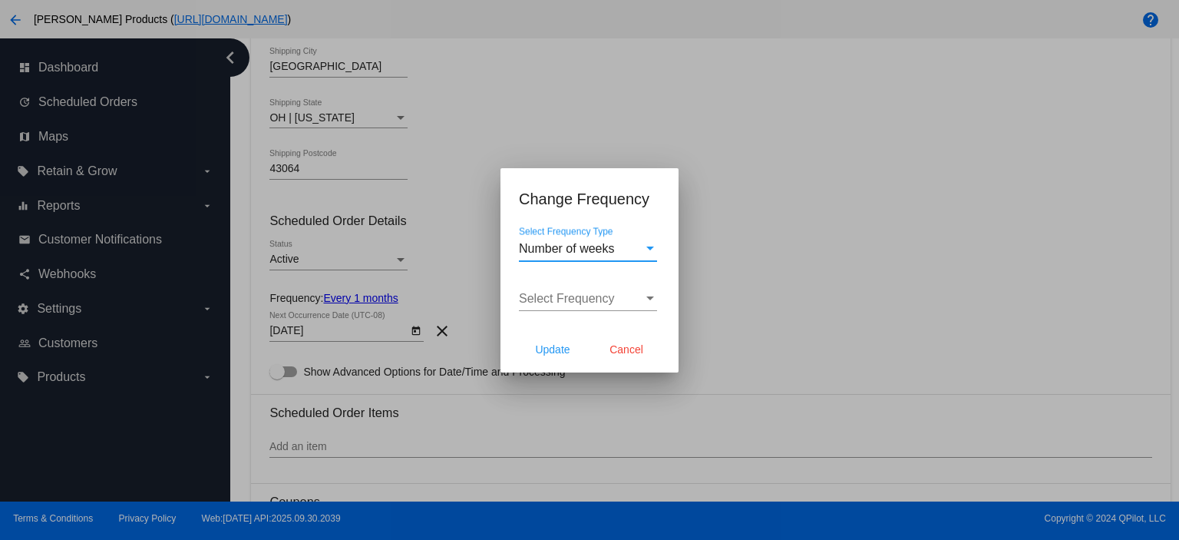
click at [567, 296] on span "Select Frequency" at bounding box center [567, 298] width 96 height 13
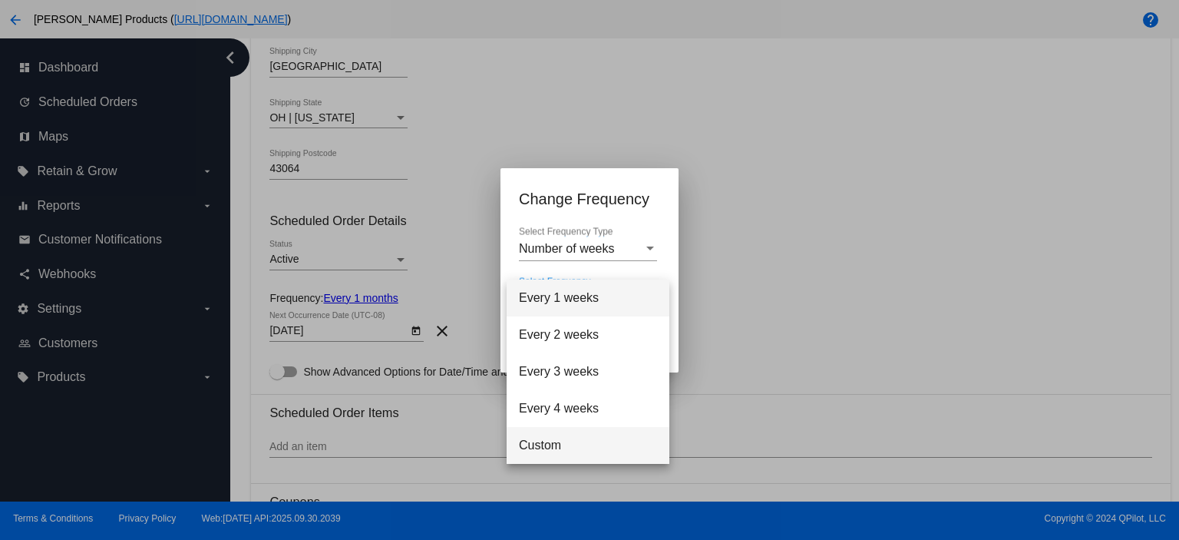
click at [556, 433] on span "Custom" at bounding box center [588, 445] width 138 height 37
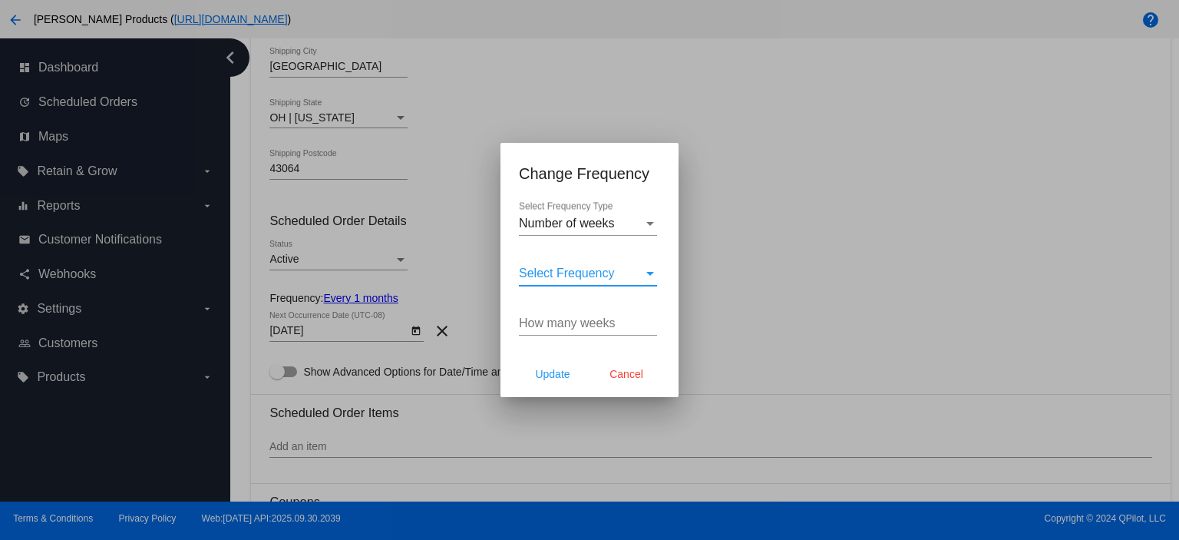
click at [532, 325] on input "How many weeks" at bounding box center [588, 323] width 138 height 14
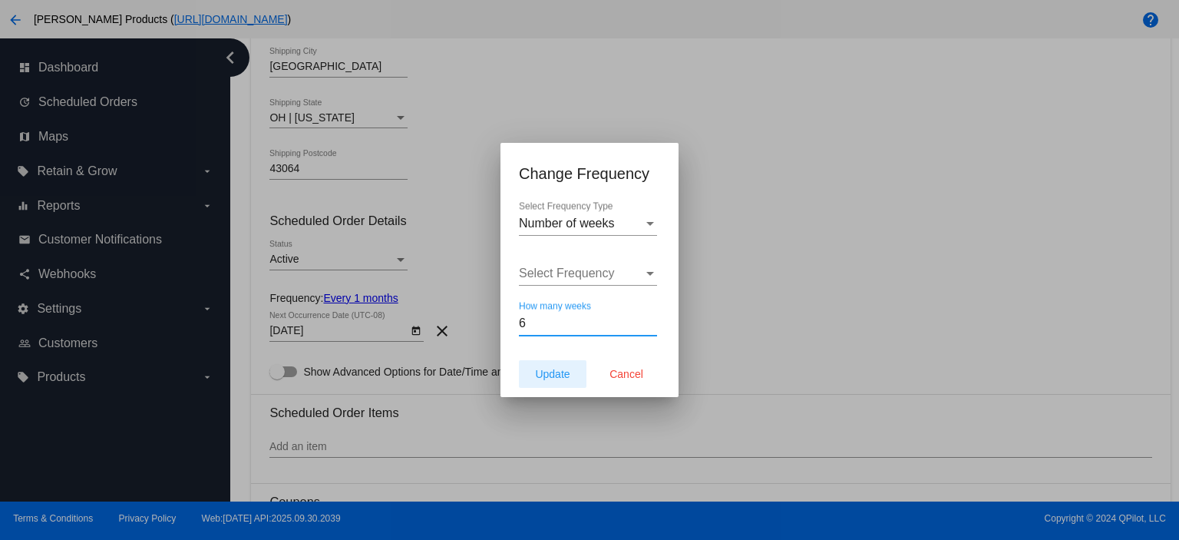
type input "6"
click at [545, 371] on span "Update" at bounding box center [552, 374] width 35 height 12
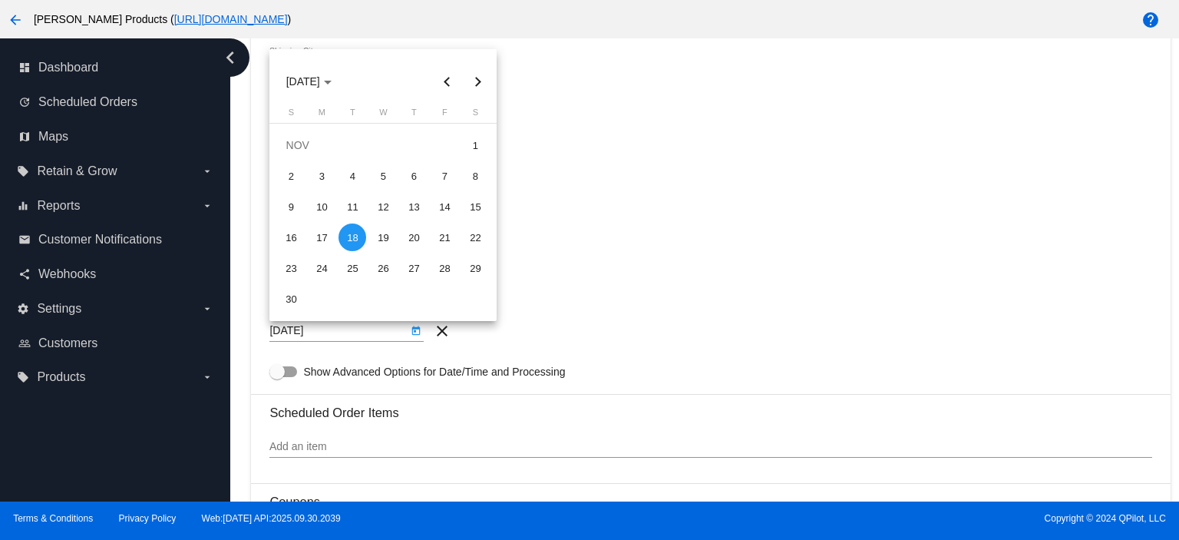
drag, startPoint x: 338, startPoint y: 334, endPoint x: 239, endPoint y: 342, distance: 99.4
click at [239, 342] on body "arrow_back [PERSON_NAME] Products ( [URL][DOMAIN_NAME] ) help dashboard Dashboa…" at bounding box center [589, 270] width 1179 height 540
click at [476, 74] on button "Next month" at bounding box center [477, 81] width 31 height 31
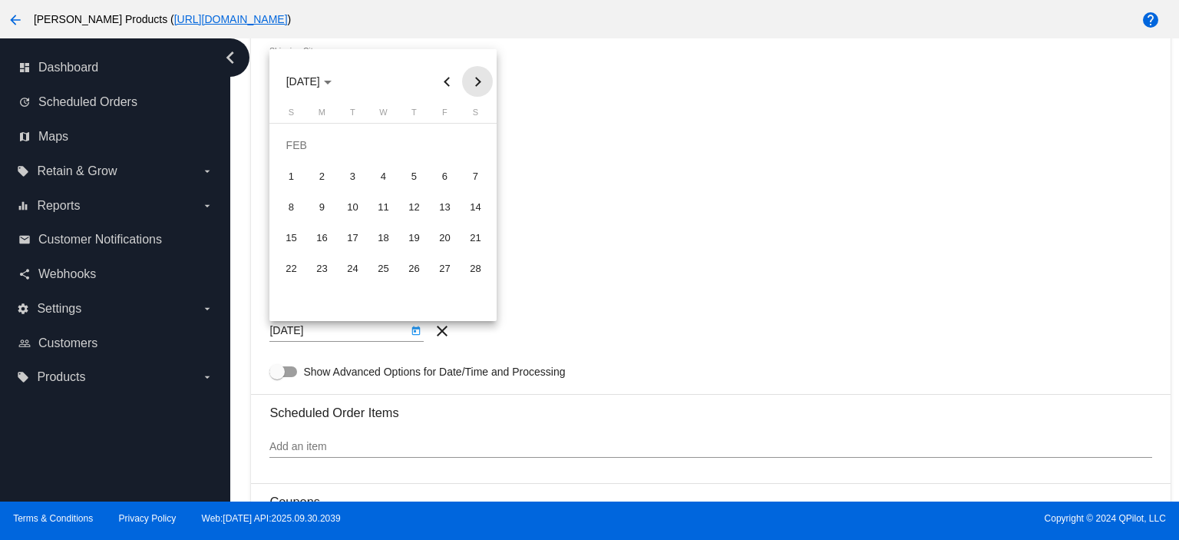
click at [476, 74] on button "Next month" at bounding box center [477, 81] width 31 height 31
click at [296, 266] on div "22" at bounding box center [291, 268] width 28 height 28
type input "[DATE]"
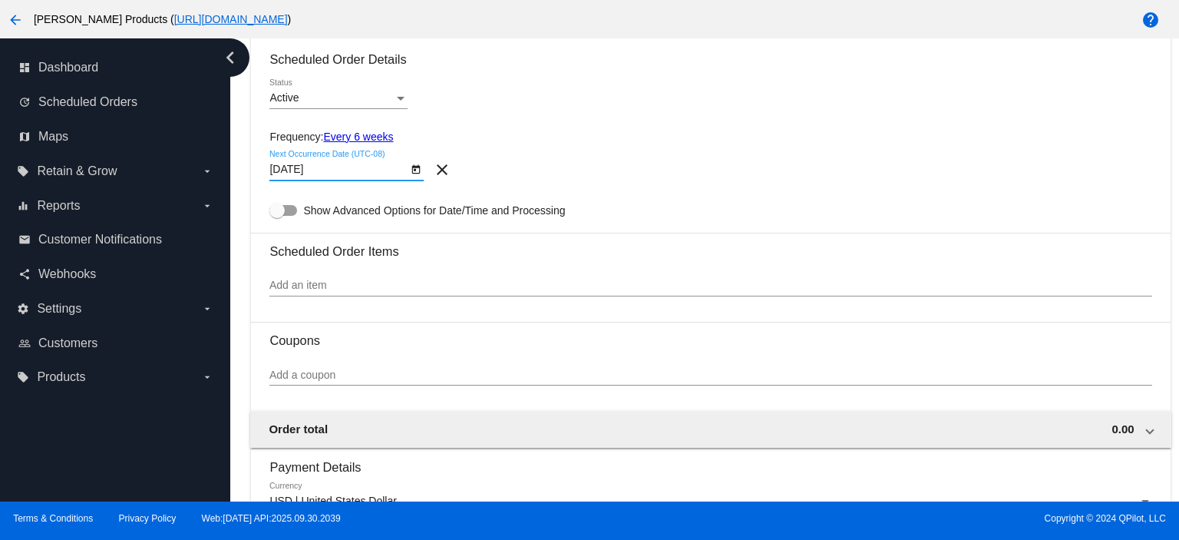
scroll to position [716, 0]
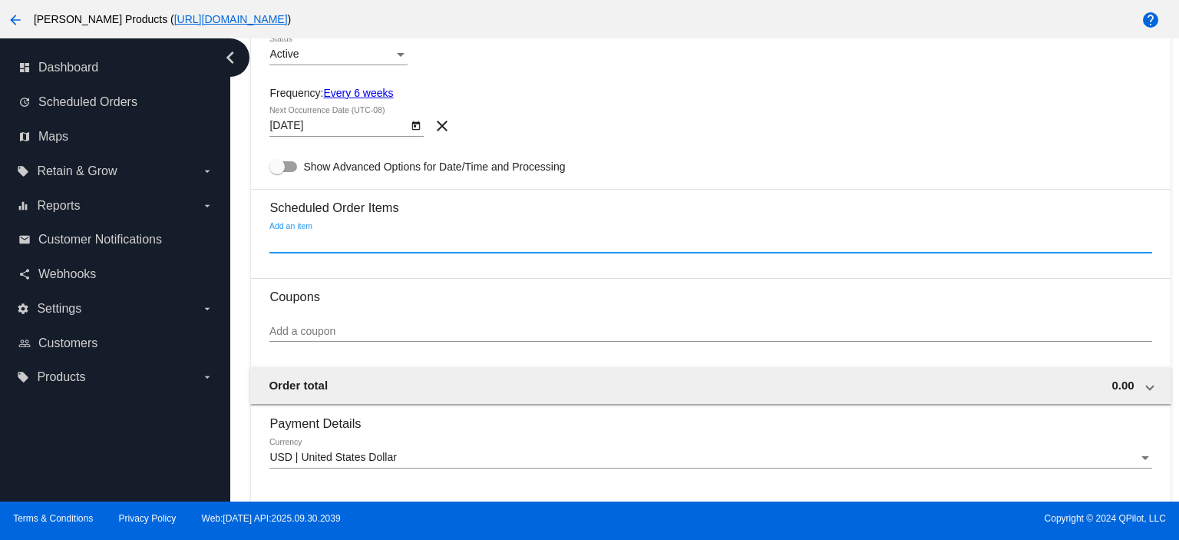
click at [282, 245] on input "Add an item" at bounding box center [710, 242] width 882 height 12
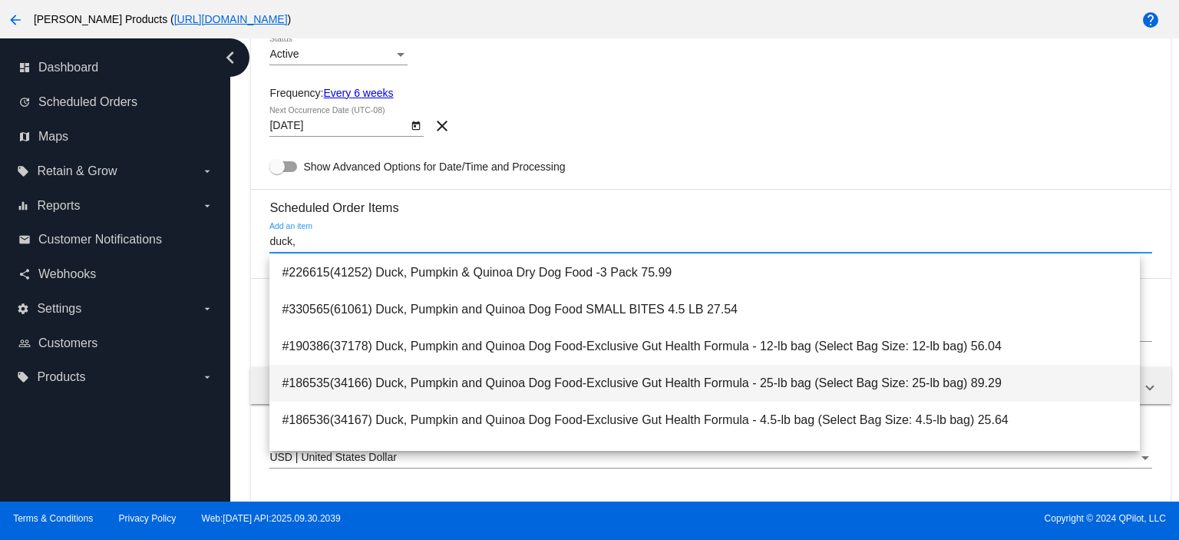
type input "duck,"
click at [824, 377] on span "#186535(34166) Duck, Pumpkin and Quinoa Dog Food-Exclusive Gut Health Formula -…" at bounding box center [705, 383] width 846 height 37
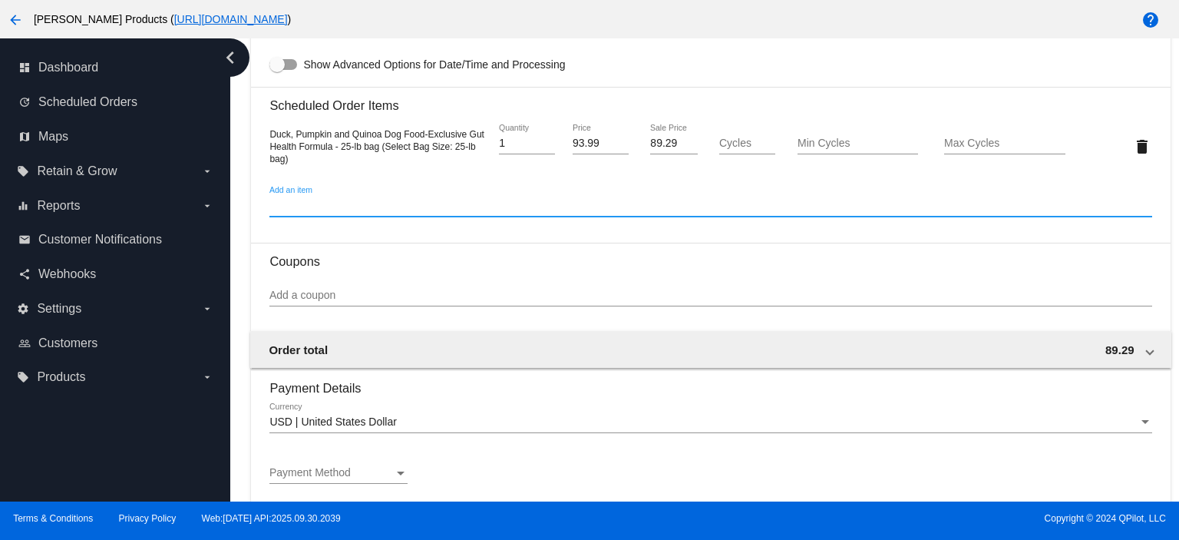
scroll to position [921, 0]
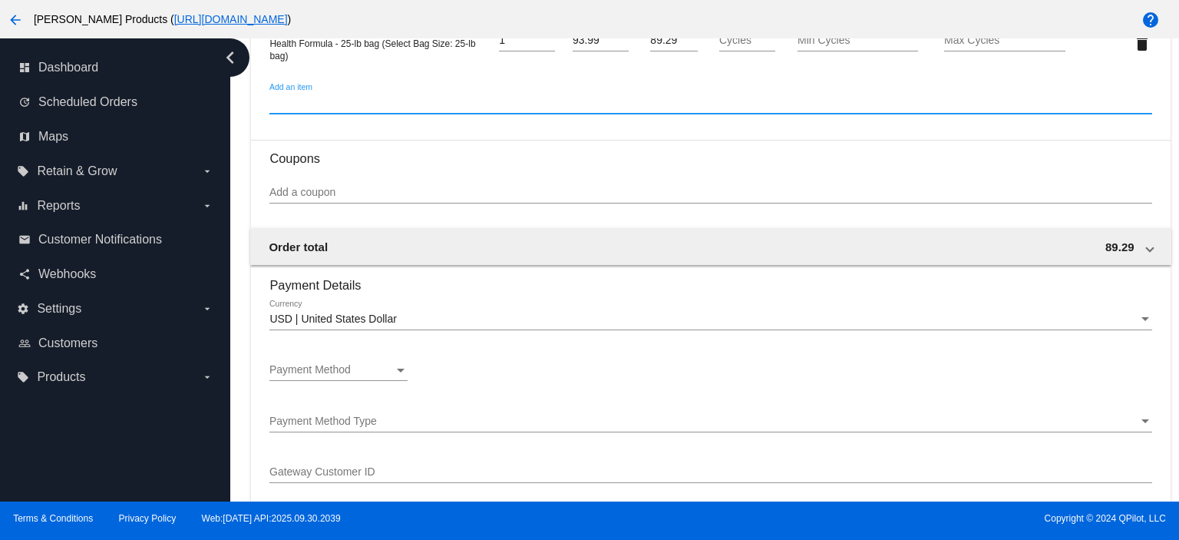
click at [352, 369] on div "Payment Method" at bounding box center [331, 370] width 124 height 12
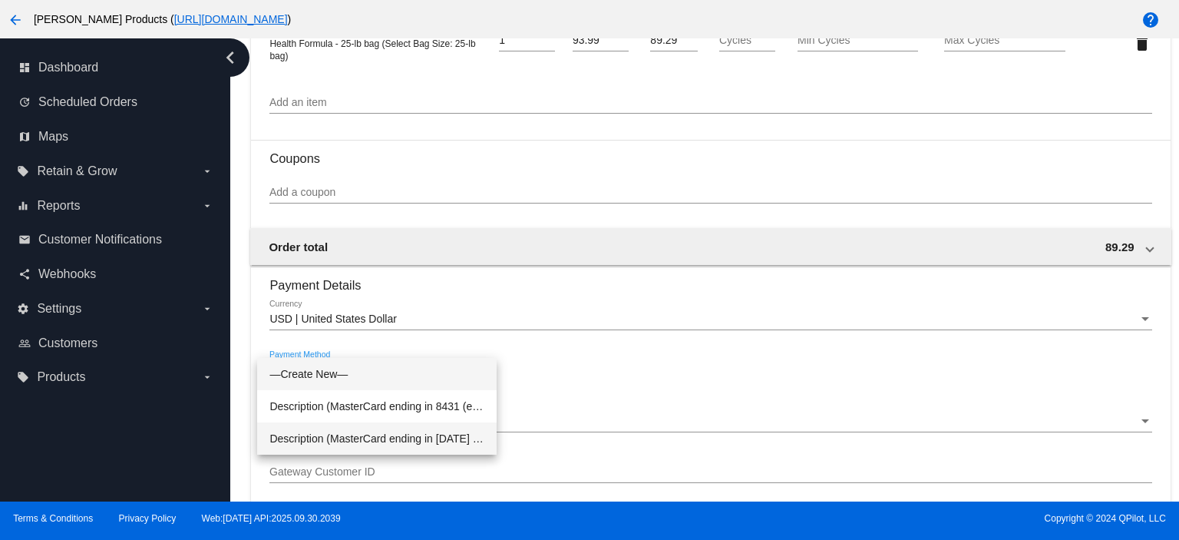
click at [350, 436] on span "Description (MasterCard ending in [DATE] (expires [CREDIT_CARD_DATA])) GatewayC…" at bounding box center [376, 438] width 215 height 32
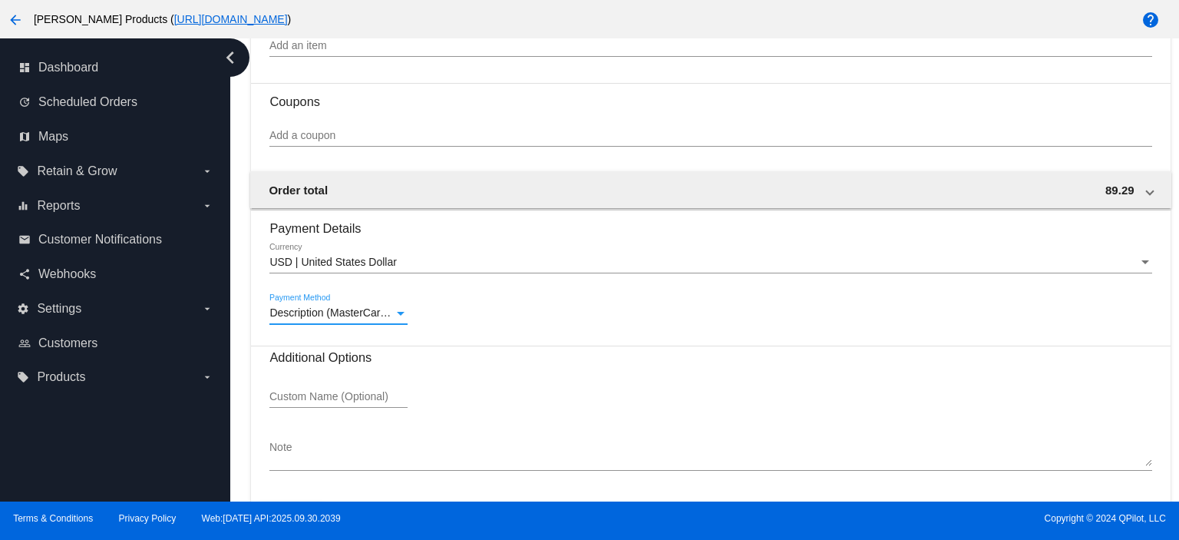
scroll to position [1016, 0]
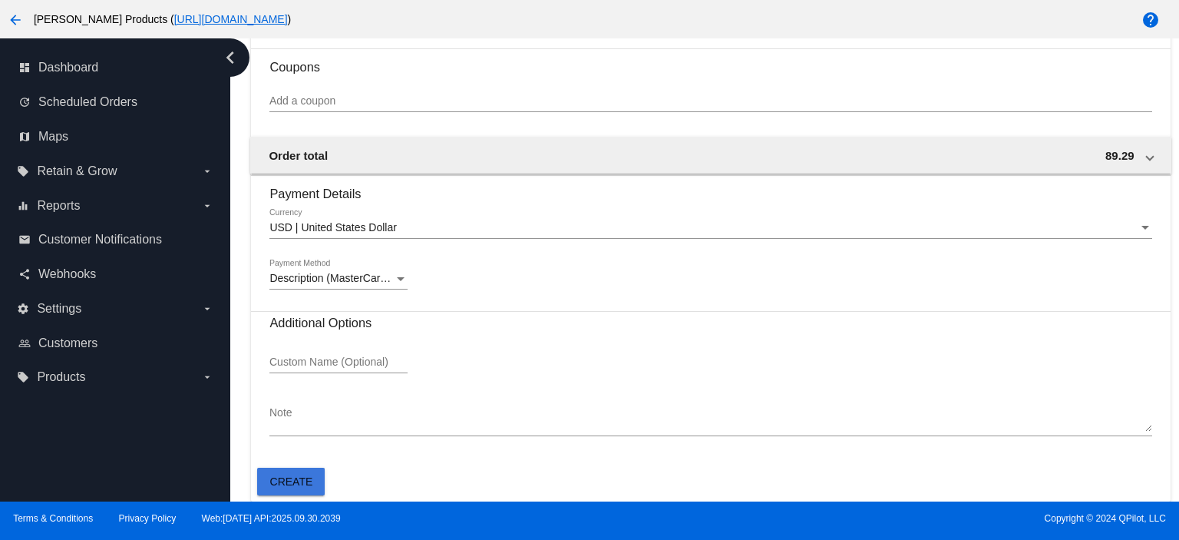
click at [299, 484] on span "Create" at bounding box center [291, 481] width 43 height 12
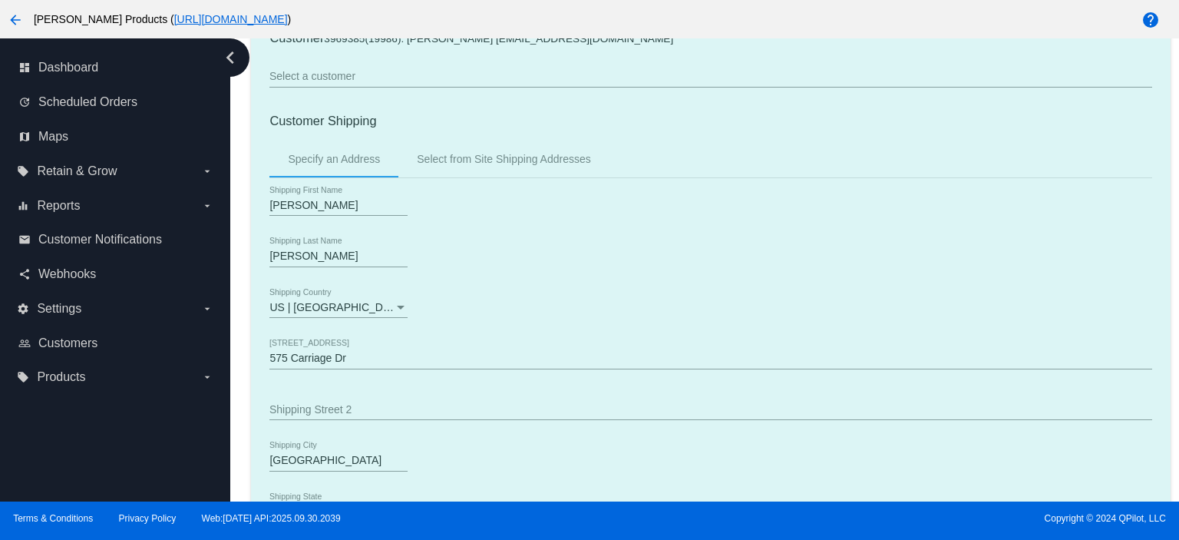
scroll to position [0, 0]
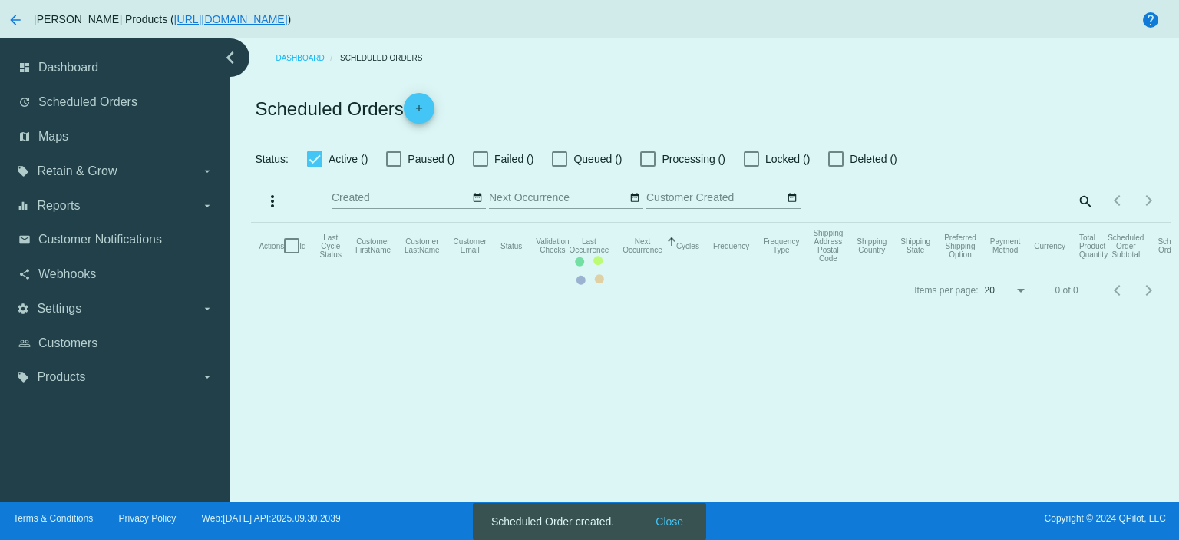
checkbox input "true"
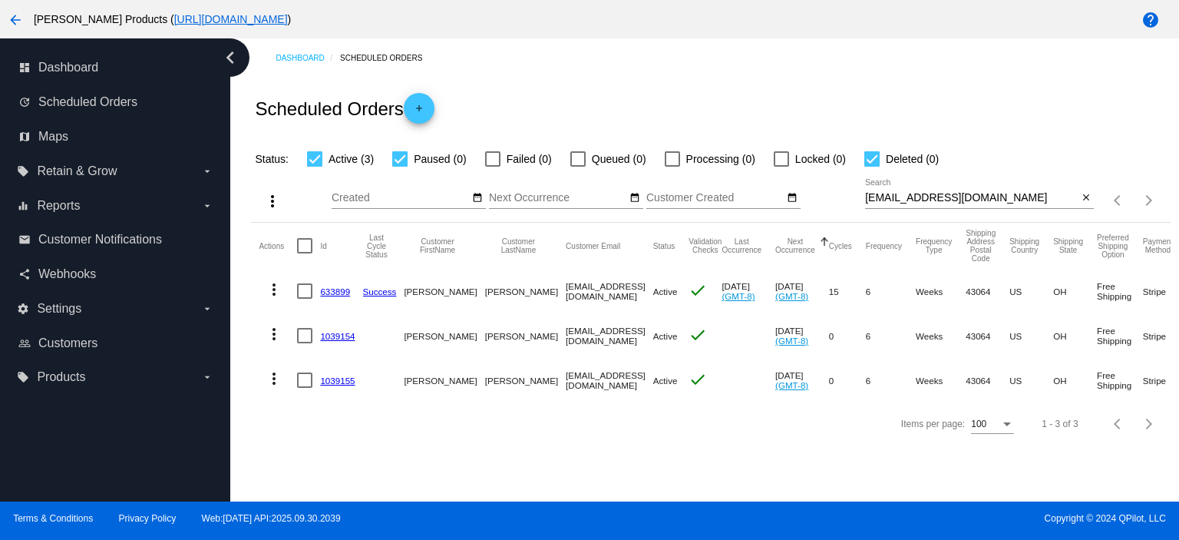
click at [341, 291] on link "633899" at bounding box center [335, 291] width 30 height 10
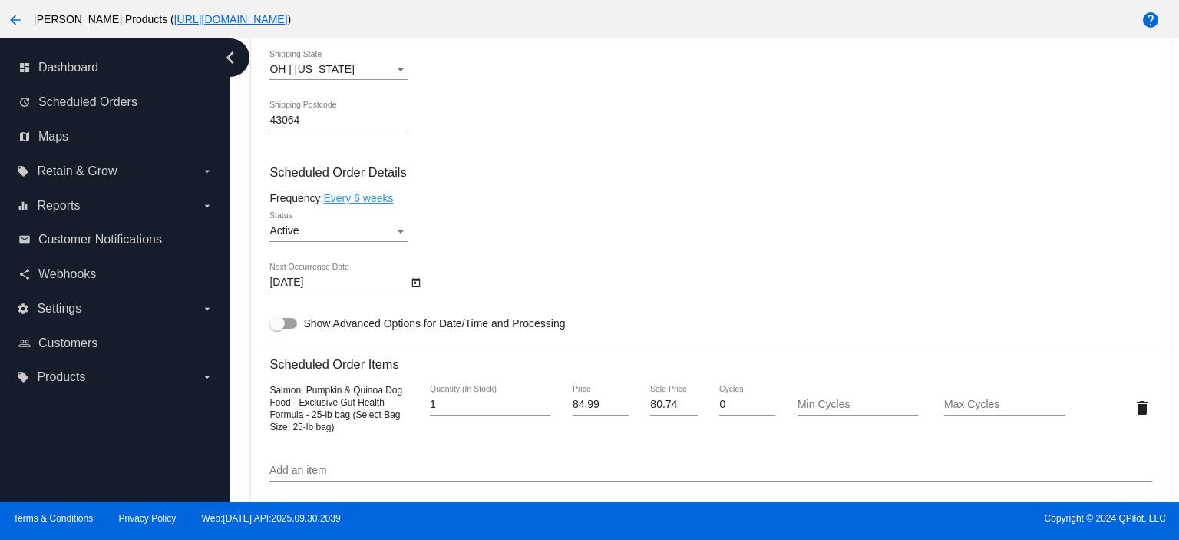
scroll to position [818, 0]
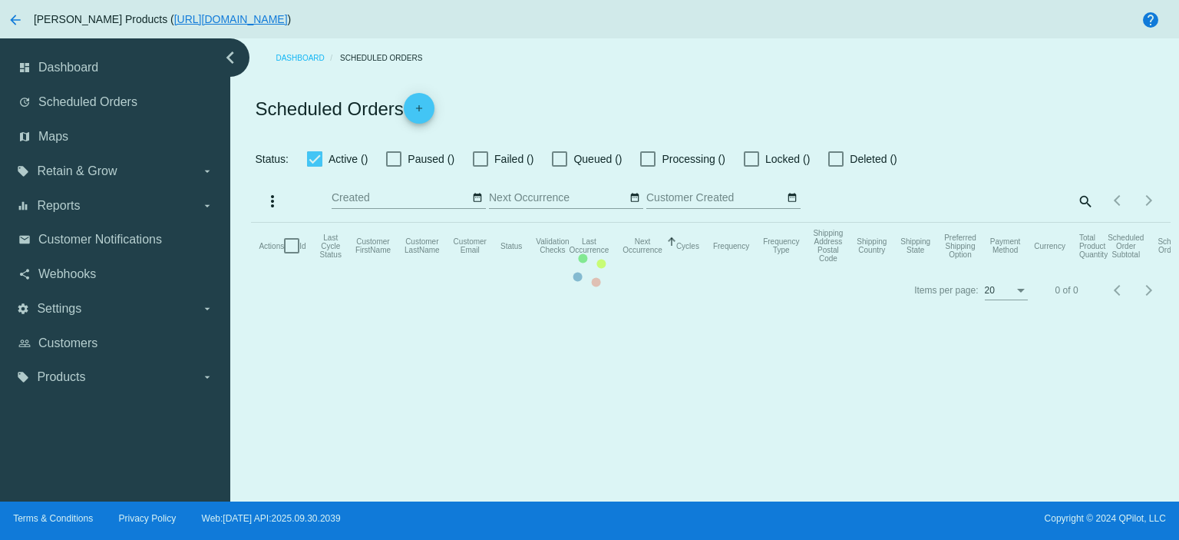
checkbox input "true"
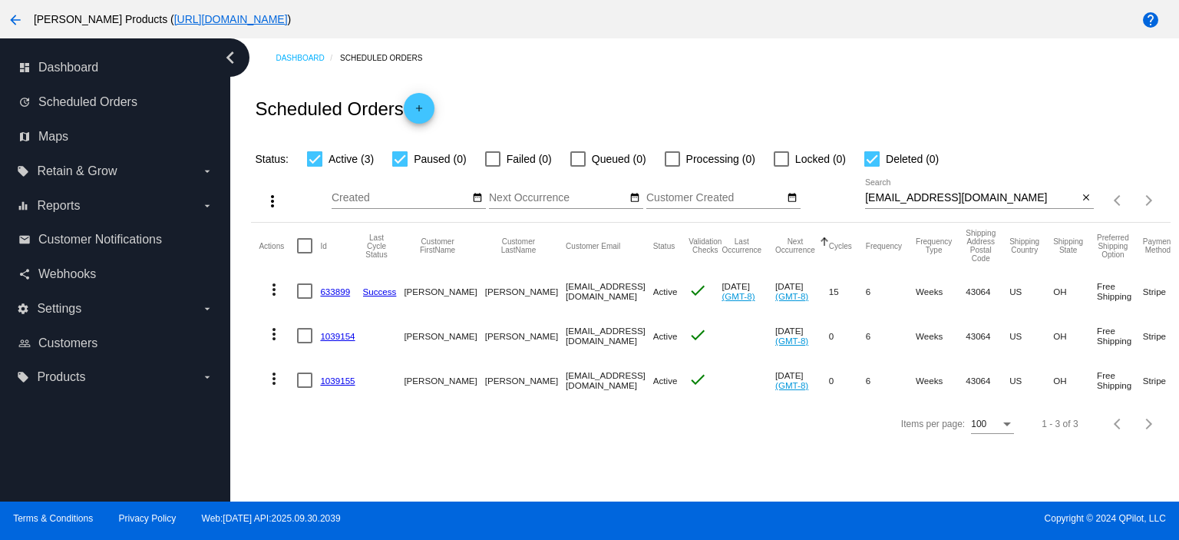
click at [332, 337] on link "1039154" at bounding box center [337, 336] width 35 height 10
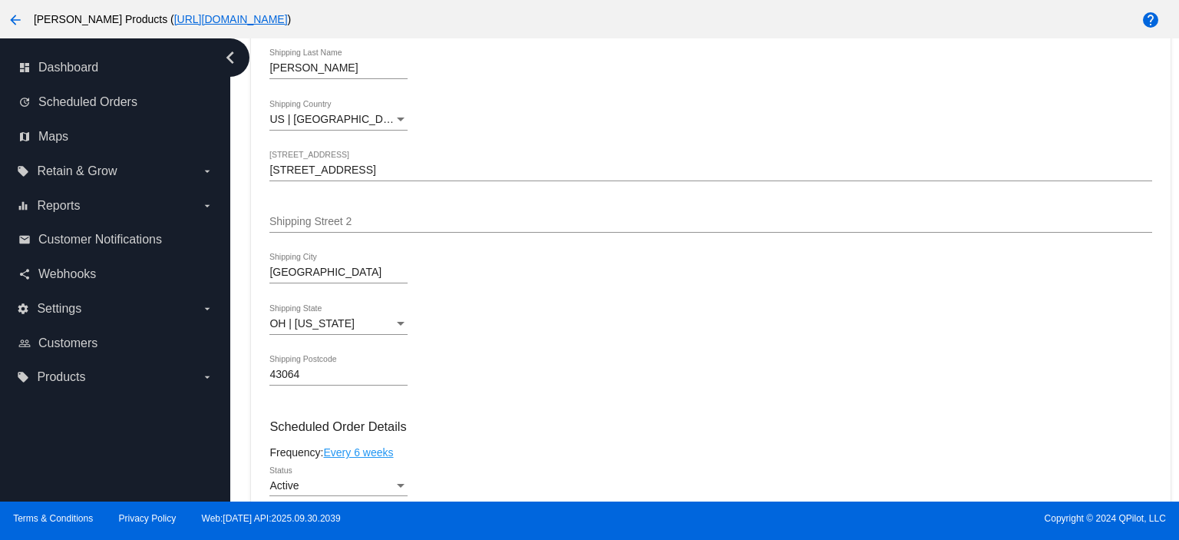
scroll to position [716, 0]
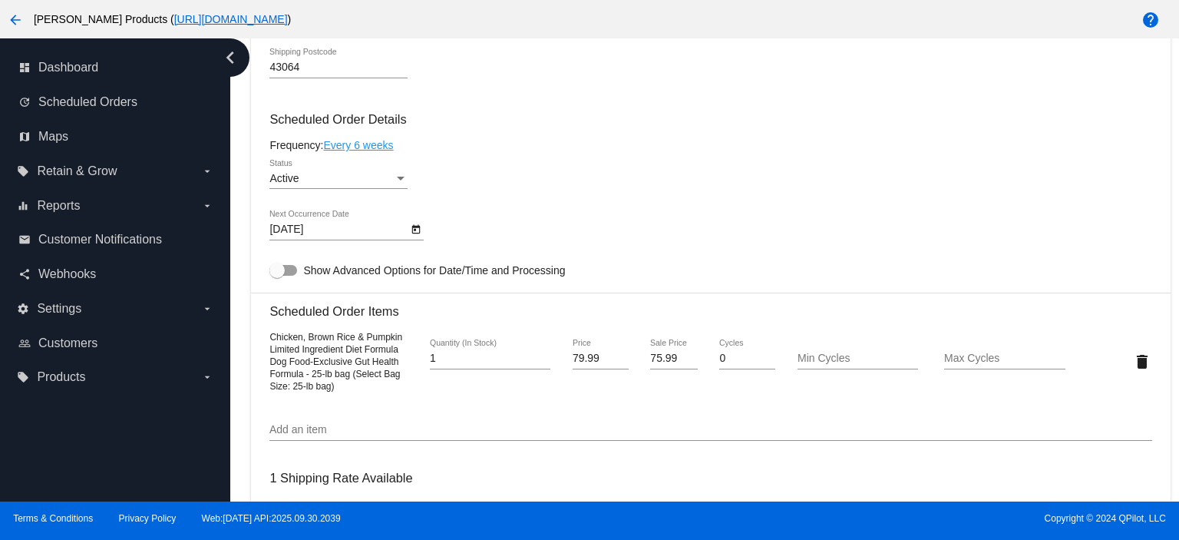
click at [335, 236] on body "arrow_back [PERSON_NAME] Products ( [URL][DOMAIN_NAME] ) help dashboard Dashboa…" at bounding box center [589, 270] width 1179 height 540
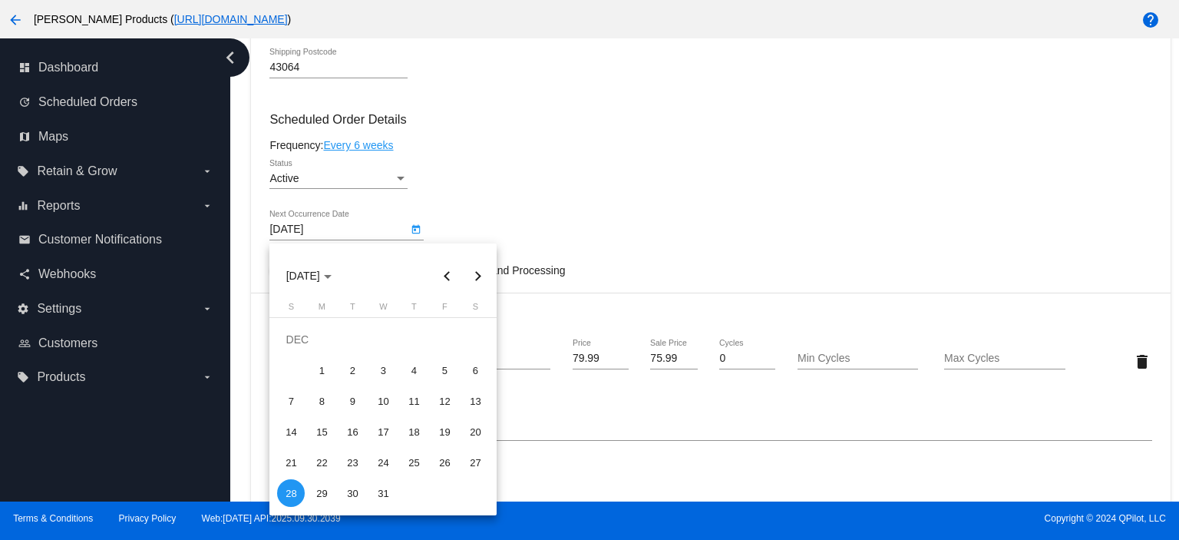
click at [474, 276] on button "Next month" at bounding box center [477, 275] width 31 height 31
click at [348, 466] on div "27" at bounding box center [353, 462] width 28 height 28
type input "[DATE]"
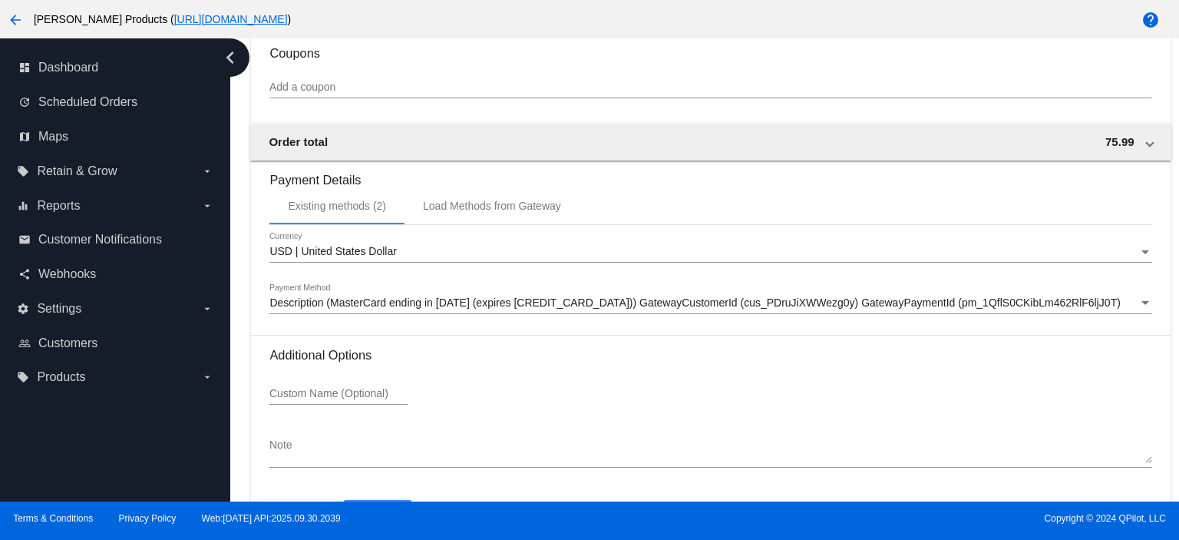
scroll to position [1324, 0]
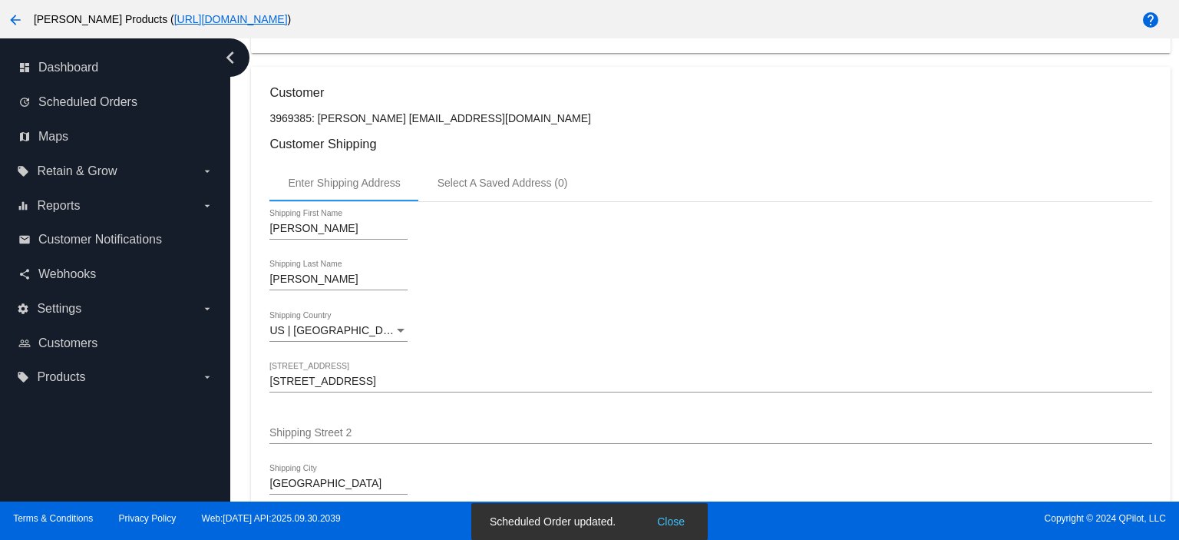
scroll to position [0, 0]
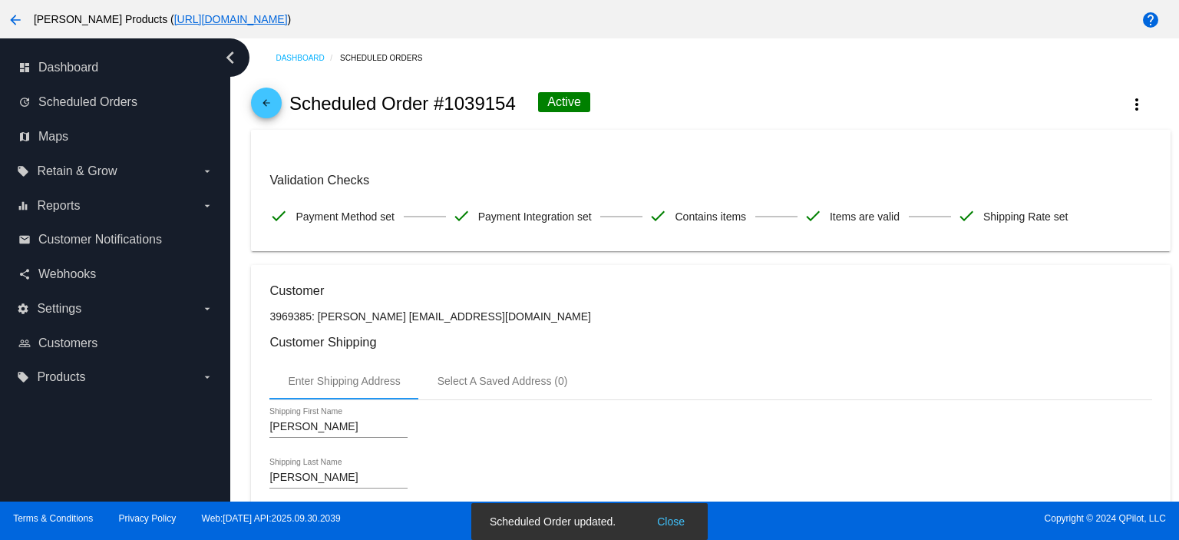
click at [271, 108] on mat-icon "arrow_back" at bounding box center [266, 107] width 18 height 18
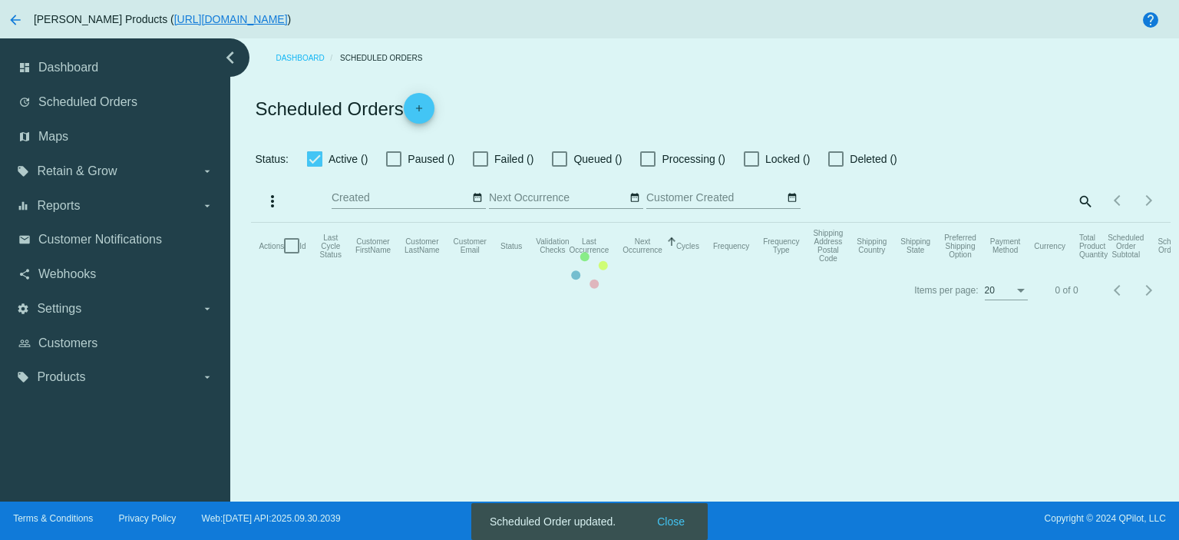
checkbox input "true"
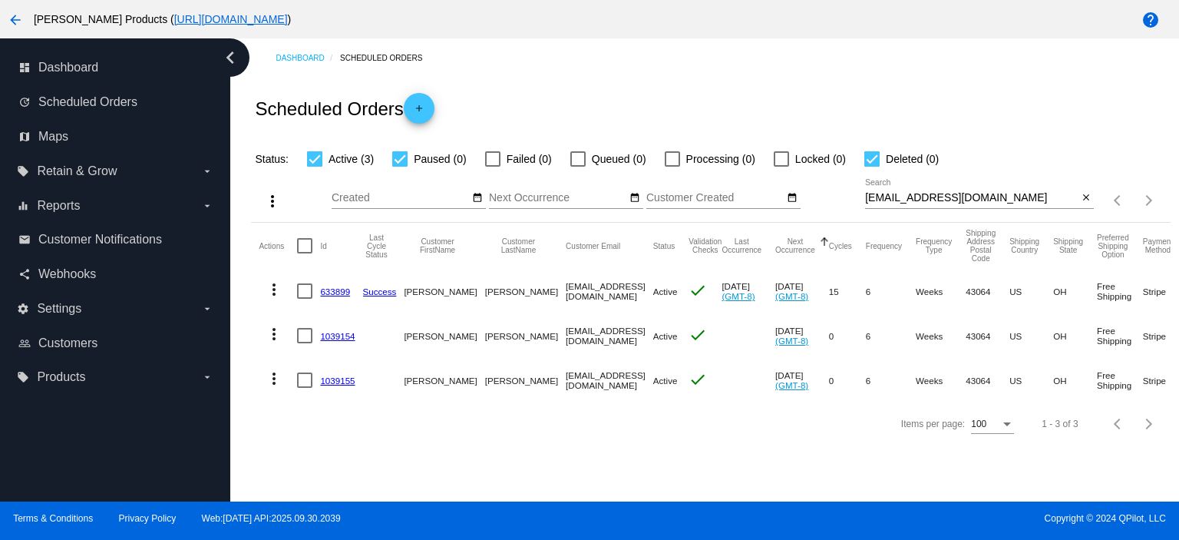
click at [337, 380] on link "1039155" at bounding box center [337, 380] width 35 height 10
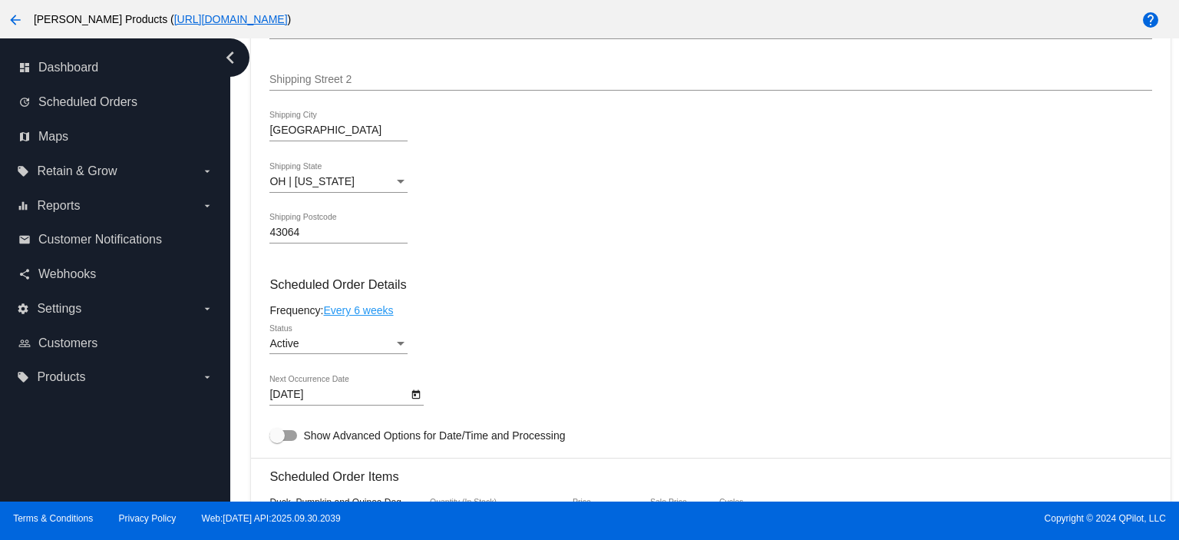
scroll to position [614, 0]
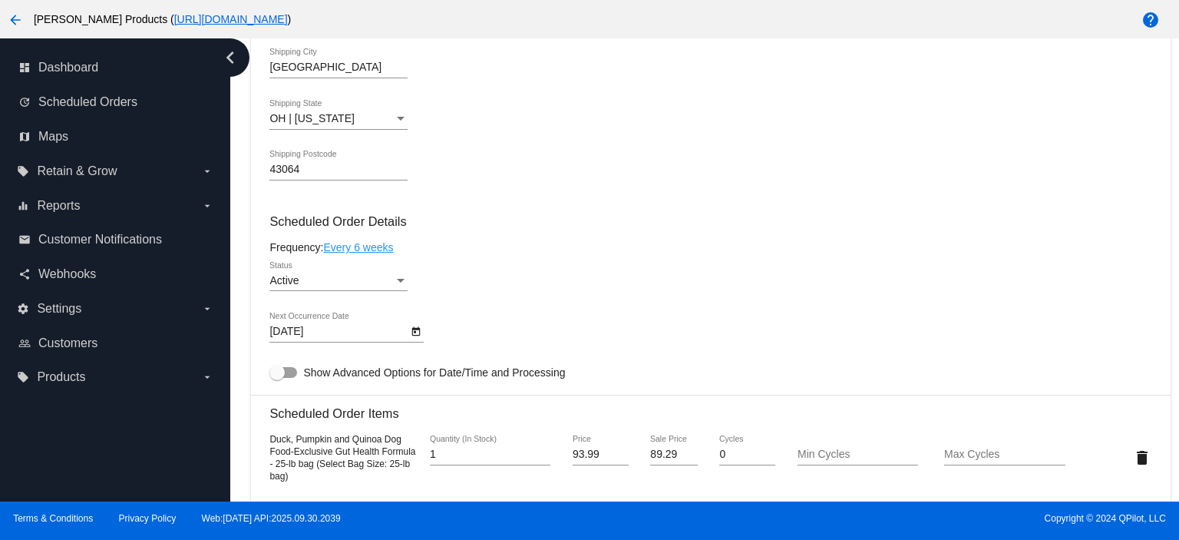
click at [322, 326] on div "[DATE] Next Occurrence Date" at bounding box center [338, 327] width 138 height 30
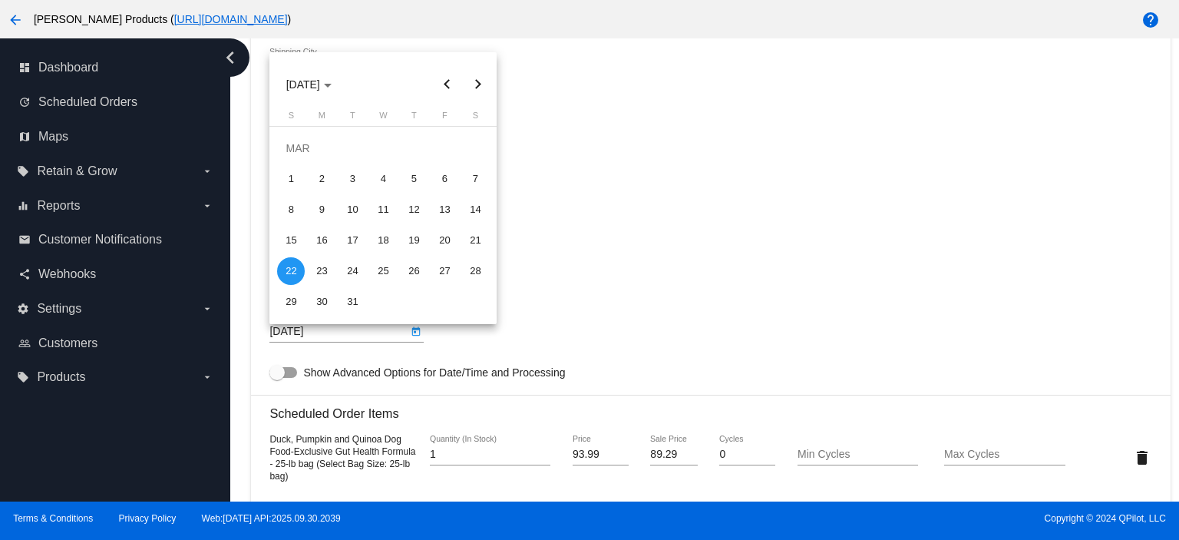
click at [483, 88] on button "Next month" at bounding box center [477, 84] width 31 height 31
click at [352, 233] on div "21" at bounding box center [353, 240] width 28 height 28
type input "[DATE]"
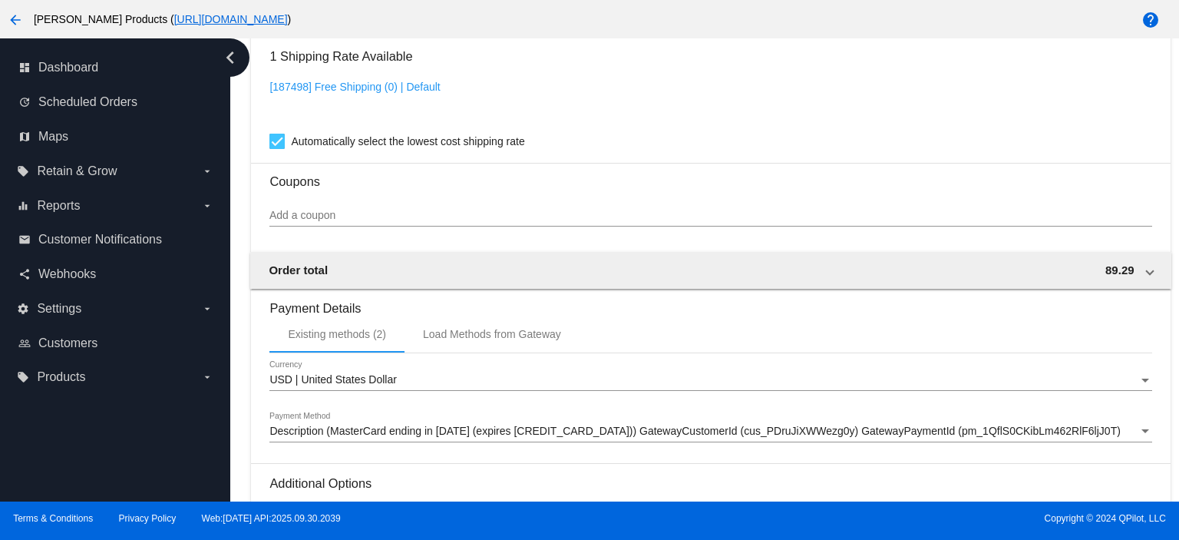
scroll to position [1311, 0]
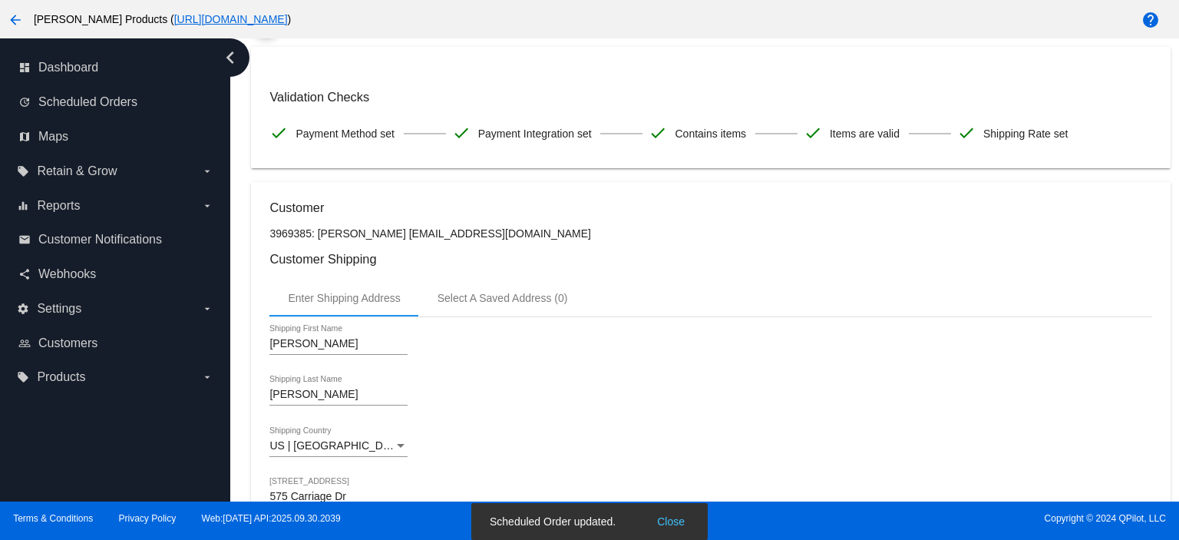
scroll to position [0, 0]
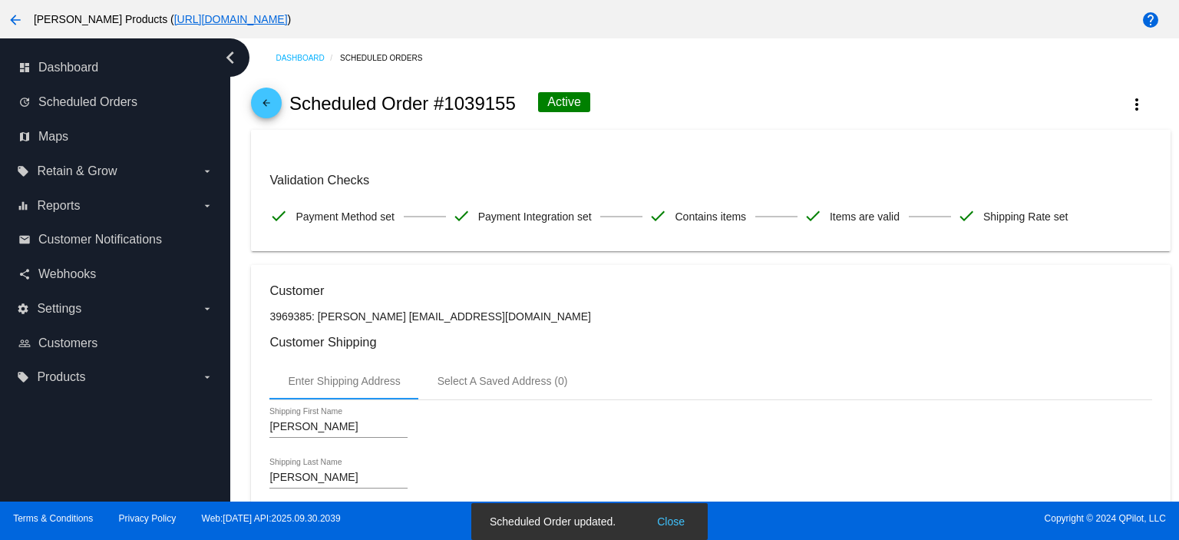
click at [265, 104] on mat-icon "arrow_back" at bounding box center [266, 107] width 18 height 18
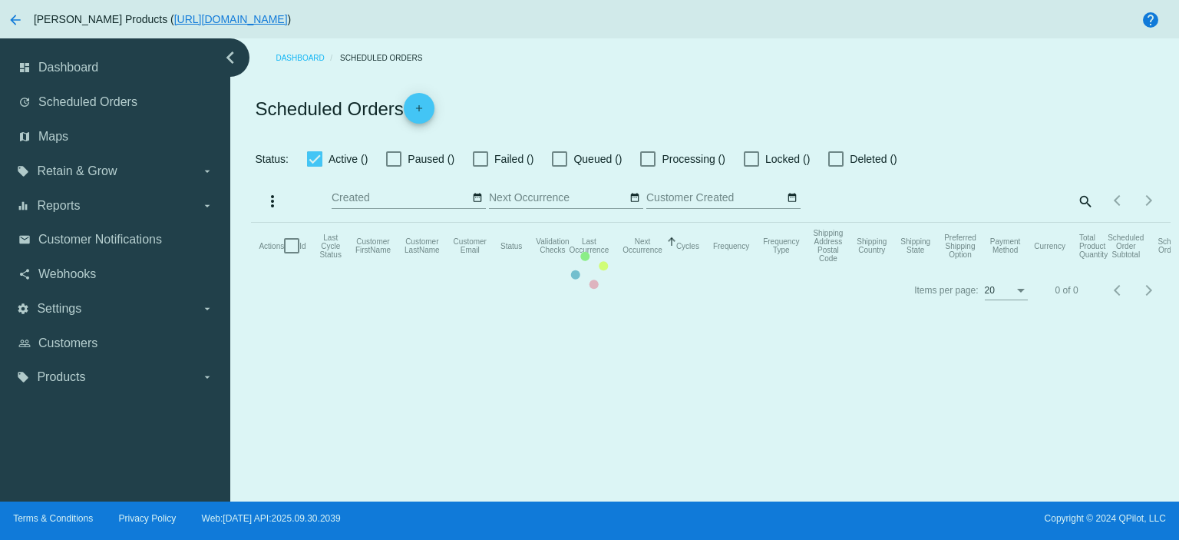
checkbox input "true"
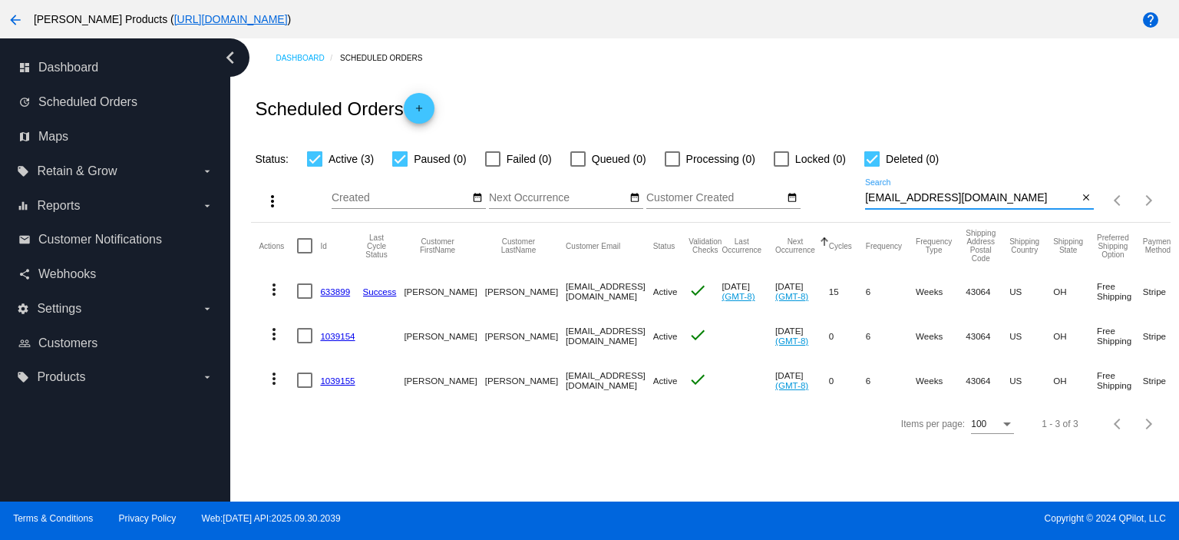
drag, startPoint x: 977, startPoint y: 197, endPoint x: 855, endPoint y: 210, distance: 122.1
click at [855, 210] on div "more_vert Oct Jan Feb Mar [DATE]" at bounding box center [710, 195] width 919 height 55
paste input "[PERSON_NAME][EMAIL_ADDRESS][PERSON_NAME][DOMAIN_NAME]"
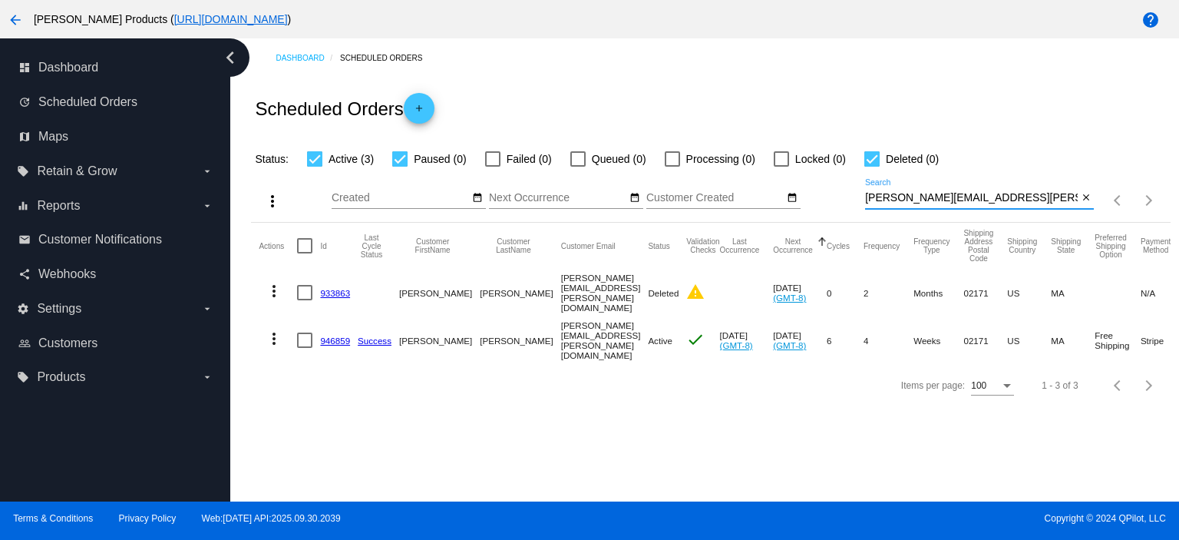
drag, startPoint x: 1016, startPoint y: 199, endPoint x: 781, endPoint y: 207, distance: 235.8
click at [781, 207] on div "more_vert Oct Jan Feb Mar [DATE]" at bounding box center [710, 195] width 919 height 55
paste input "[EMAIL_ADDRESS][DOMAIN_NAME]"
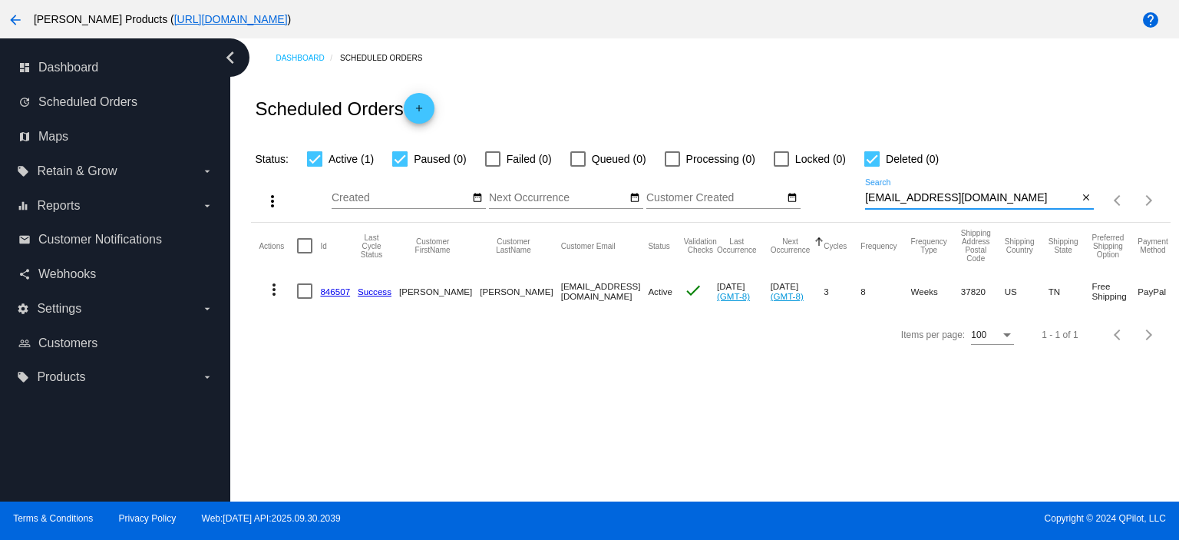
type input "[EMAIL_ADDRESS][DOMAIN_NAME]"
click at [337, 290] on link "846507" at bounding box center [335, 291] width 30 height 10
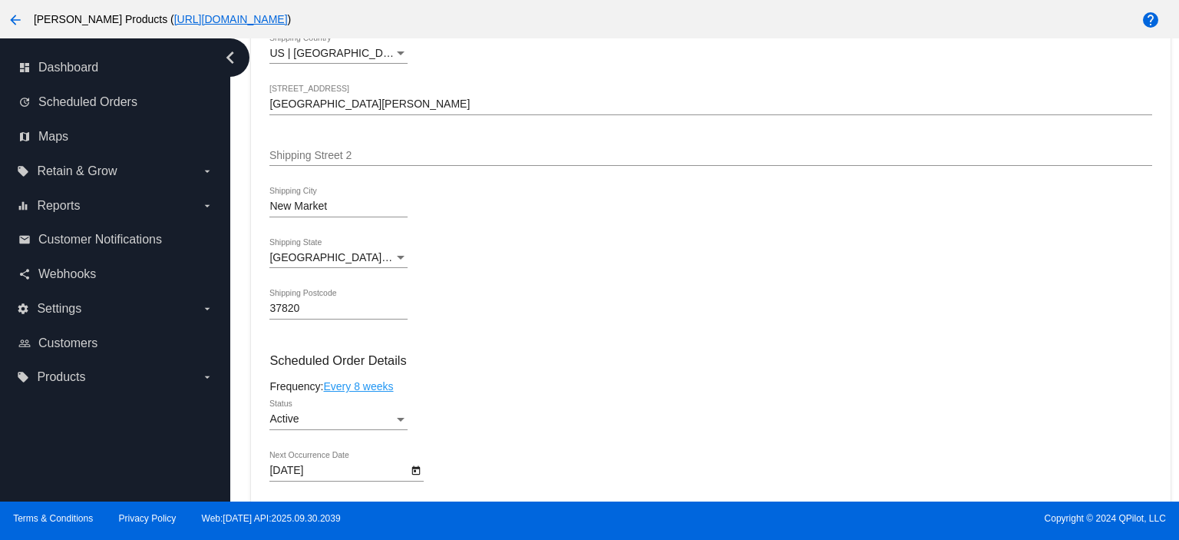
scroll to position [716, 0]
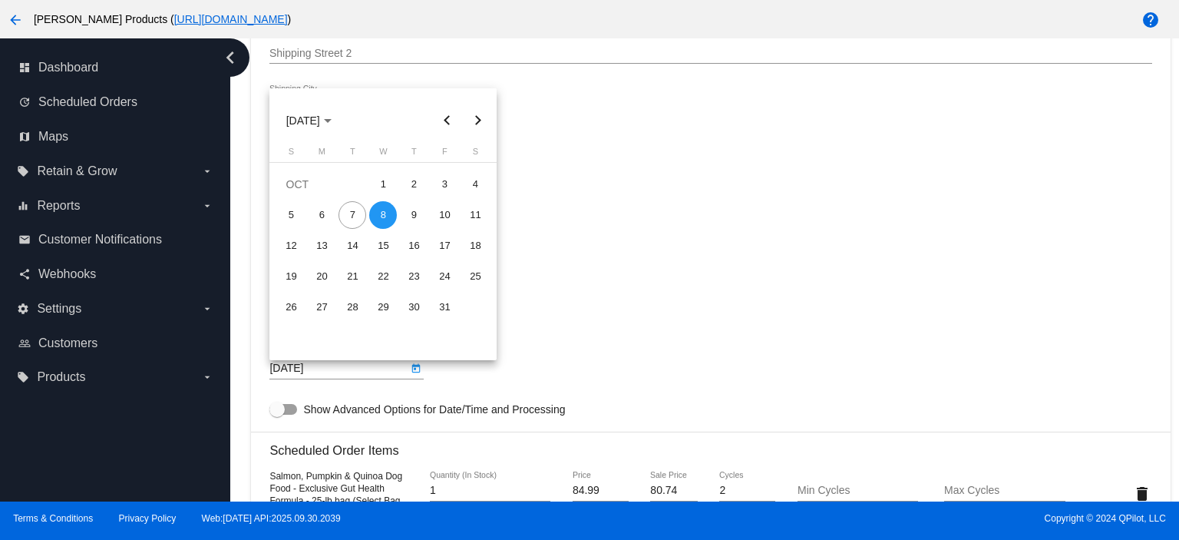
click at [321, 367] on body "arrow_back [PERSON_NAME] Products ( [URL][DOMAIN_NAME] ) help dashboard Dashboa…" at bounding box center [589, 270] width 1179 height 540
click at [437, 242] on div "17" at bounding box center [445, 246] width 28 height 28
type input "[DATE]"
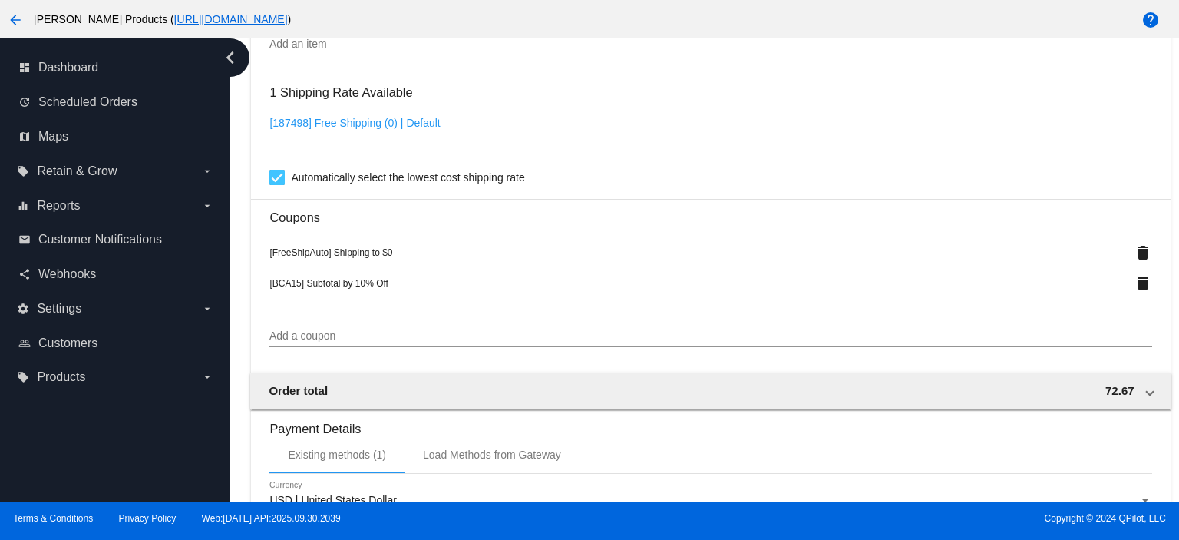
scroll to position [1534, 0]
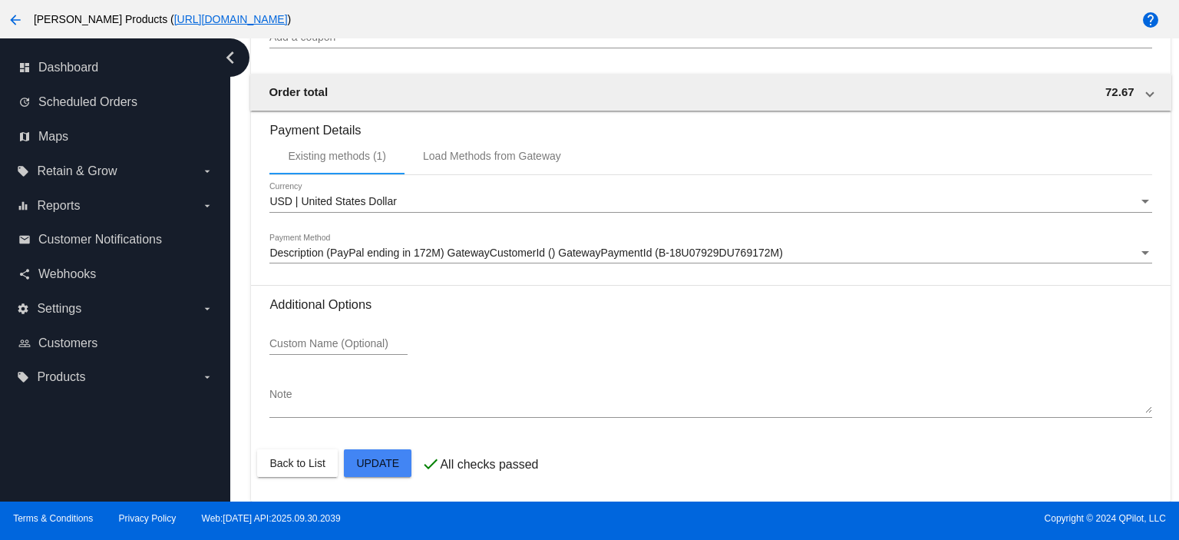
drag, startPoint x: 1173, startPoint y: 419, endPoint x: 1155, endPoint y: 309, distance: 111.2
click at [1155, 309] on div at bounding box center [589, 270] width 1179 height 540
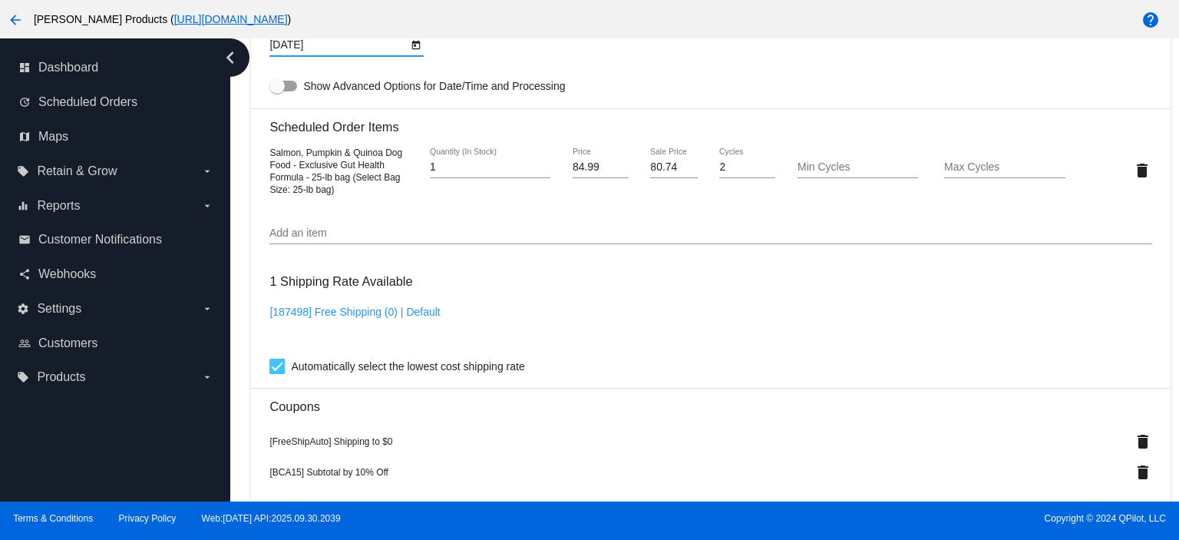
scroll to position [1023, 0]
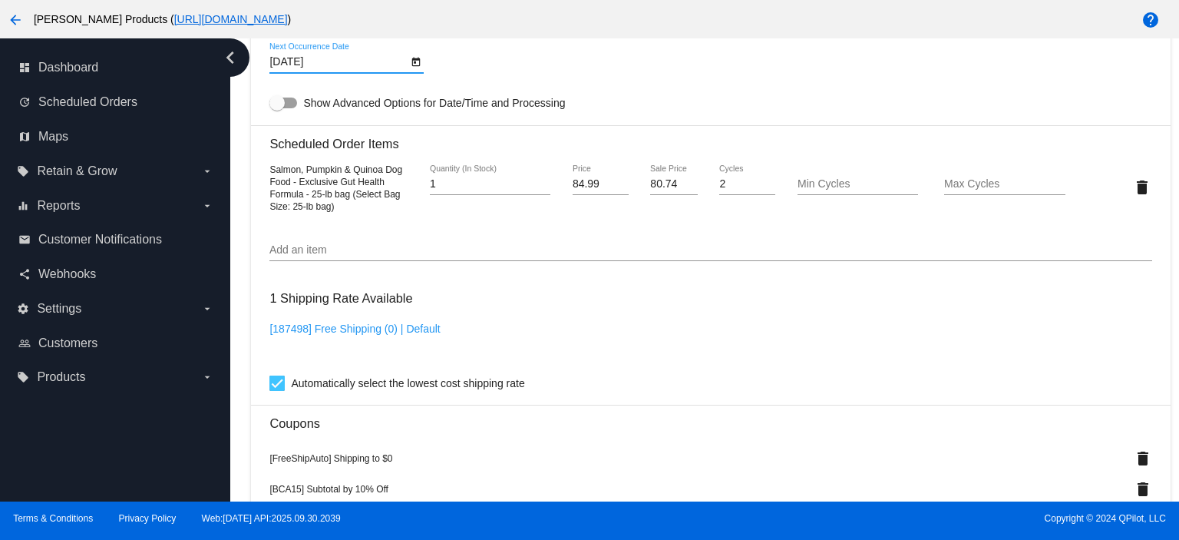
click at [318, 255] on input "Add an item" at bounding box center [710, 250] width 882 height 12
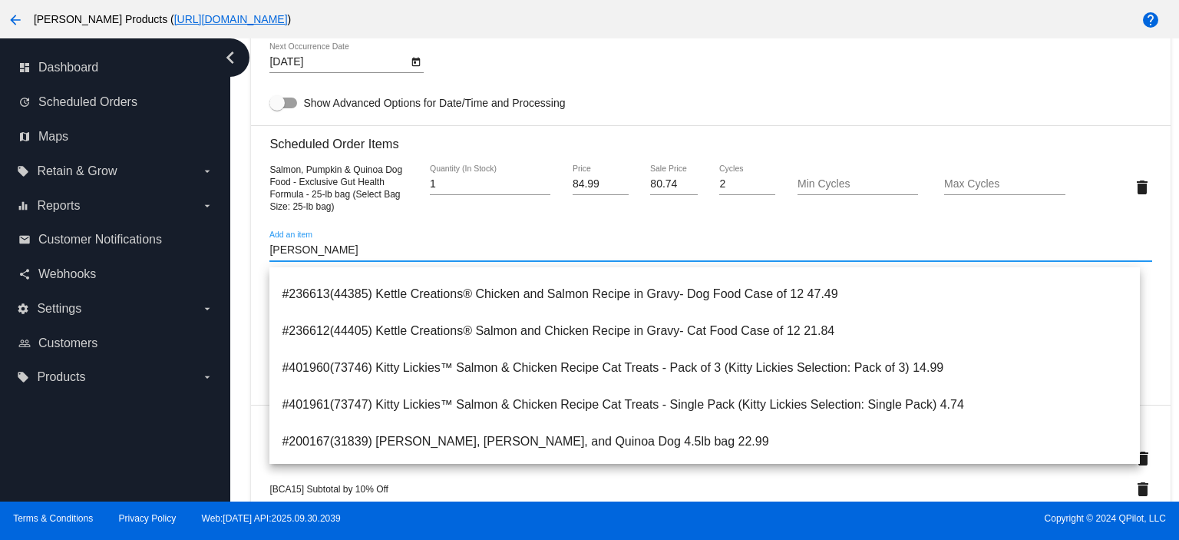
scroll to position [504, 0]
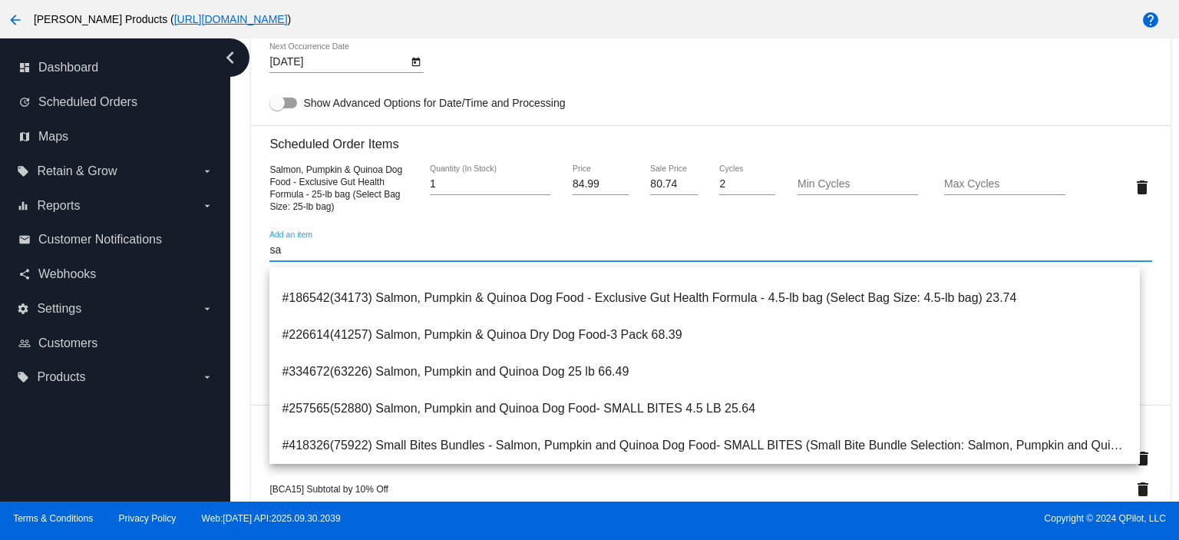
type input "s"
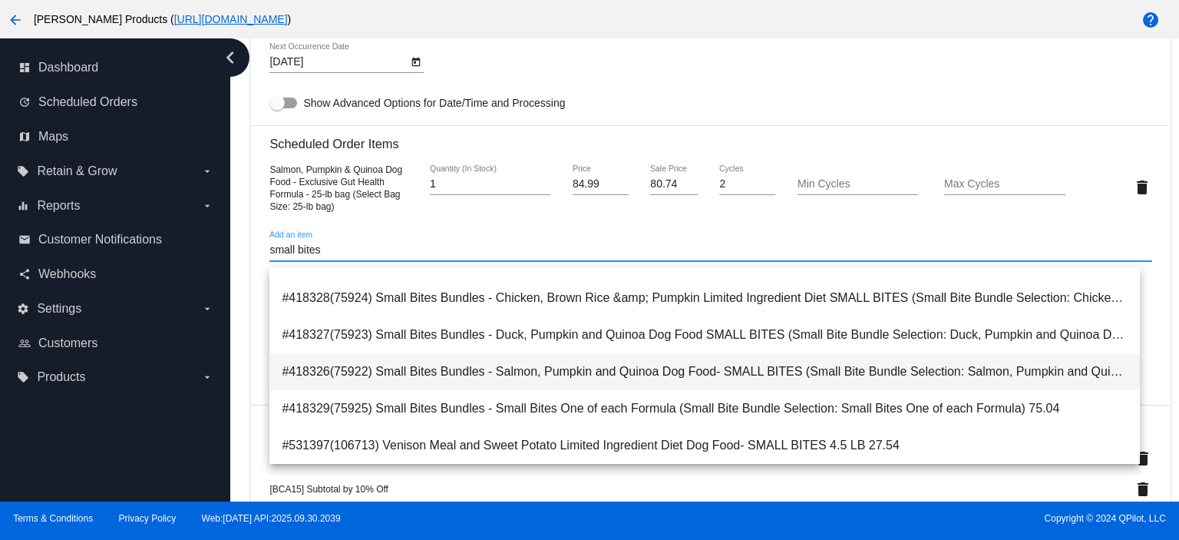
type input "small bites"
click at [537, 371] on span "#418326(75922) Small Bites Bundles - Salmon, Pumpkin and Quinoa Dog Food- SMALL…" at bounding box center [705, 371] width 846 height 37
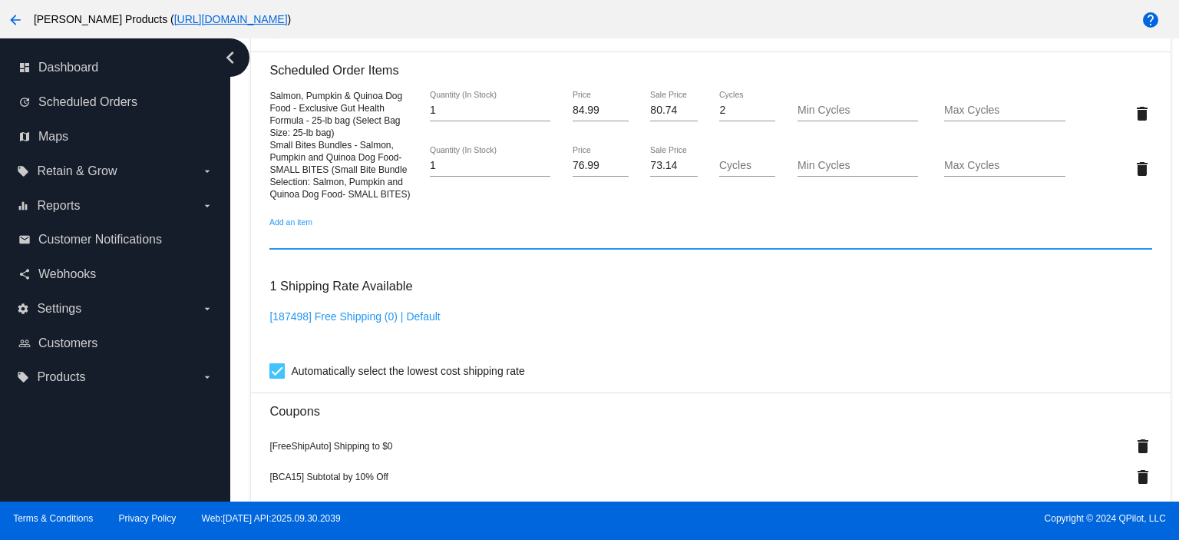
scroll to position [1125, 0]
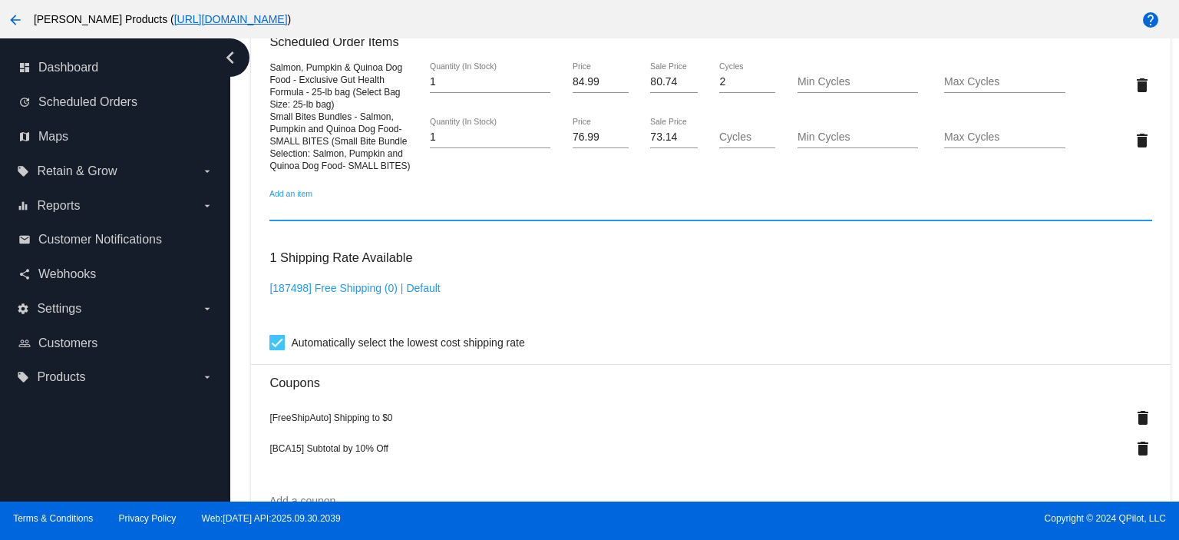
click at [339, 216] on input "Add an item" at bounding box center [710, 209] width 882 height 12
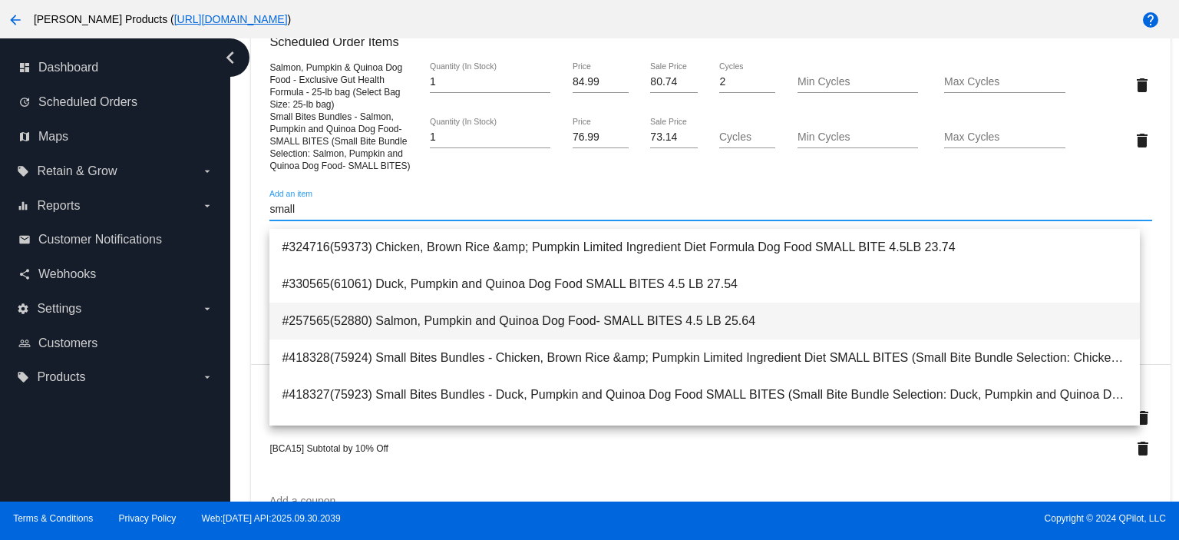
type input "small"
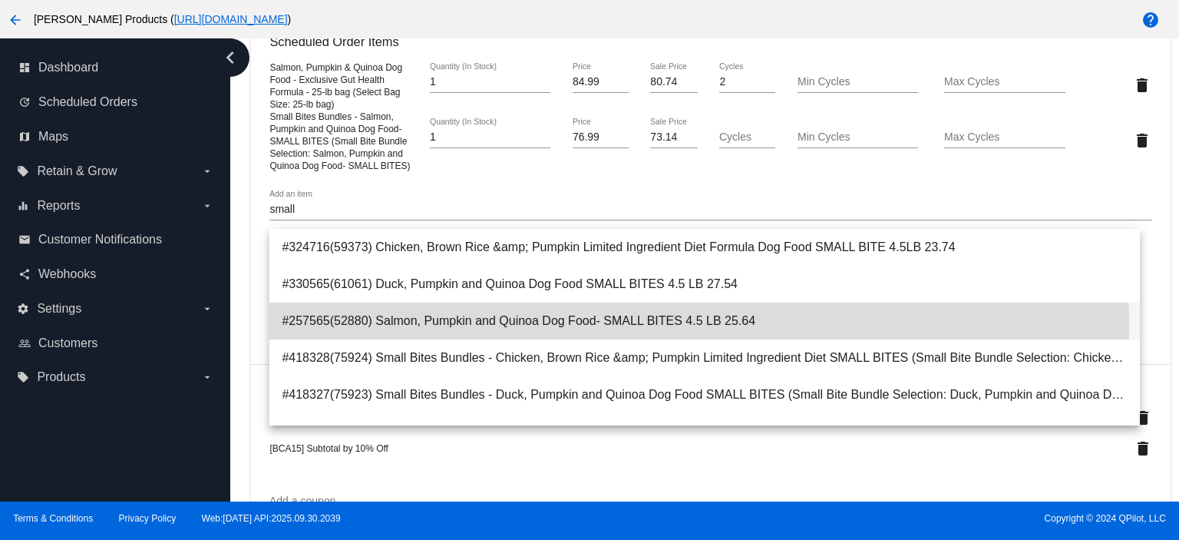
click at [597, 326] on span "#257565(52880) Salmon, Pumpkin and Quinoa Dog Food- SMALL BITES 4.5 LB 25.64" at bounding box center [705, 320] width 846 height 37
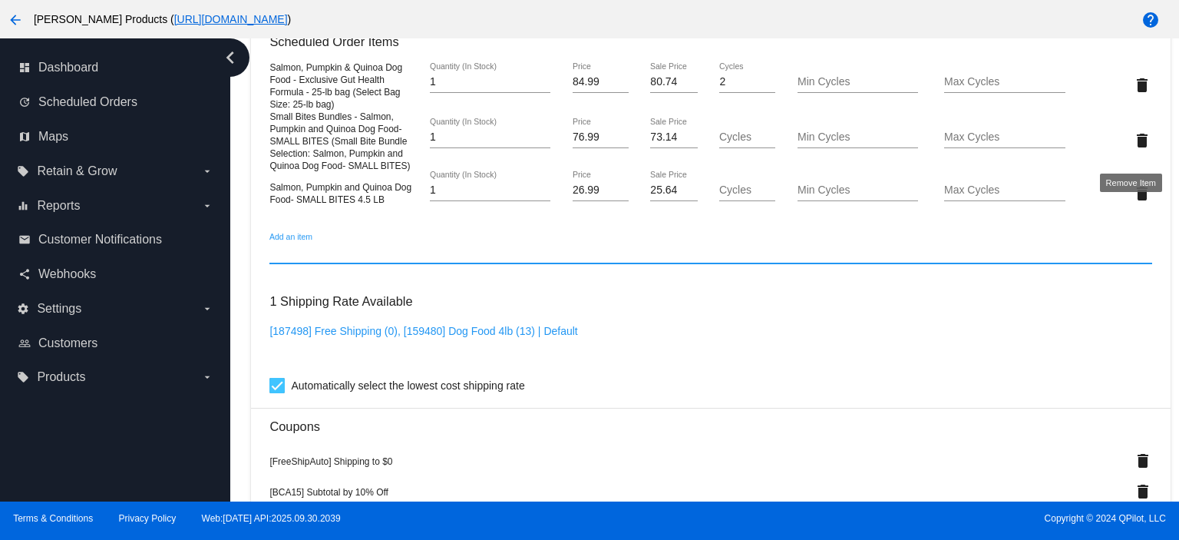
click at [1133, 150] on mat-icon "delete" at bounding box center [1142, 140] width 18 height 18
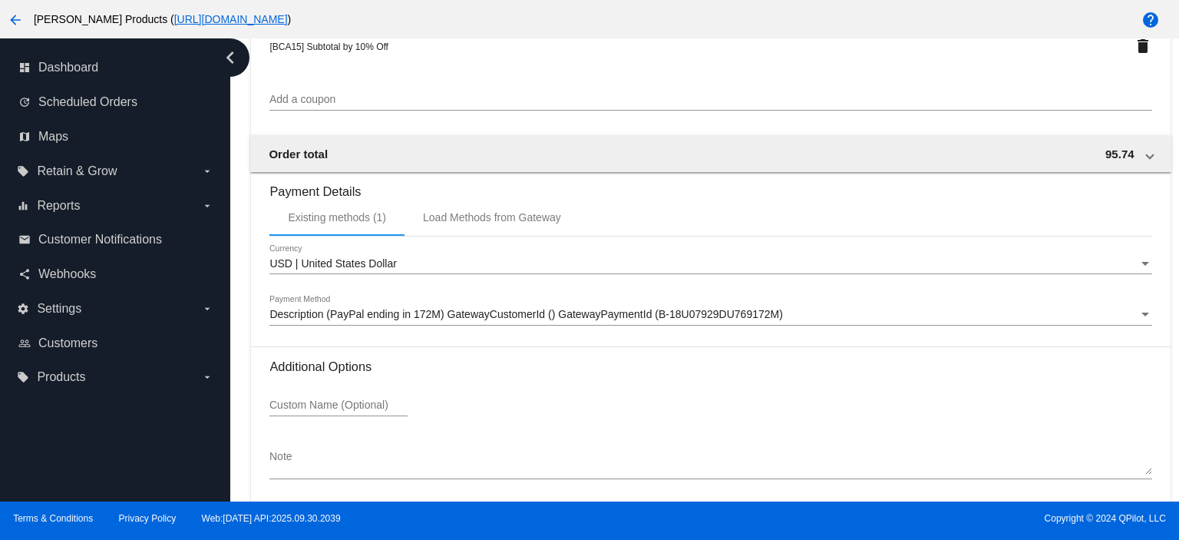
scroll to position [1578, 0]
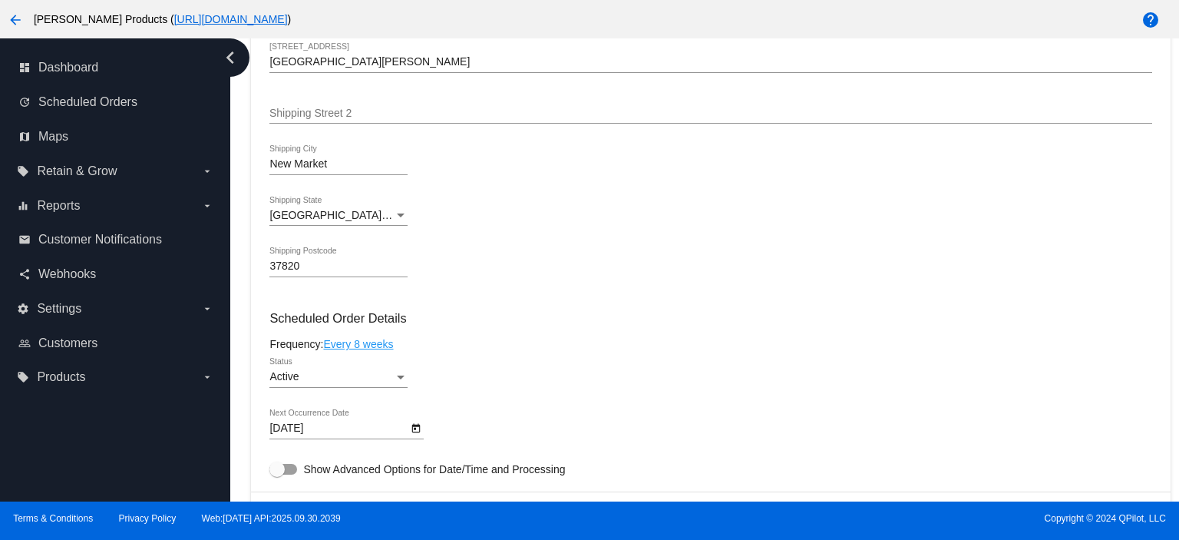
scroll to position [144, 0]
